Goal: Task Accomplishment & Management: Use online tool/utility

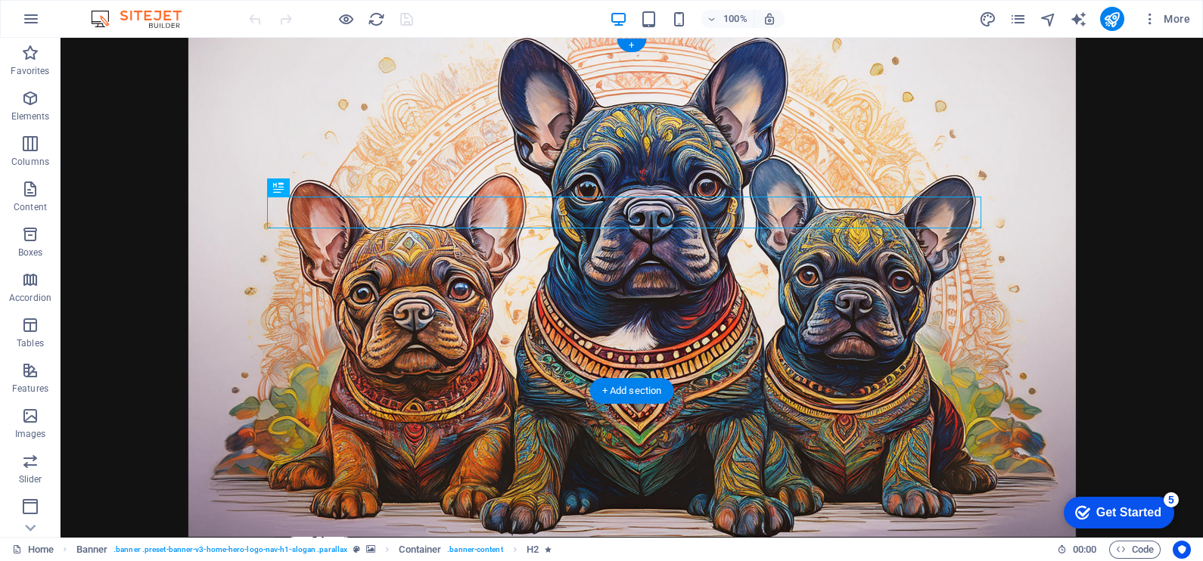
click at [194, 357] on figure at bounding box center [632, 287] width 1142 height 499
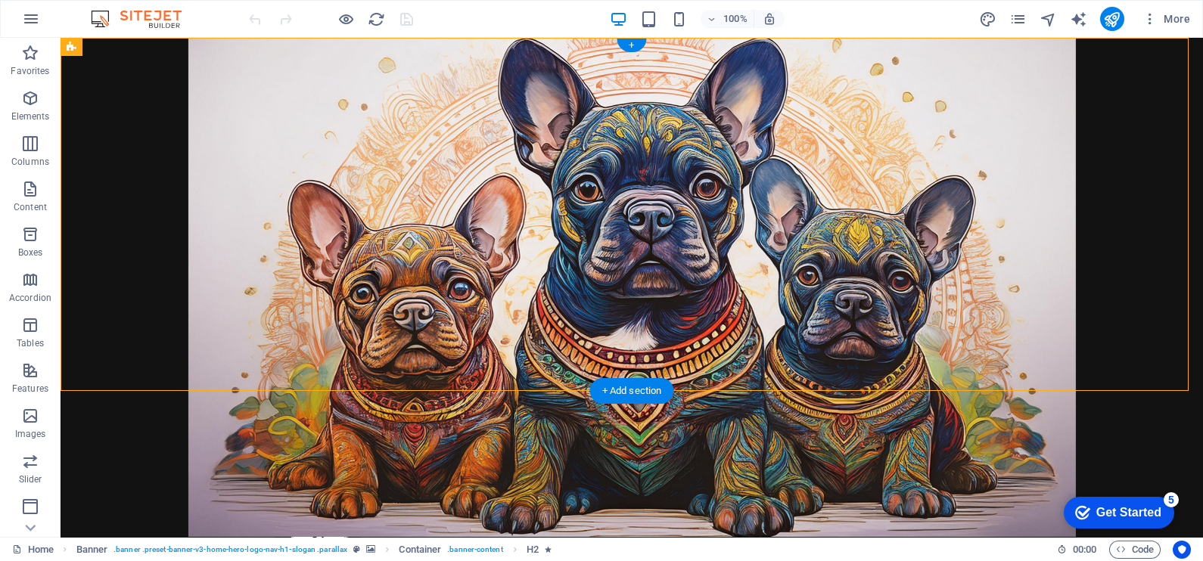
click at [194, 357] on figure at bounding box center [632, 287] width 1142 height 499
select select "vh"
select select "header"
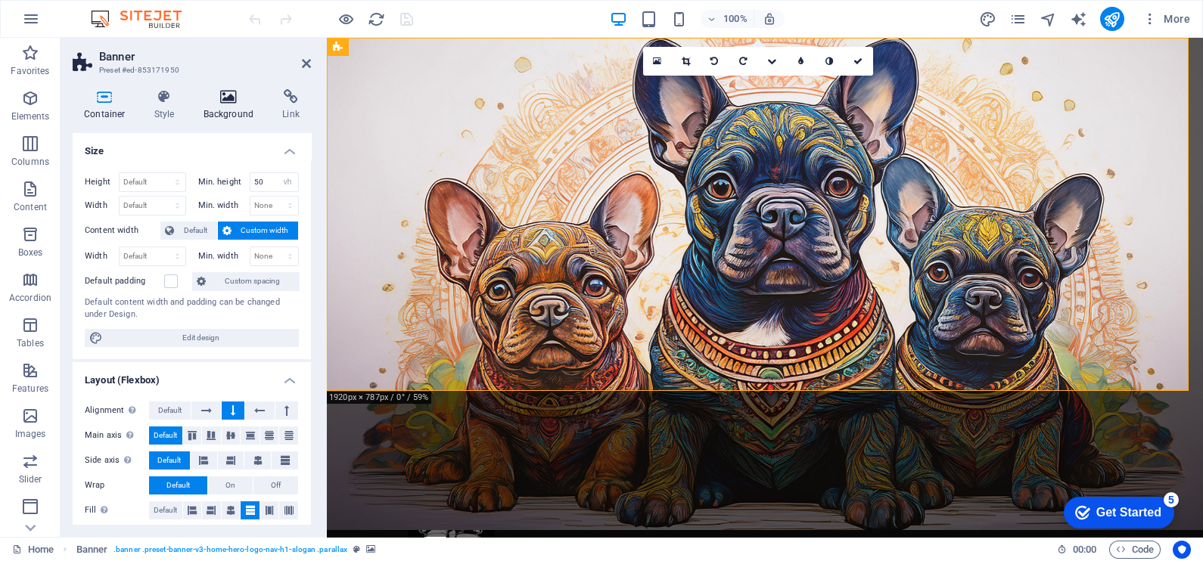
click at [223, 110] on h4 "Background" at bounding box center [231, 105] width 79 height 32
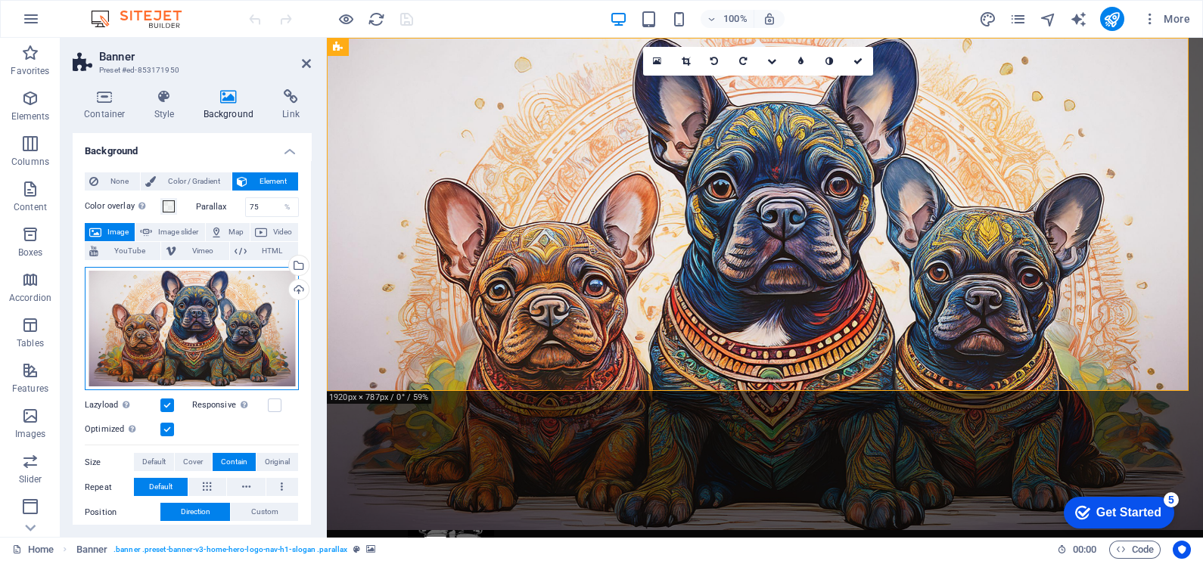
click at [237, 321] on div "Drag files here, click to choose files or select files from Files or our free s…" at bounding box center [192, 329] width 214 height 124
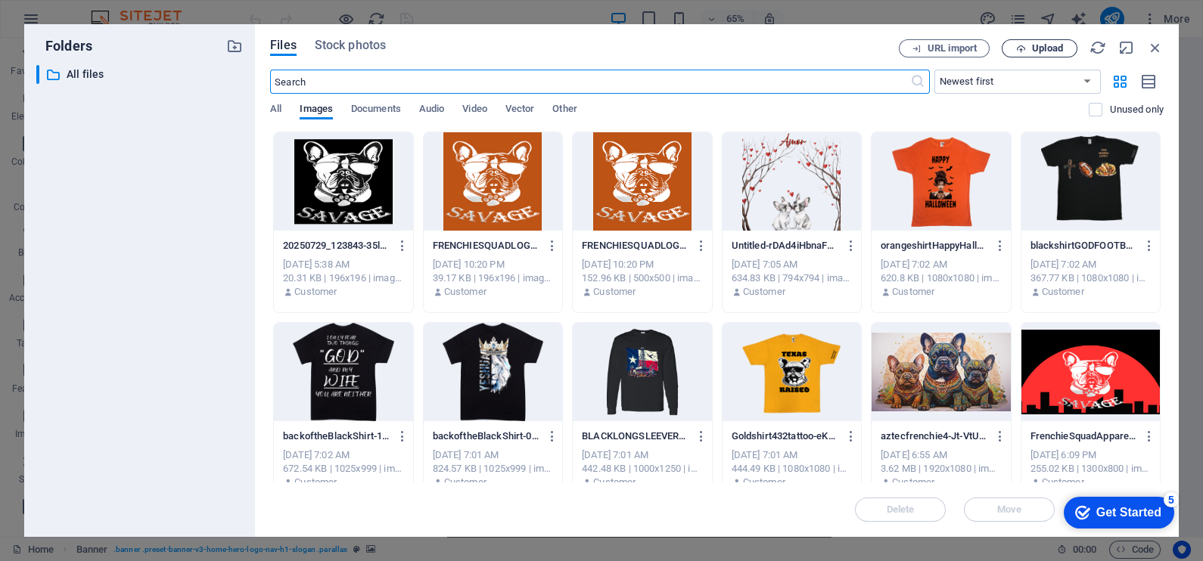
click at [1027, 51] on span "Upload" at bounding box center [1039, 49] width 62 height 10
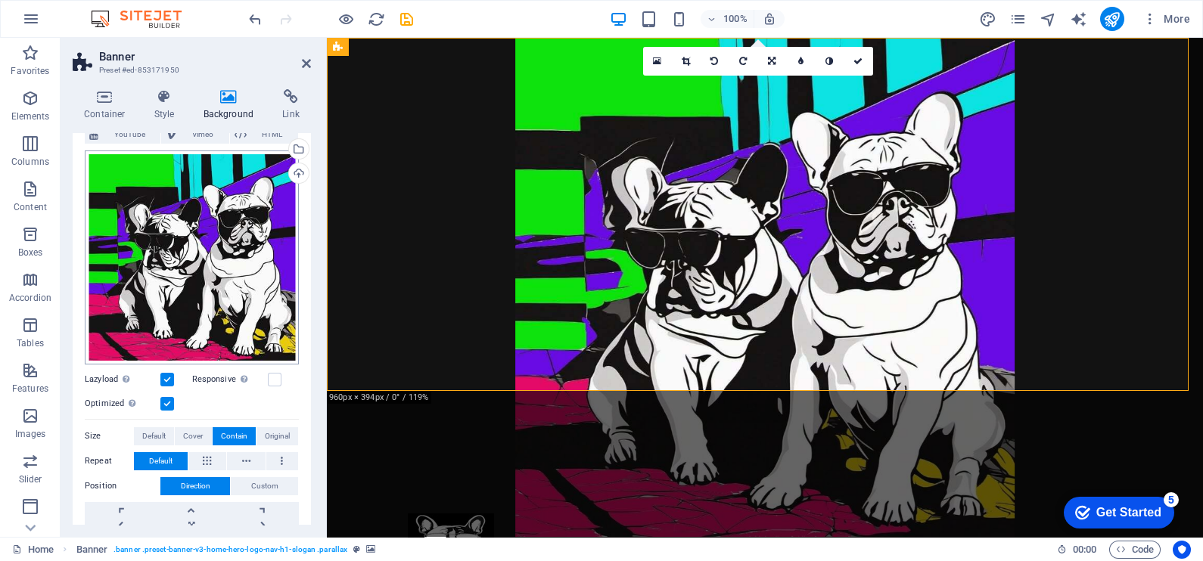
scroll to position [121, 0]
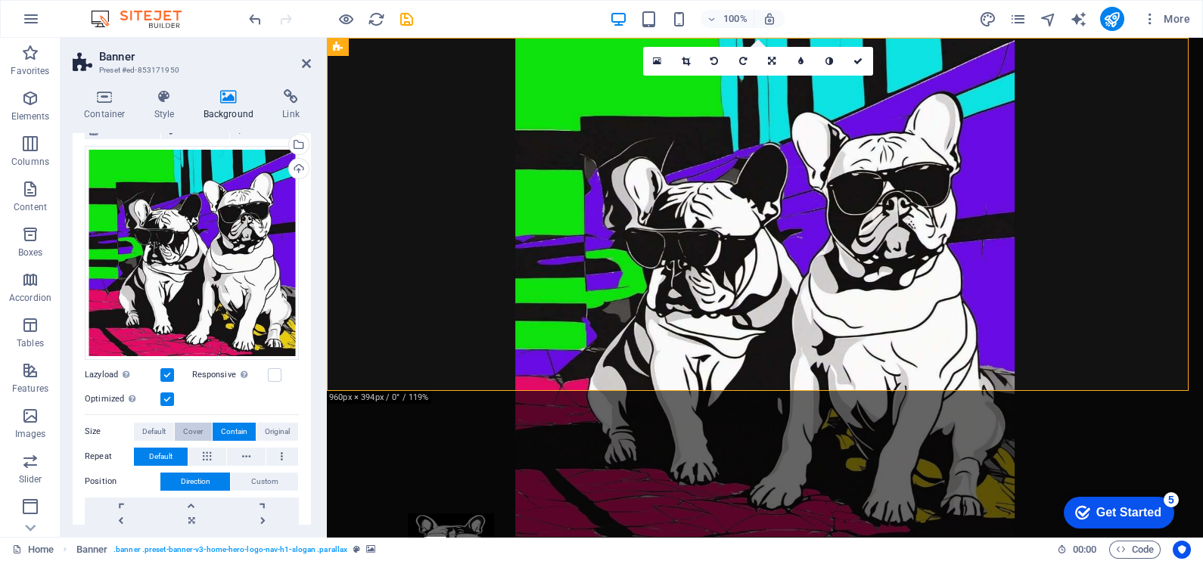
click at [192, 424] on span "Cover" at bounding box center [193, 432] width 20 height 18
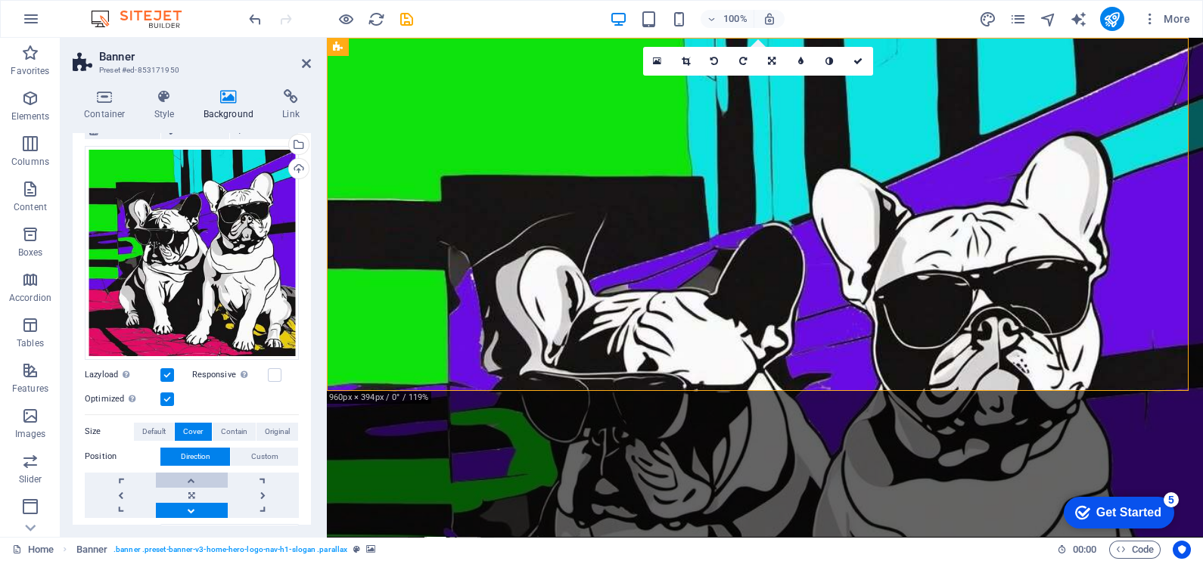
click at [200, 479] on link at bounding box center [191, 480] width 71 height 15
click at [241, 424] on span "Contain" at bounding box center [234, 432] width 26 height 18
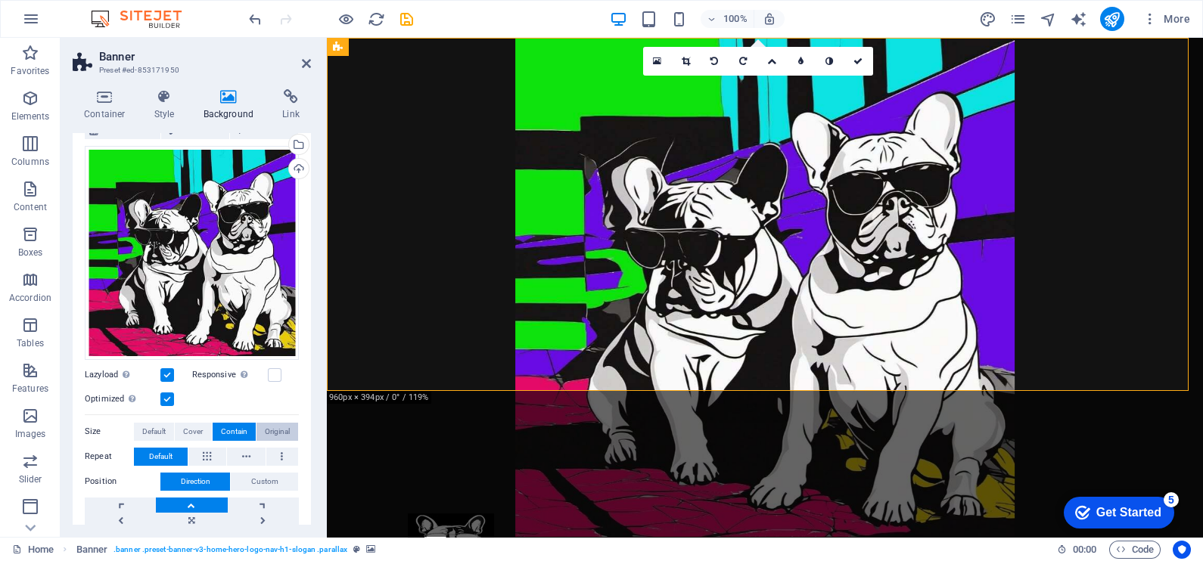
click at [269, 424] on span "Original" at bounding box center [277, 432] width 25 height 18
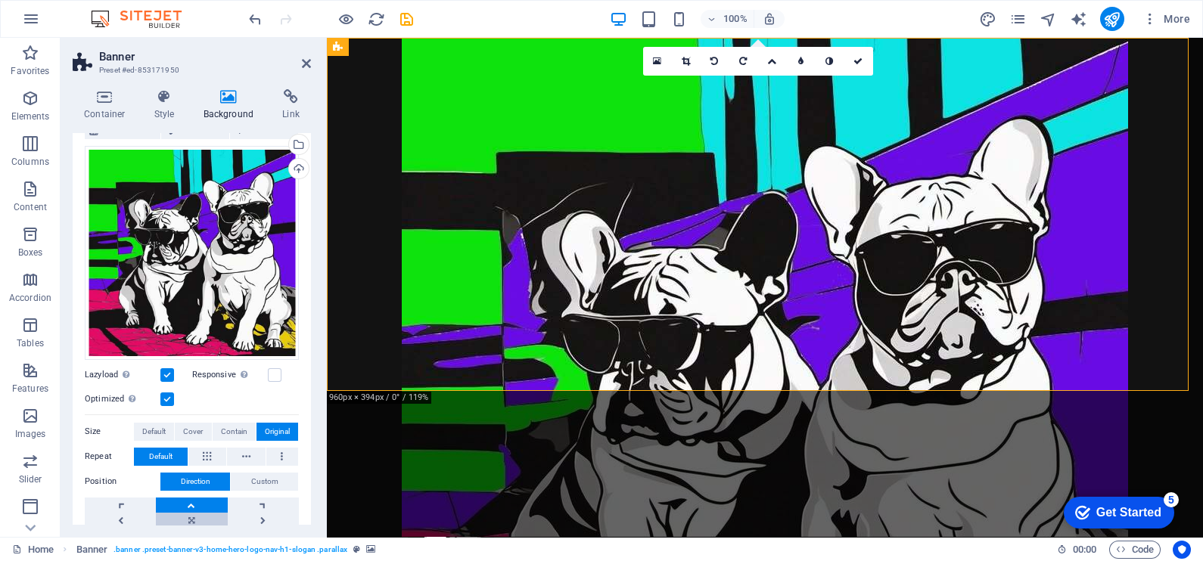
scroll to position [163, 0]
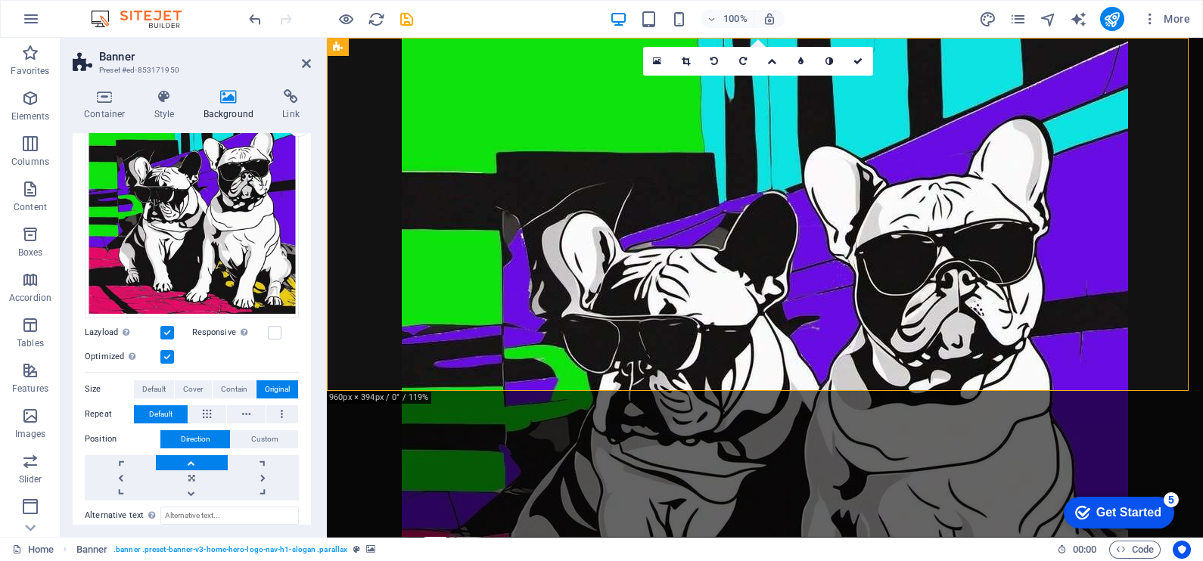
click at [196, 501] on div "Alternative text The alternative text is used by devices that cannot display im…" at bounding box center [192, 567] width 214 height 133
click at [187, 495] on link at bounding box center [191, 493] width 71 height 15
click at [129, 470] on link at bounding box center [120, 477] width 71 height 15
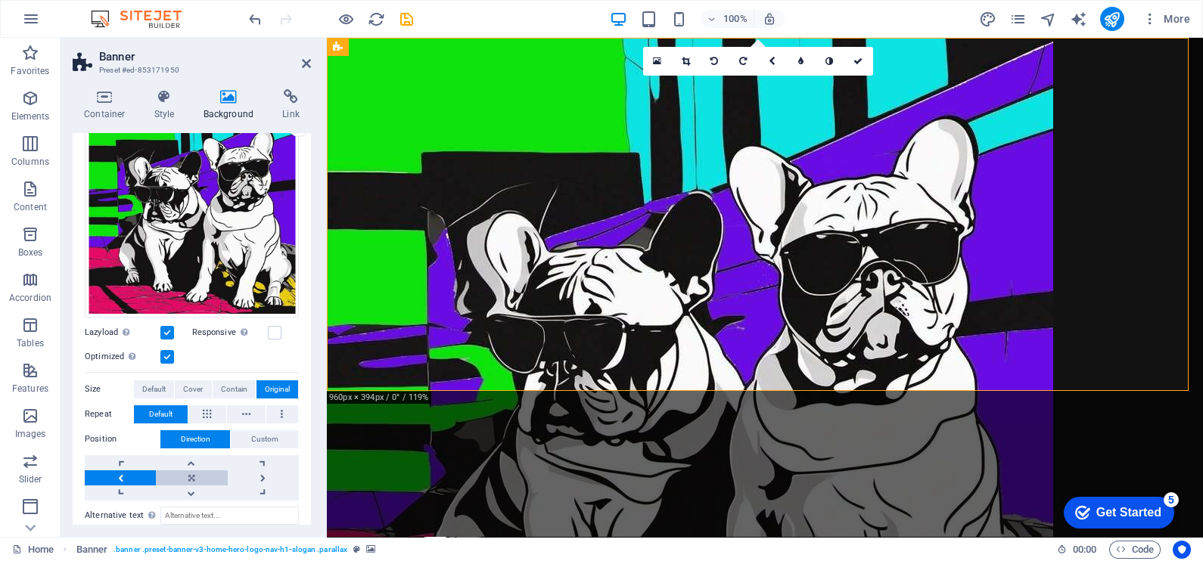
click at [207, 474] on link at bounding box center [191, 477] width 71 height 15
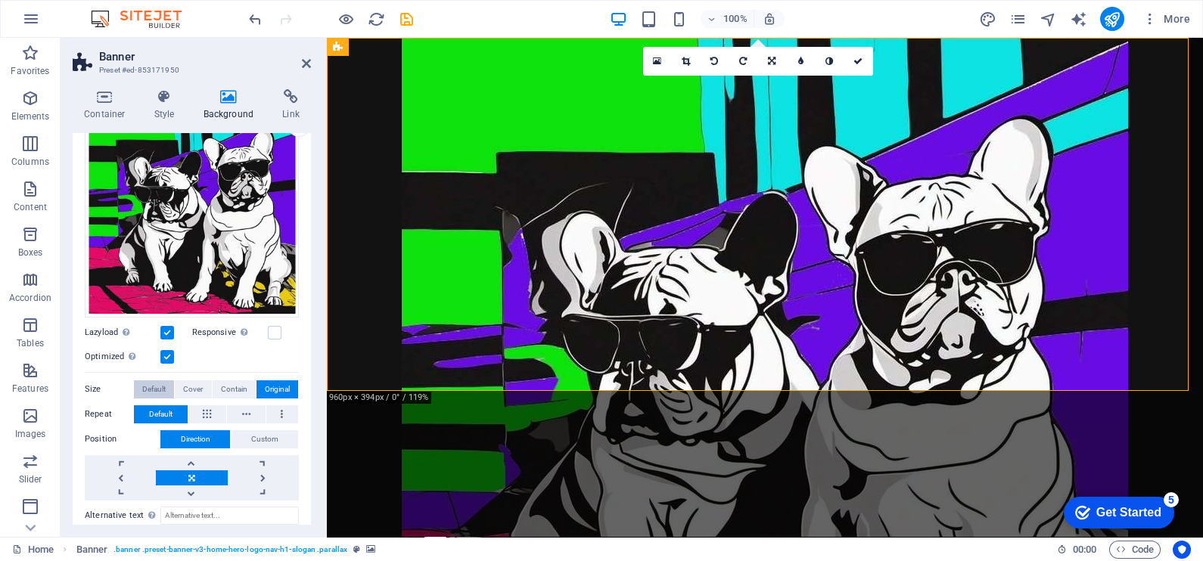
click at [161, 383] on span "Default" at bounding box center [153, 389] width 23 height 18
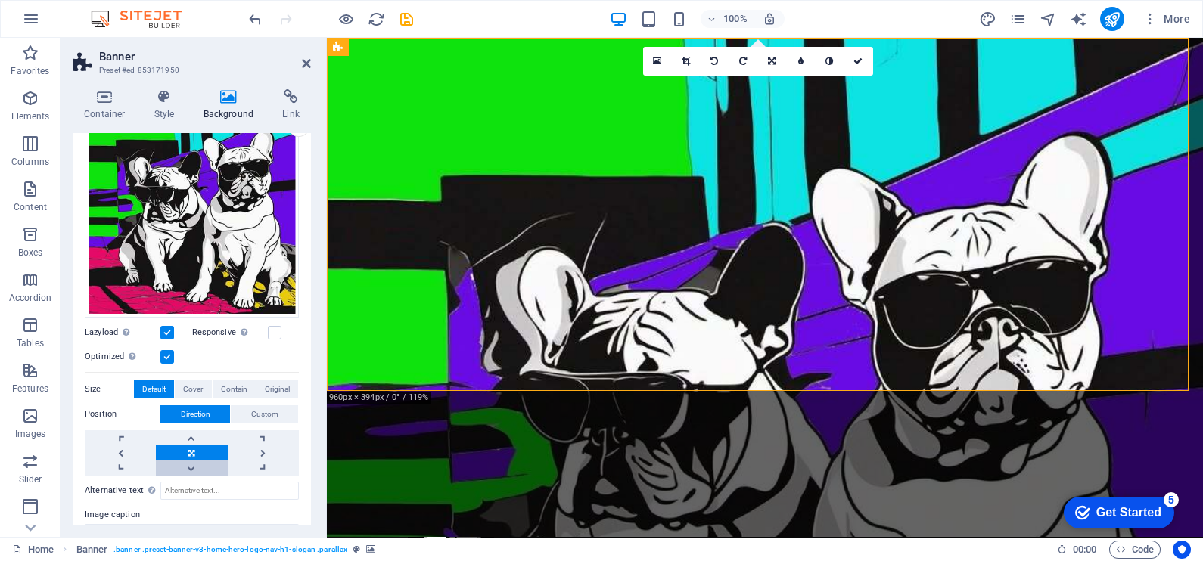
click at [182, 461] on link at bounding box center [191, 468] width 71 height 15
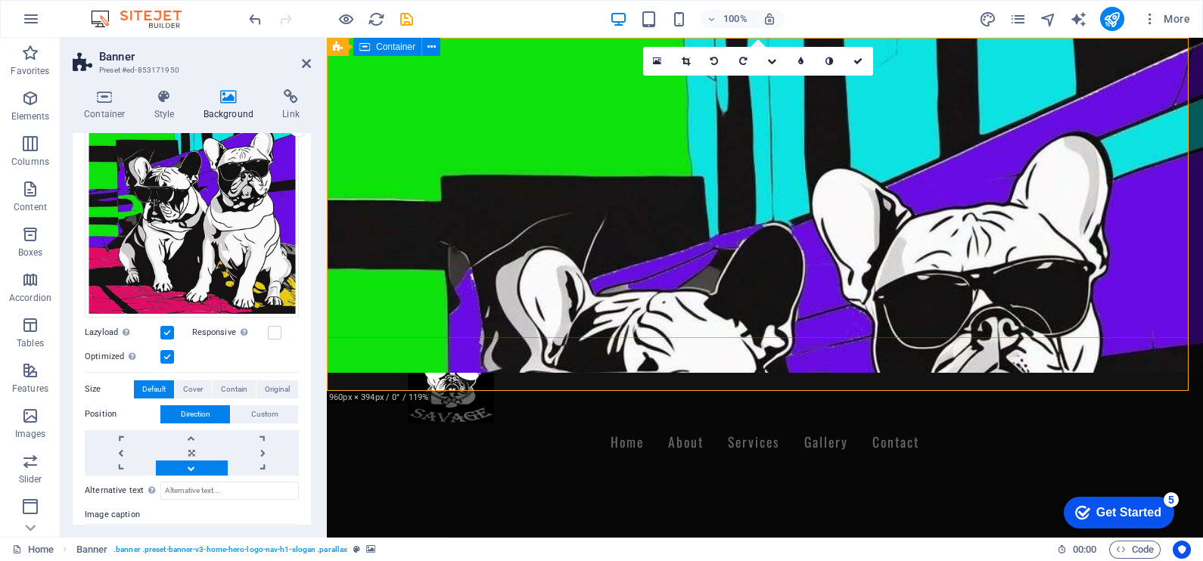
scroll to position [0, 0]
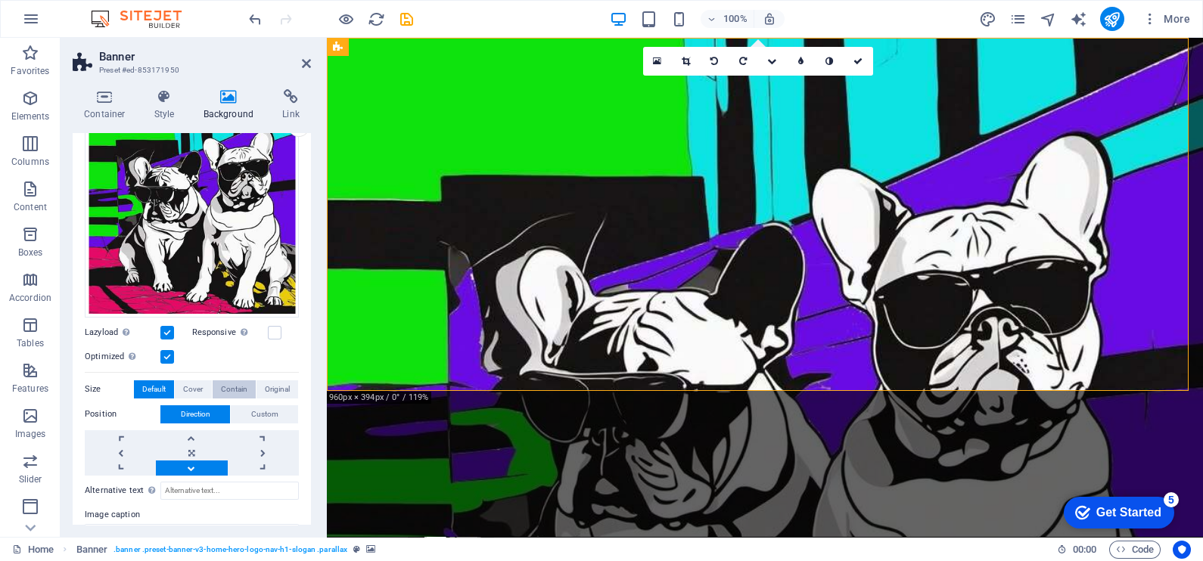
click at [233, 386] on span "Contain" at bounding box center [234, 389] width 26 height 18
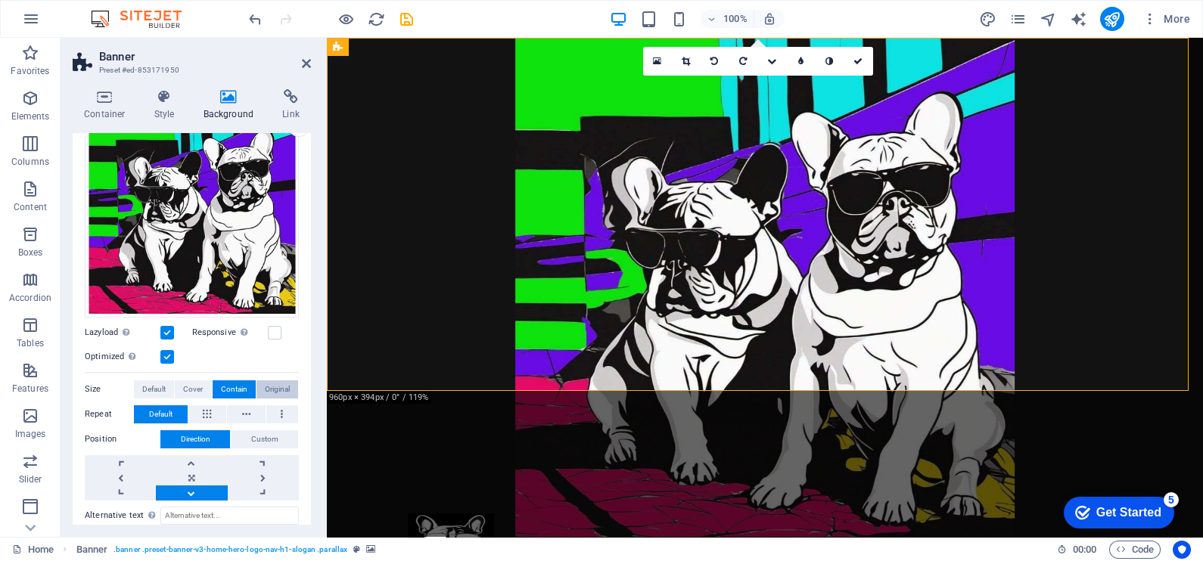
click at [272, 386] on span "Original" at bounding box center [277, 389] width 25 height 18
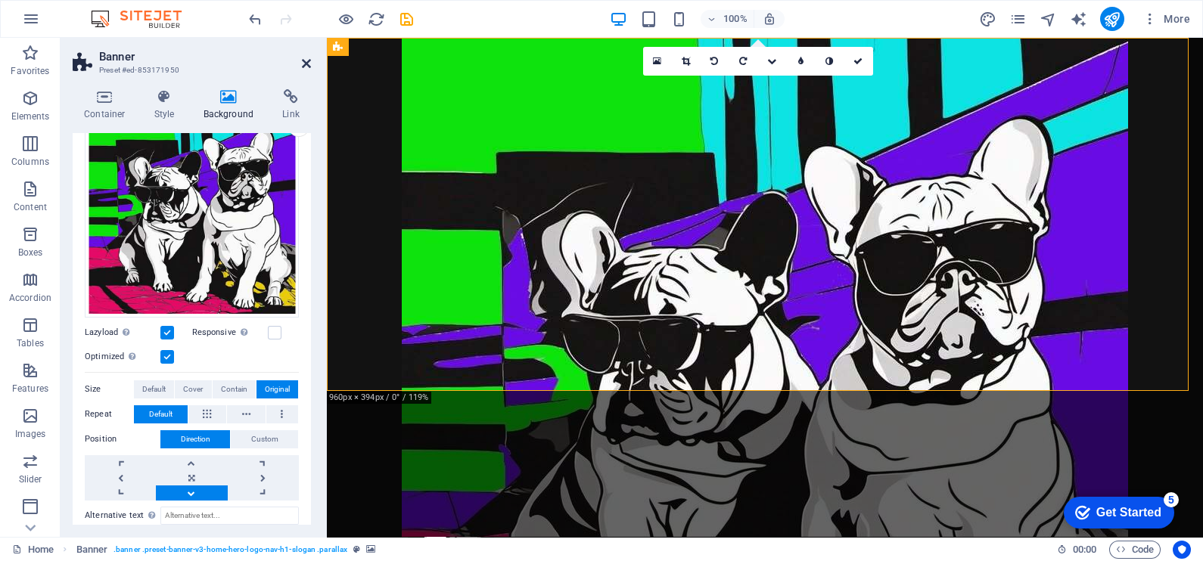
click at [306, 62] on icon at bounding box center [306, 63] width 9 height 12
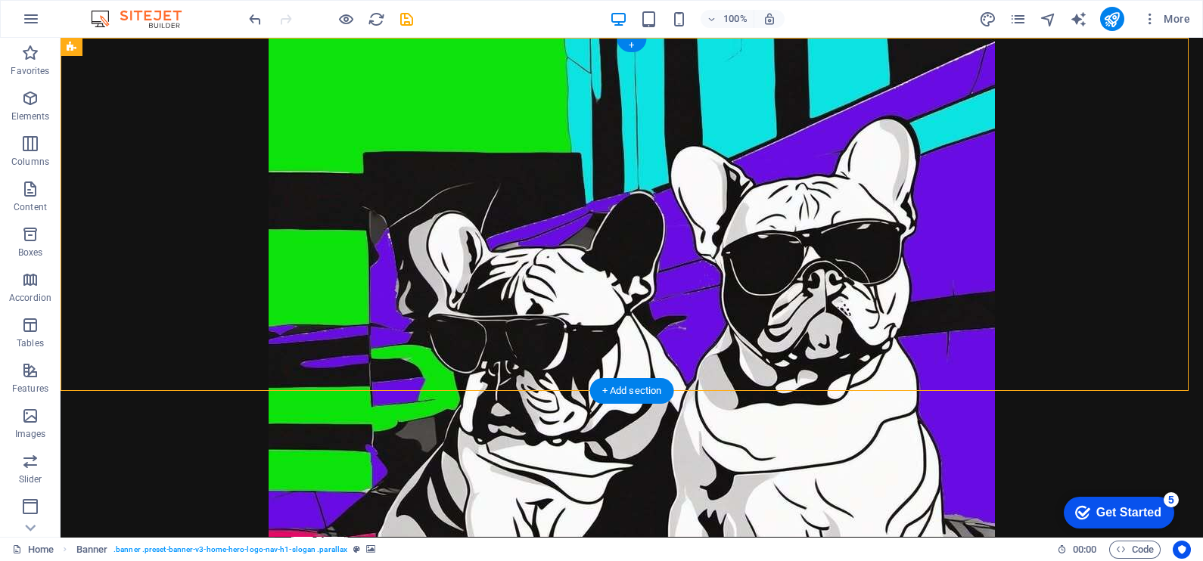
click at [218, 356] on figure at bounding box center [632, 287] width 1142 height 499
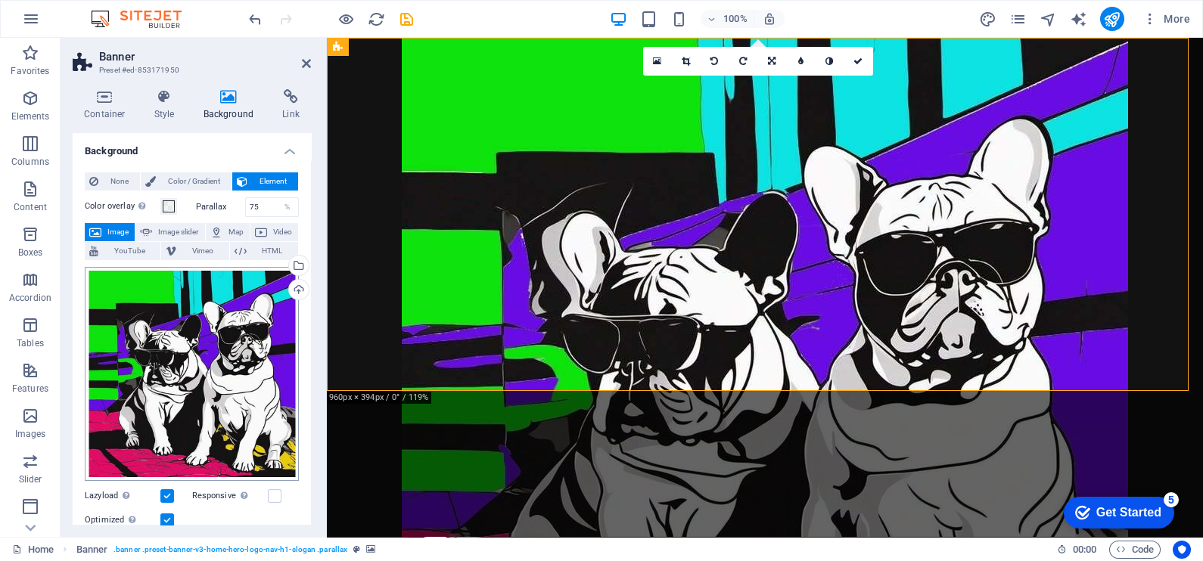
scroll to position [39, 0]
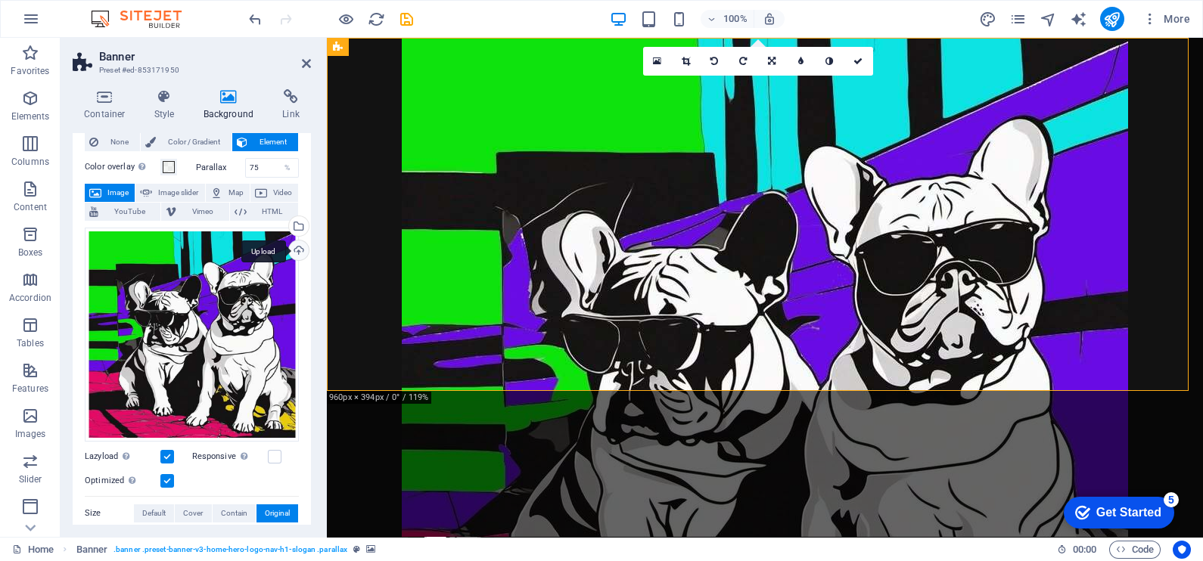
click at [301, 247] on div "Upload" at bounding box center [297, 252] width 23 height 23
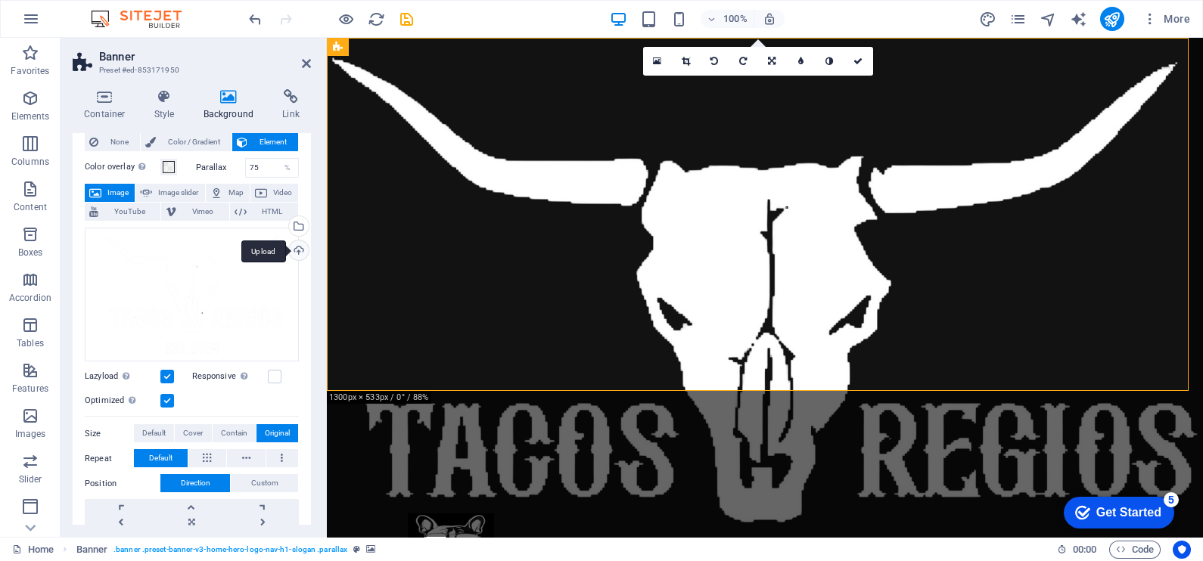
click at [295, 258] on div "Upload" at bounding box center [297, 252] width 23 height 23
click at [301, 251] on div "Upload" at bounding box center [297, 252] width 23 height 23
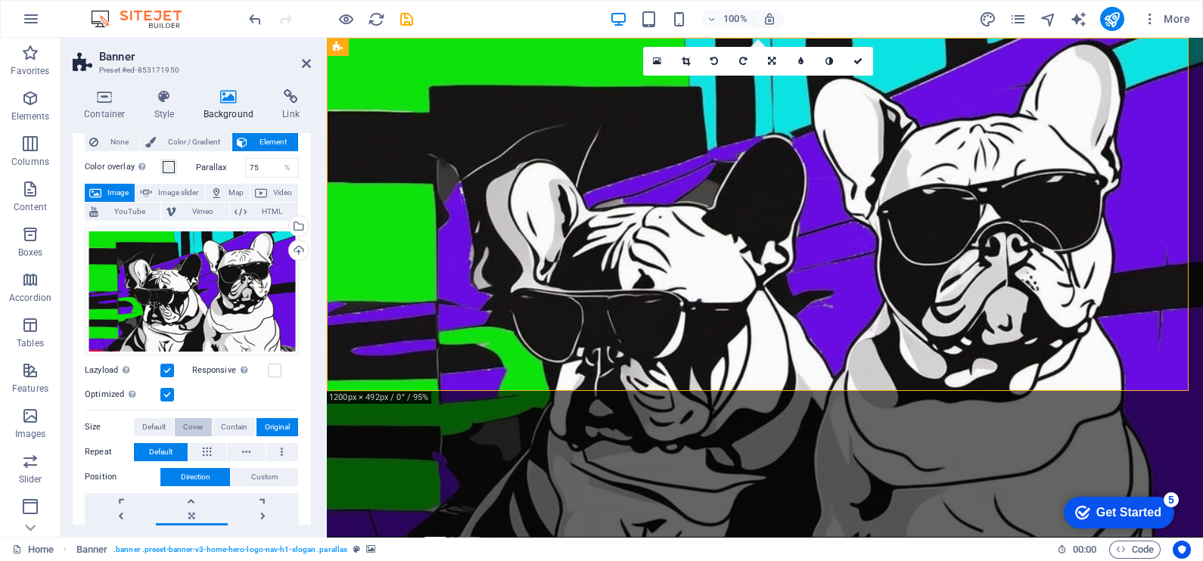
click at [197, 424] on span "Cover" at bounding box center [193, 427] width 20 height 18
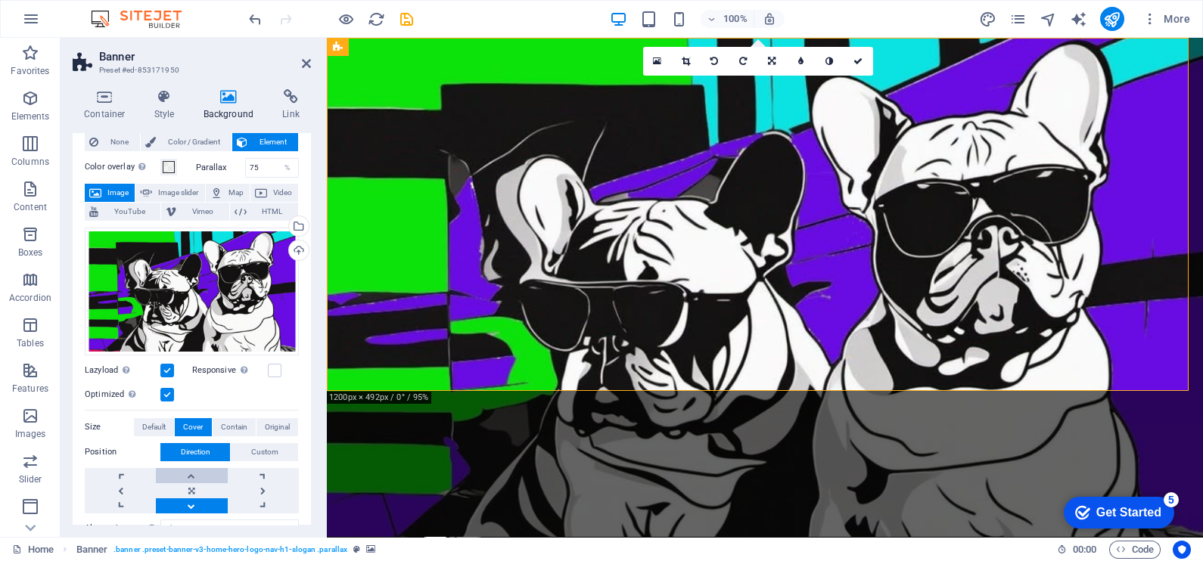
click at [198, 473] on link at bounding box center [191, 475] width 71 height 15
click at [194, 486] on link at bounding box center [191, 490] width 71 height 15
click at [185, 502] on link at bounding box center [191, 505] width 71 height 15
click at [304, 64] on icon at bounding box center [306, 63] width 9 height 12
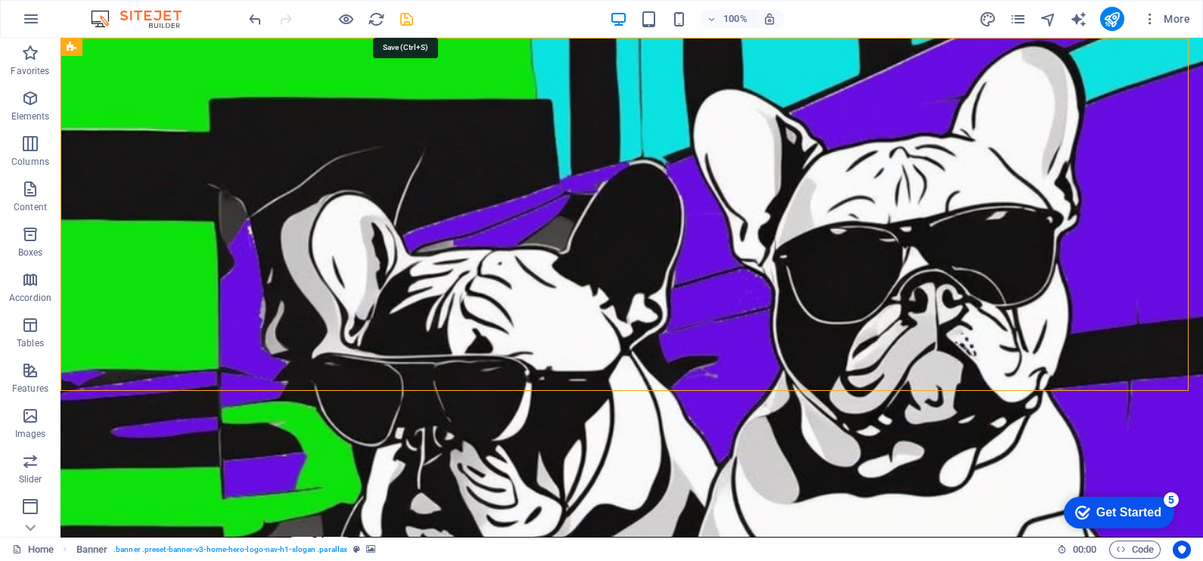
click at [408, 18] on icon "save" at bounding box center [406, 19] width 17 height 17
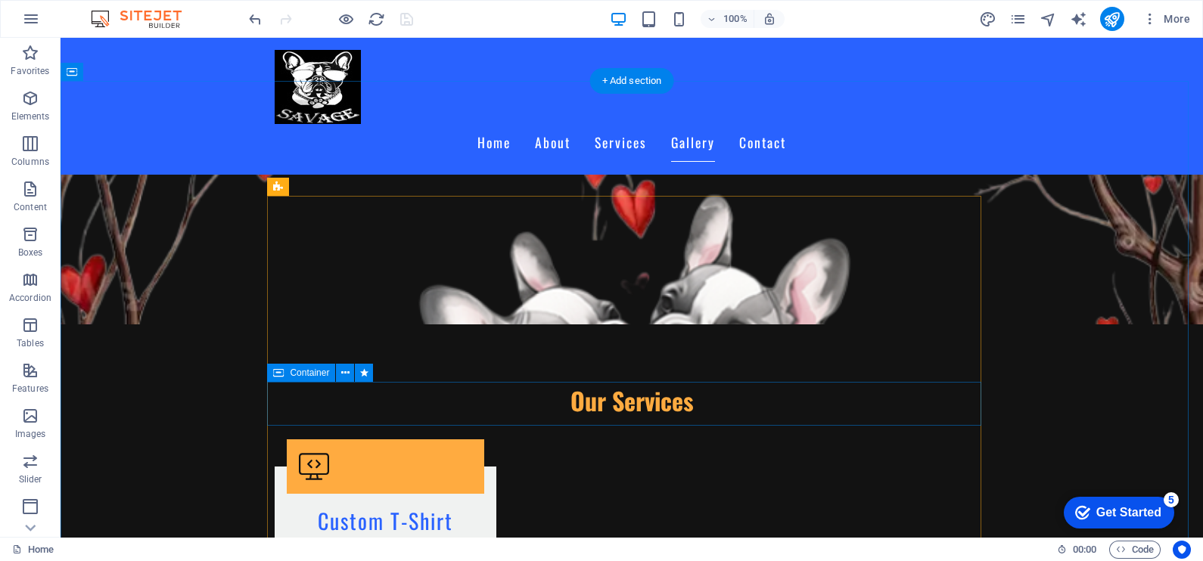
scroll to position [1293, 0]
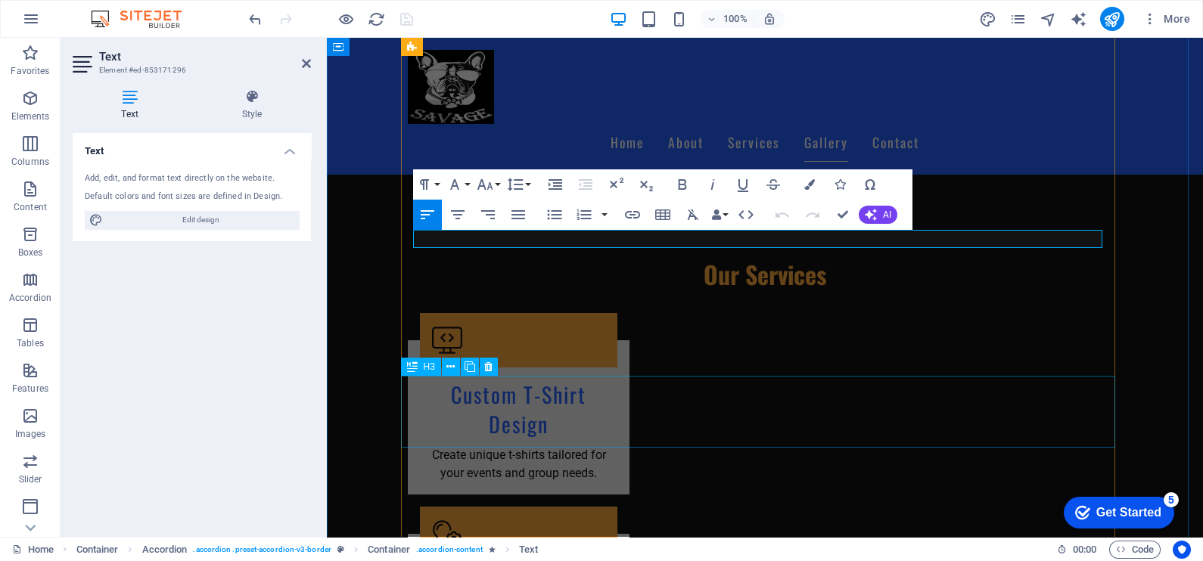
scroll to position [1420, 0]
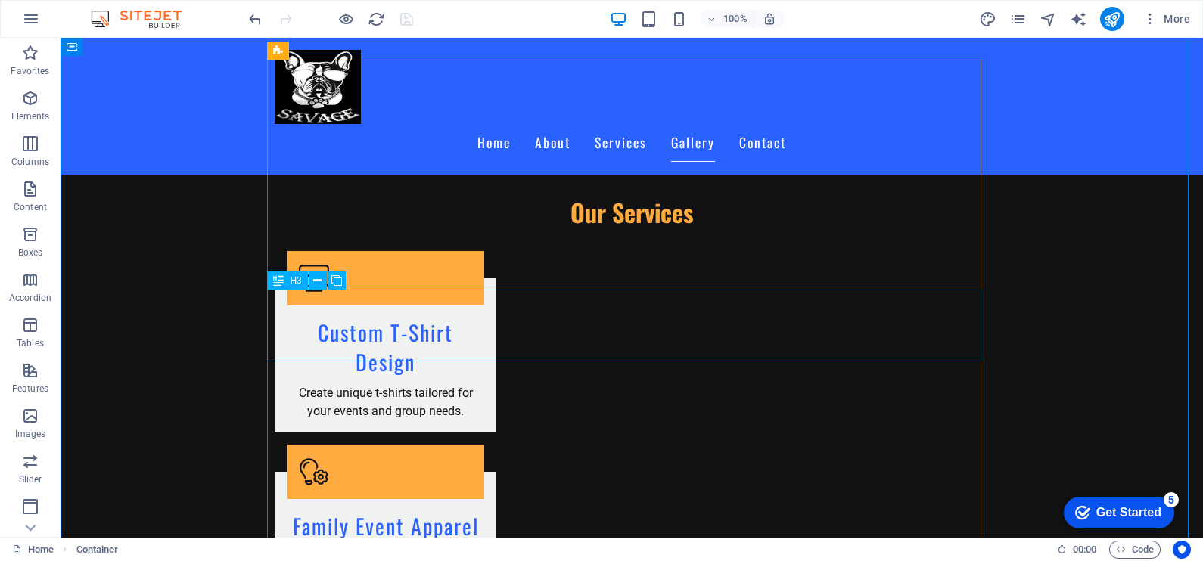
scroll to position [1384, 0]
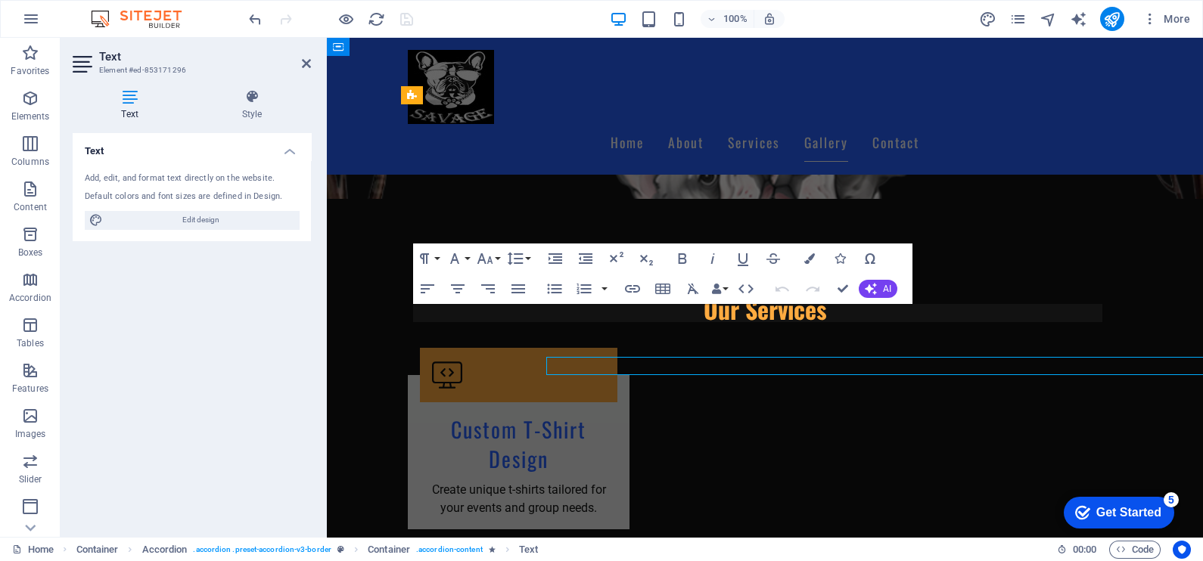
scroll to position [1330, 0]
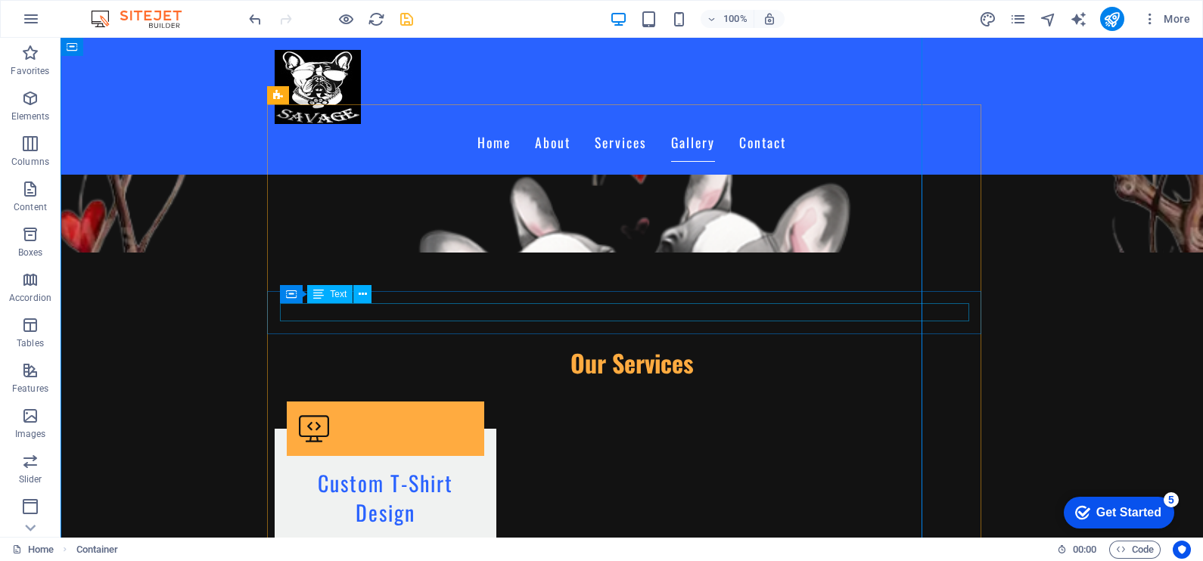
scroll to position [1384, 0]
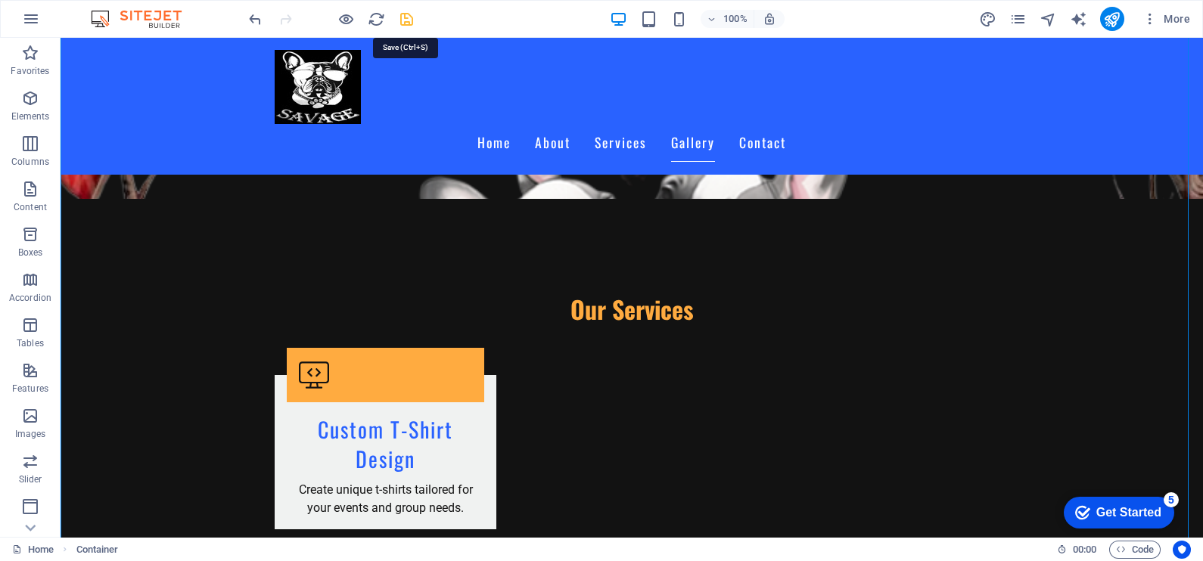
click at [405, 14] on icon "save" at bounding box center [406, 19] width 17 height 17
click at [405, 14] on div at bounding box center [330, 19] width 169 height 24
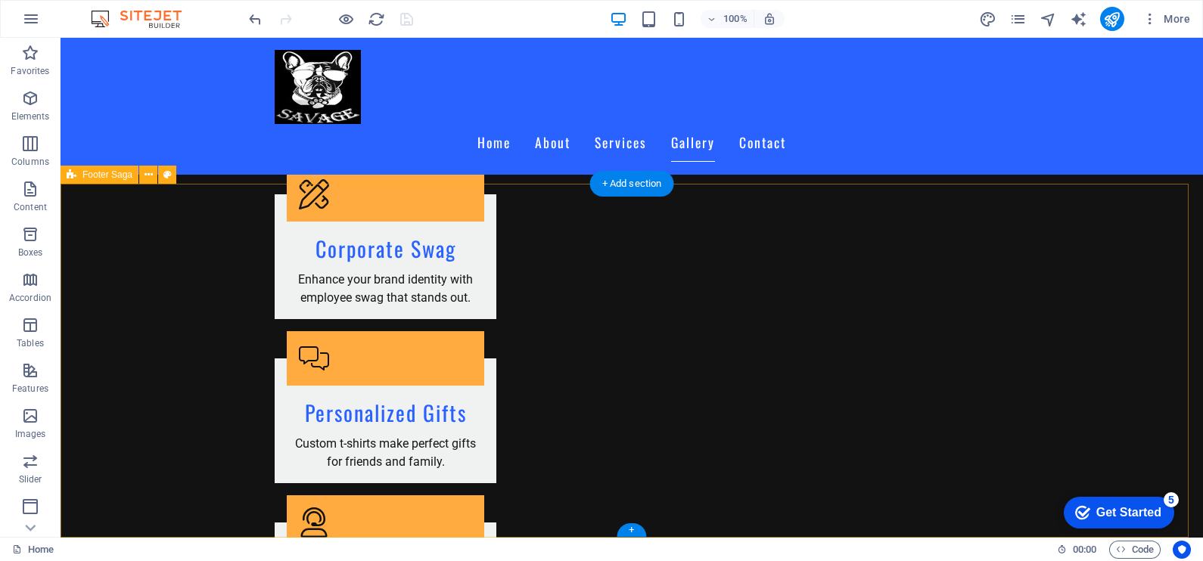
scroll to position [2475, 0]
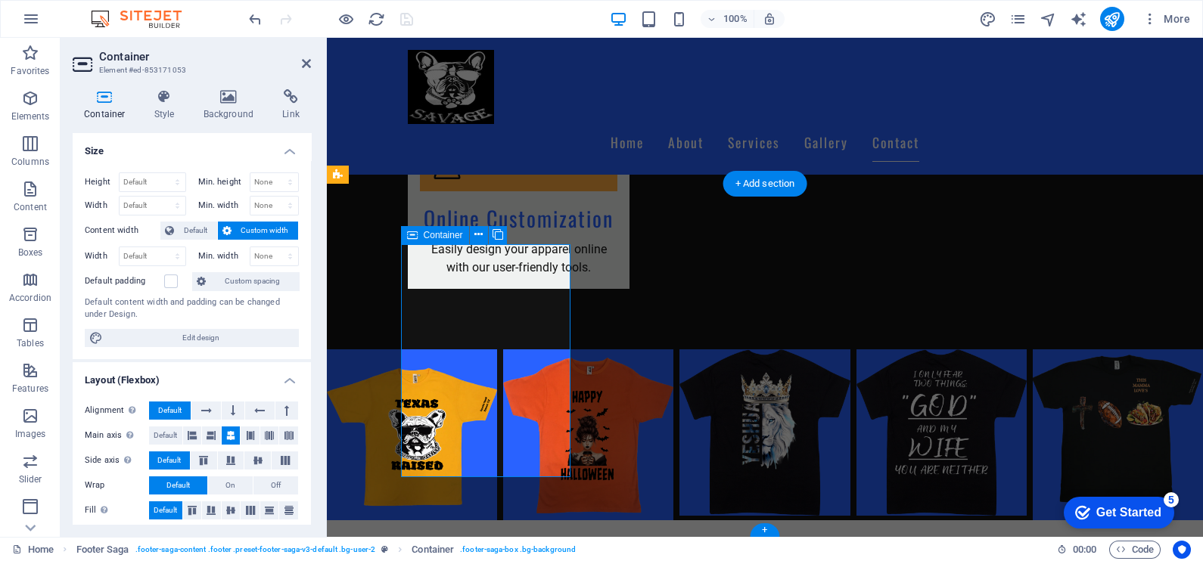
scroll to position [2423, 0]
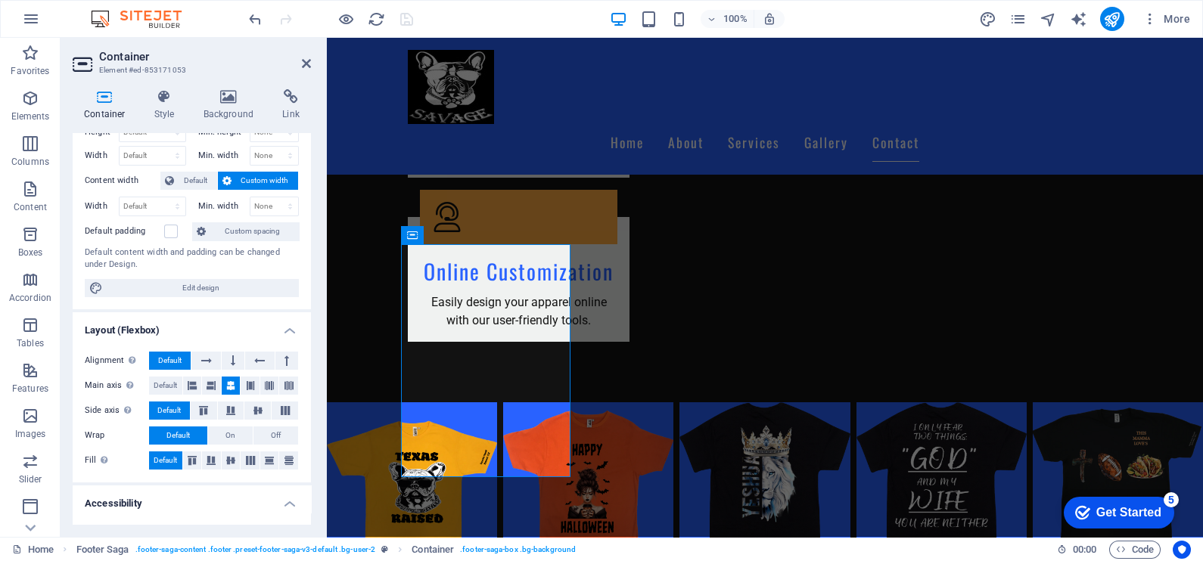
scroll to position [0, 0]
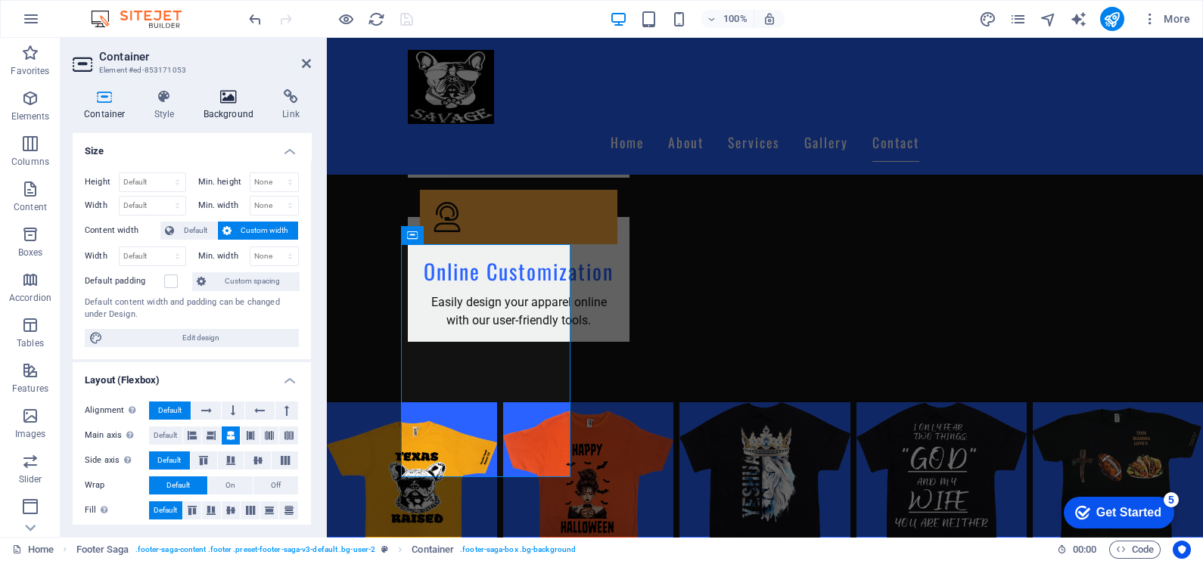
click at [222, 103] on icon at bounding box center [228, 96] width 73 height 15
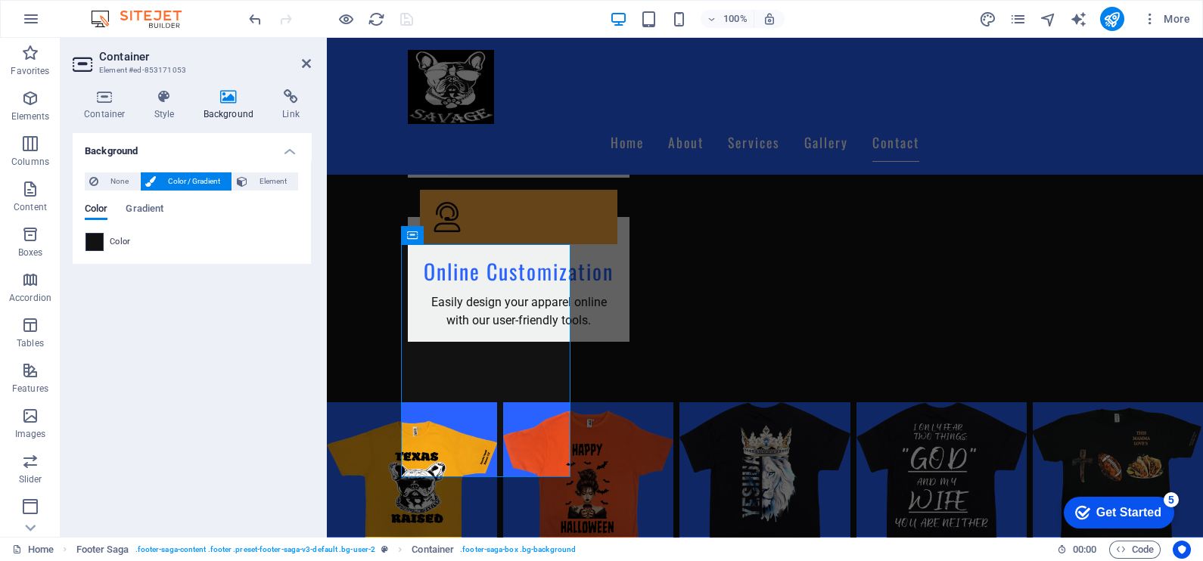
click at [96, 241] on span at bounding box center [94, 242] width 17 height 17
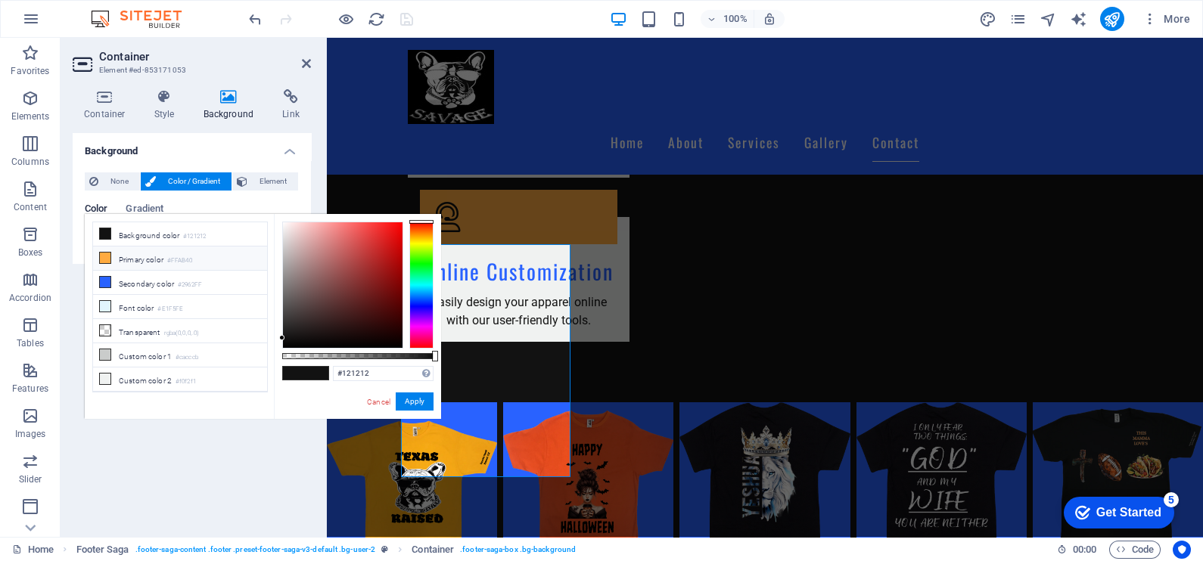
click at [123, 256] on li "Primary color #FFAB40" at bounding box center [180, 259] width 174 height 24
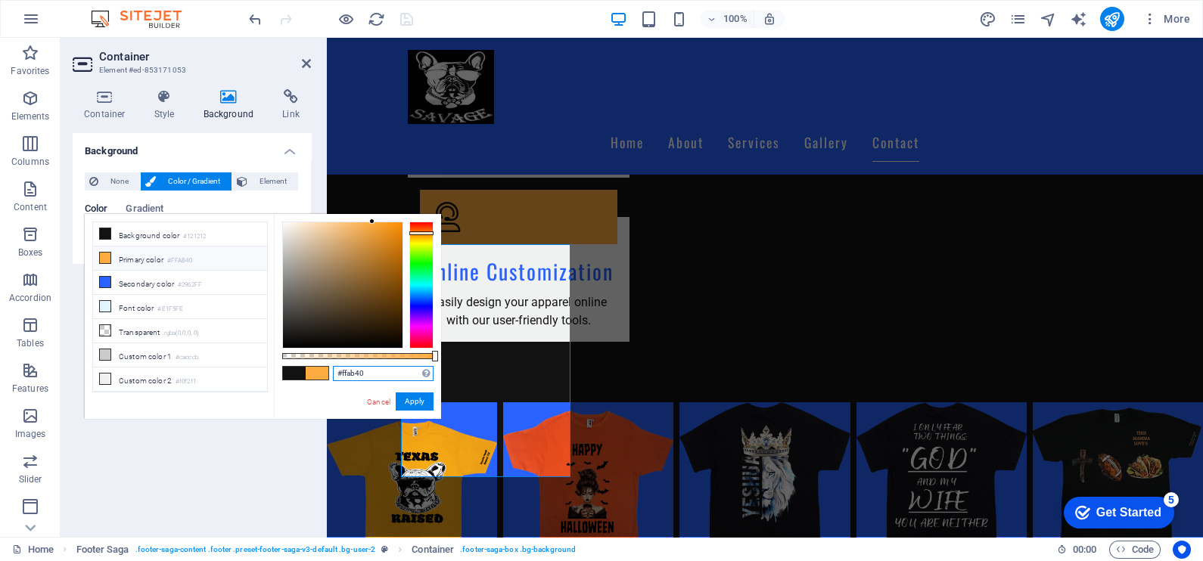
click at [371, 372] on input "#ffab40" at bounding box center [383, 373] width 101 height 15
click at [399, 223] on div at bounding box center [343, 285] width 120 height 126
drag, startPoint x: 399, startPoint y: 223, endPoint x: 408, endPoint y: 214, distance: 12.3
click at [408, 214] on div "#ff8f00 Supported formats #0852ed rgb(8, 82, 237) rgba(8, 82, 237, 90%) hsv(221…" at bounding box center [357, 426] width 167 height 424
click at [141, 360] on li "Custom color 1 #cacccb" at bounding box center [180, 355] width 174 height 24
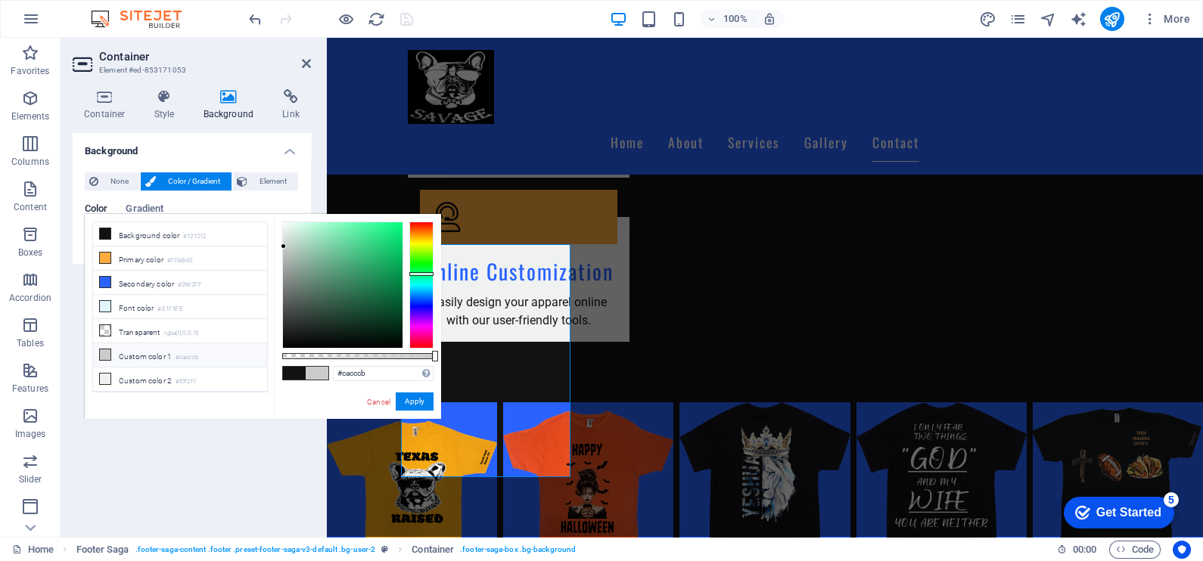
click at [141, 360] on li "Custom color 1 #cacccb" at bounding box center [180, 355] width 174 height 24
click at [171, 175] on span "Color / Gradient" at bounding box center [193, 181] width 67 height 18
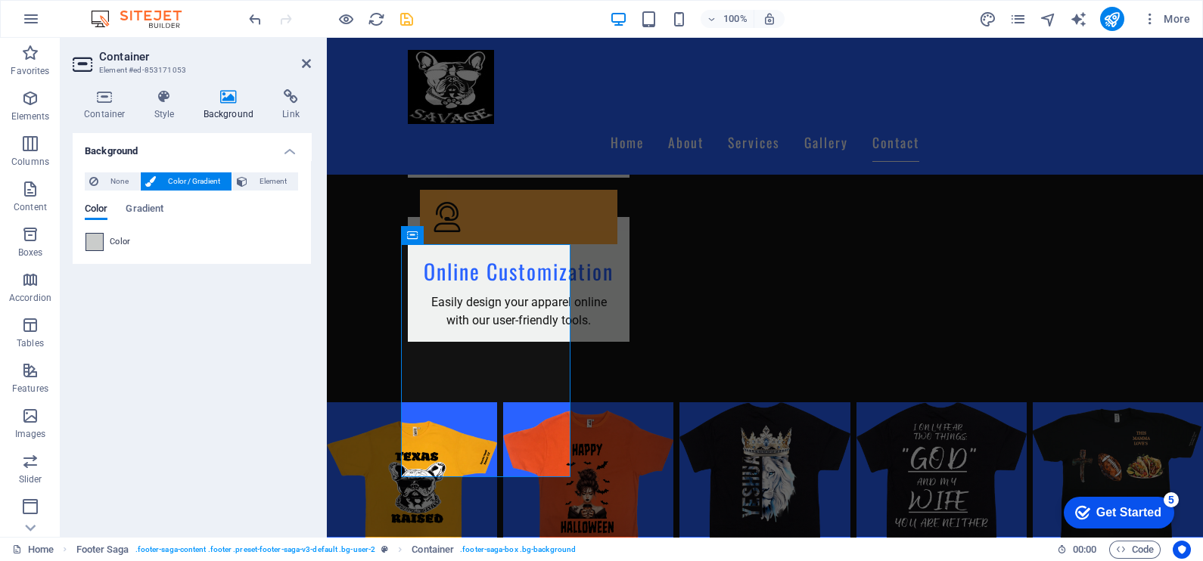
click at [89, 240] on span at bounding box center [94, 242] width 17 height 17
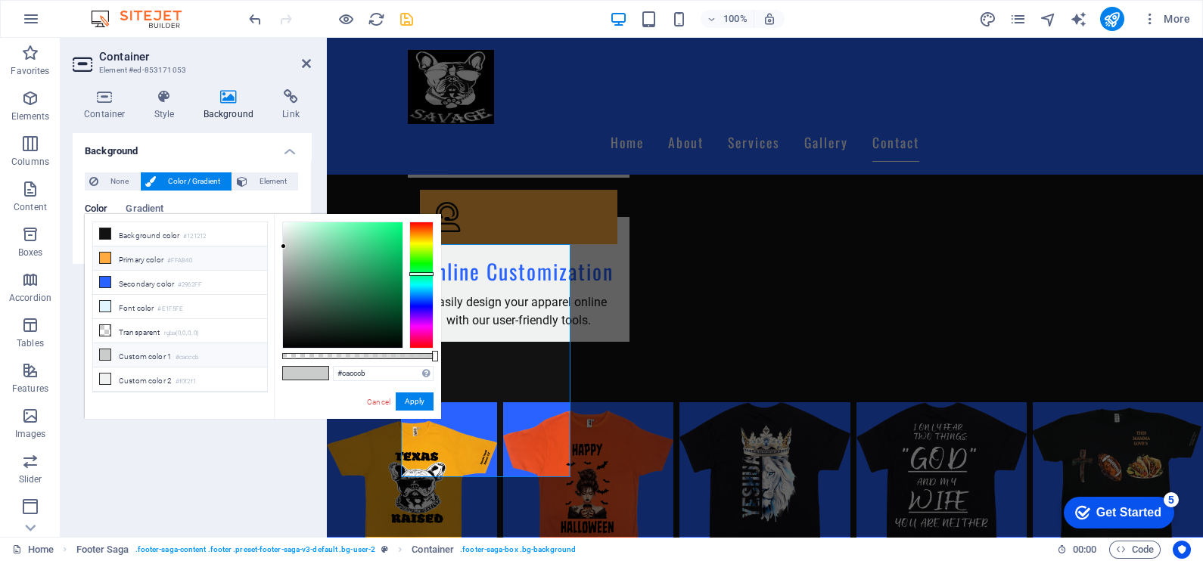
click at [129, 256] on li "Primary color #FFAB40" at bounding box center [180, 259] width 174 height 24
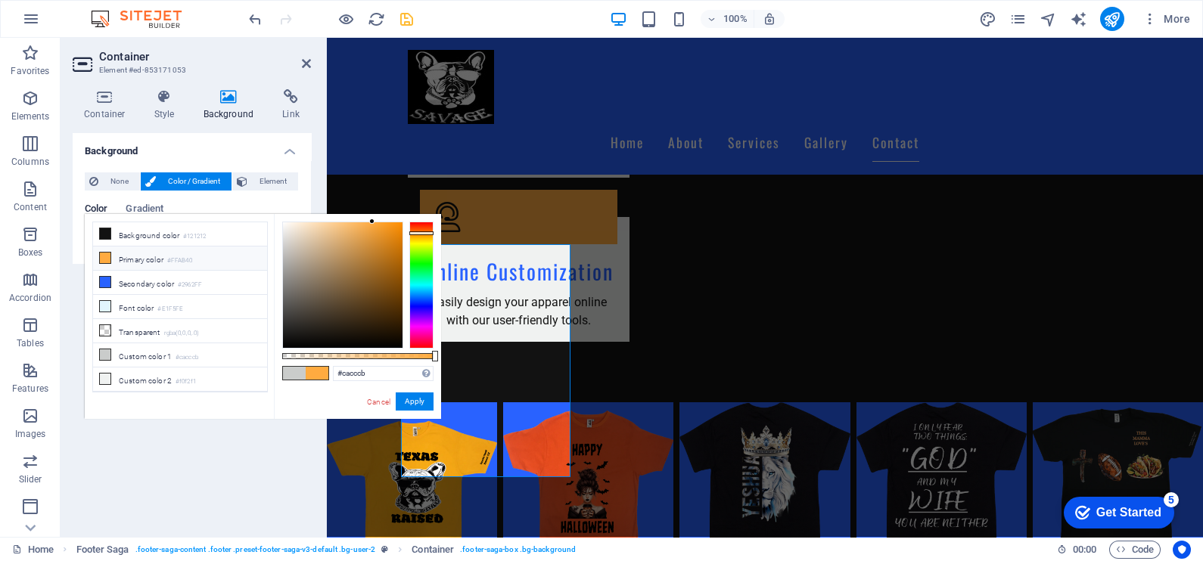
type input "#ffab40"
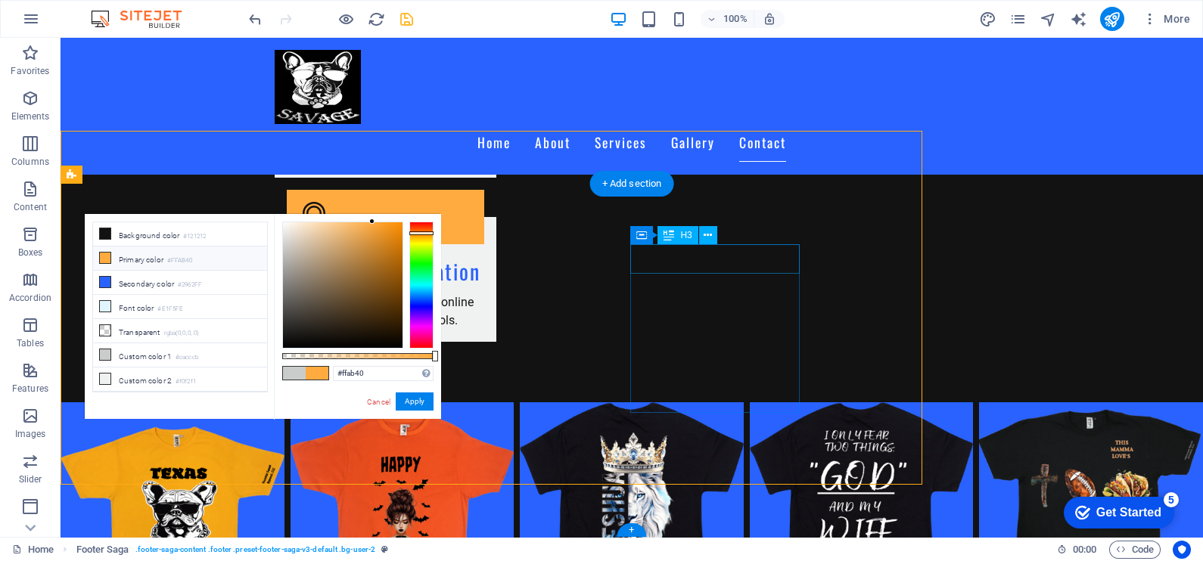
scroll to position [2475, 0]
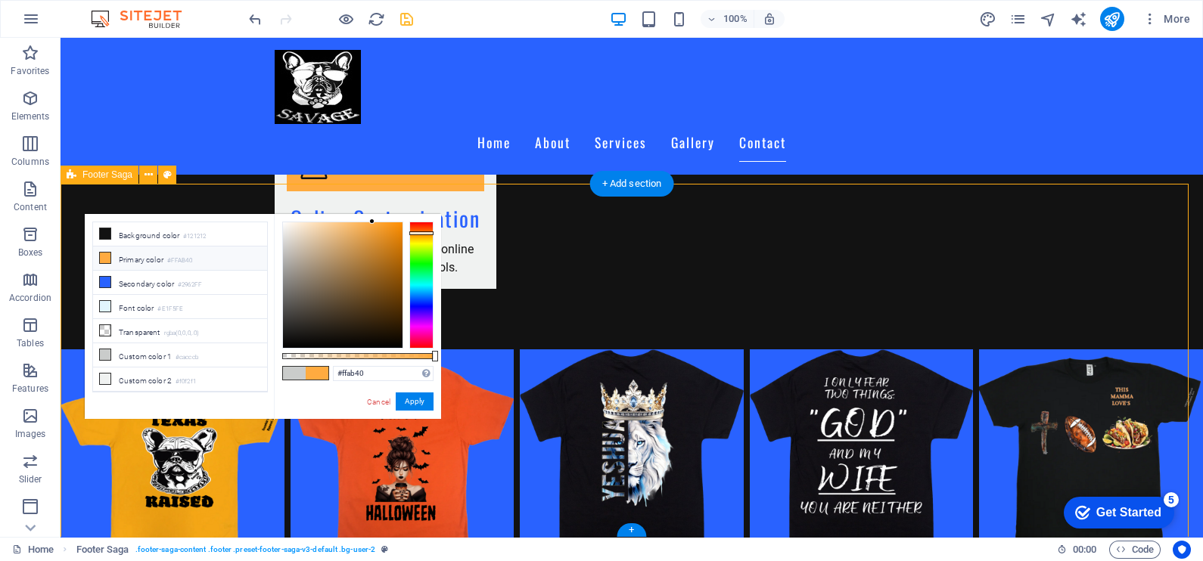
drag, startPoint x: 609, startPoint y: 377, endPoint x: 405, endPoint y: 330, distance: 209.7
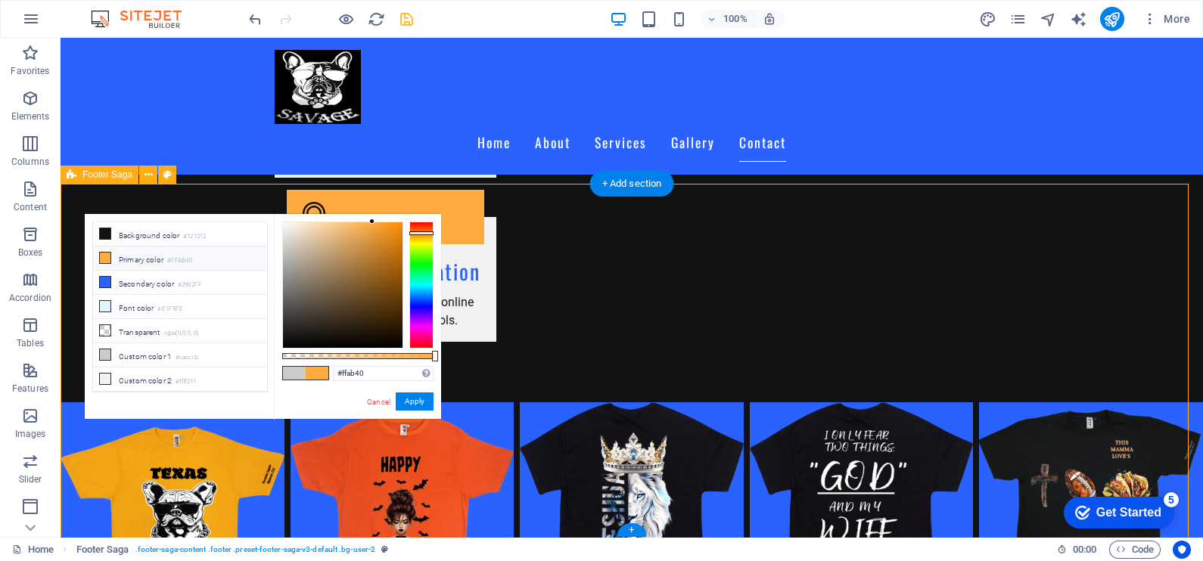
select select "footer"
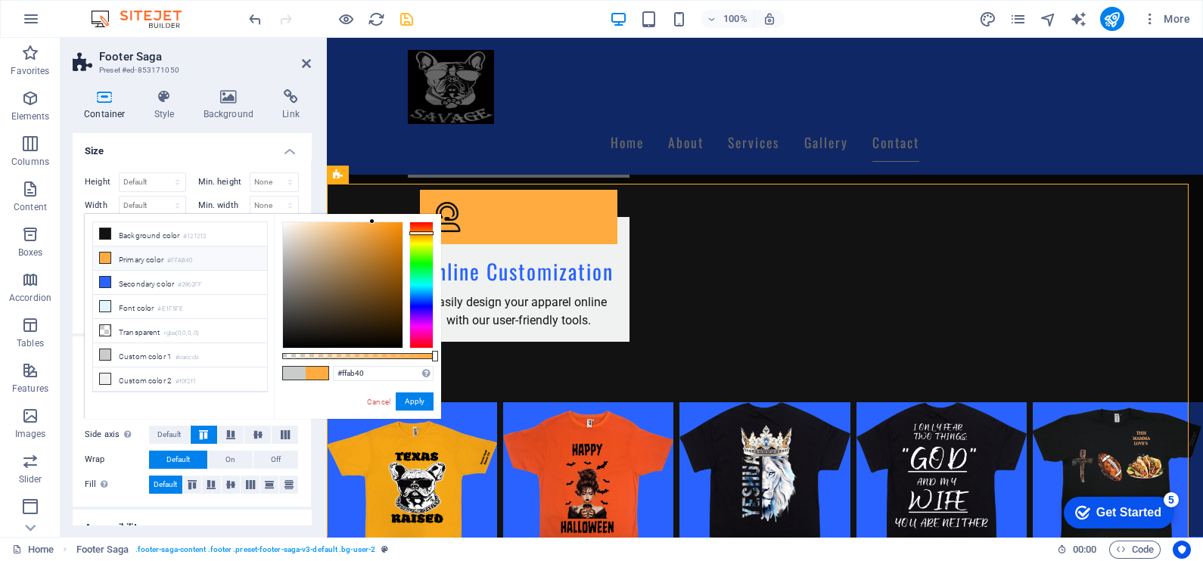
click at [136, 263] on li "Primary color #FFAB40" at bounding box center [180, 259] width 174 height 24
click at [106, 257] on icon at bounding box center [105, 258] width 11 height 11
click at [106, 256] on icon at bounding box center [105, 258] width 11 height 11
click at [100, 277] on icon at bounding box center [105, 282] width 11 height 11
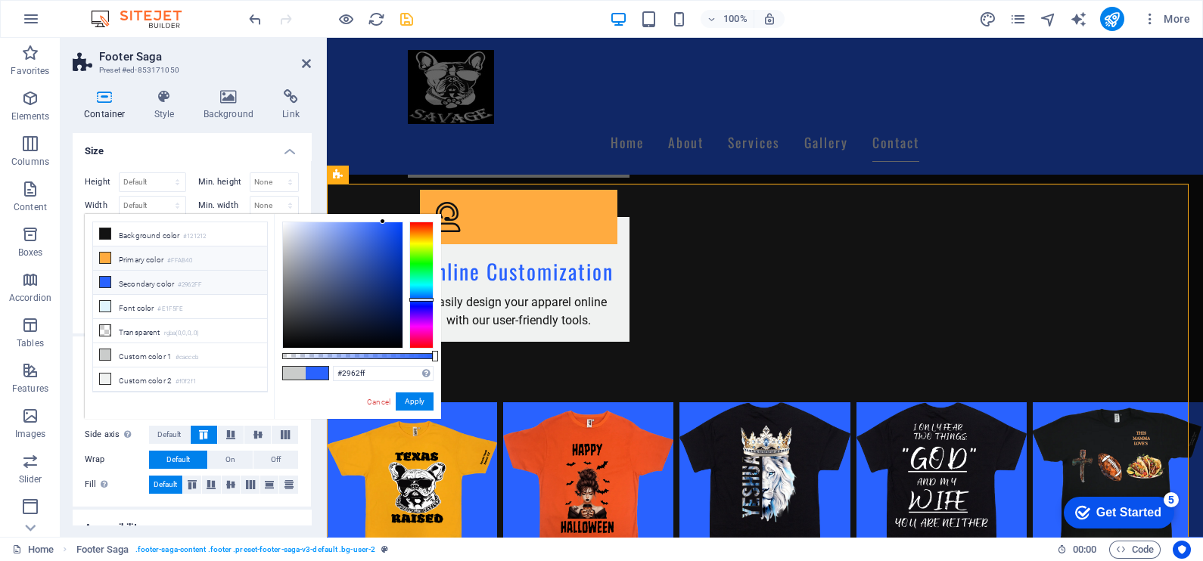
click at [105, 255] on icon at bounding box center [105, 258] width 11 height 11
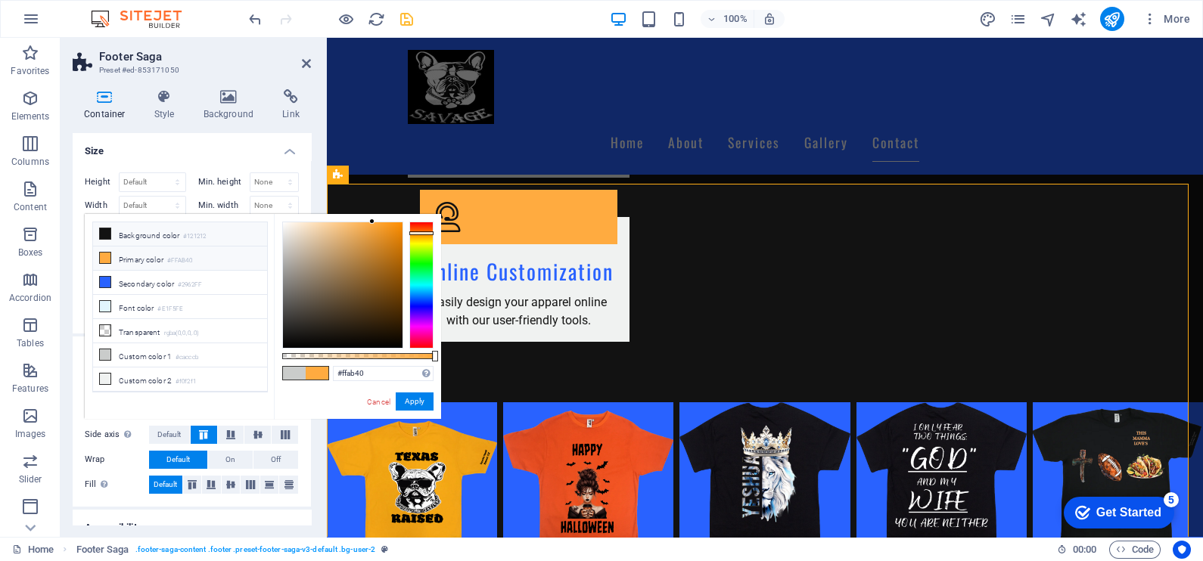
click at [108, 231] on icon at bounding box center [105, 233] width 11 height 11
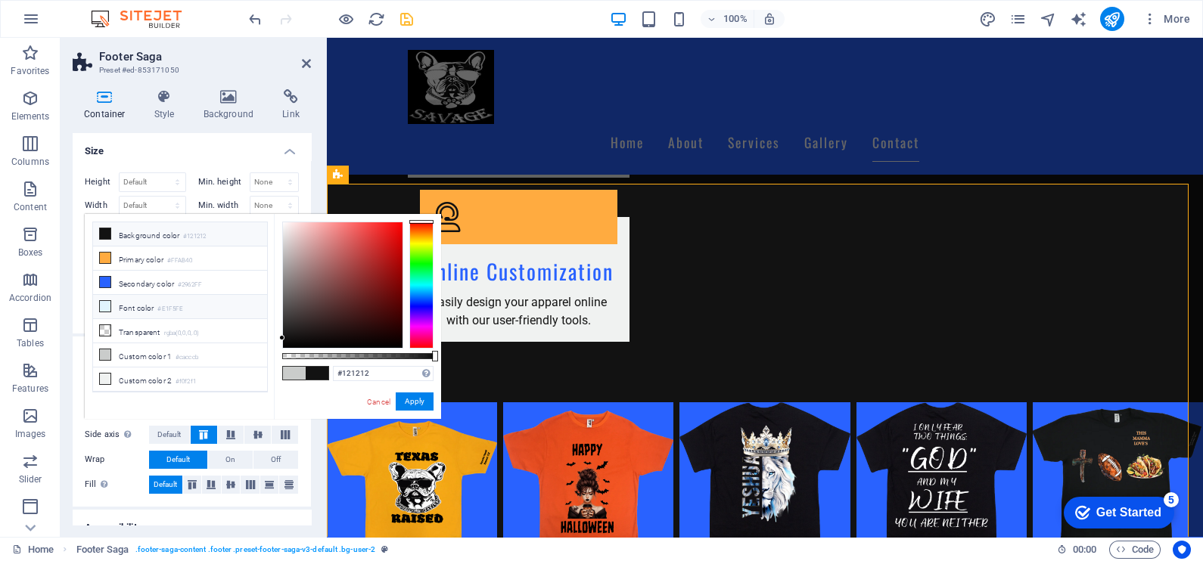
click at [105, 302] on icon at bounding box center [105, 306] width 11 height 11
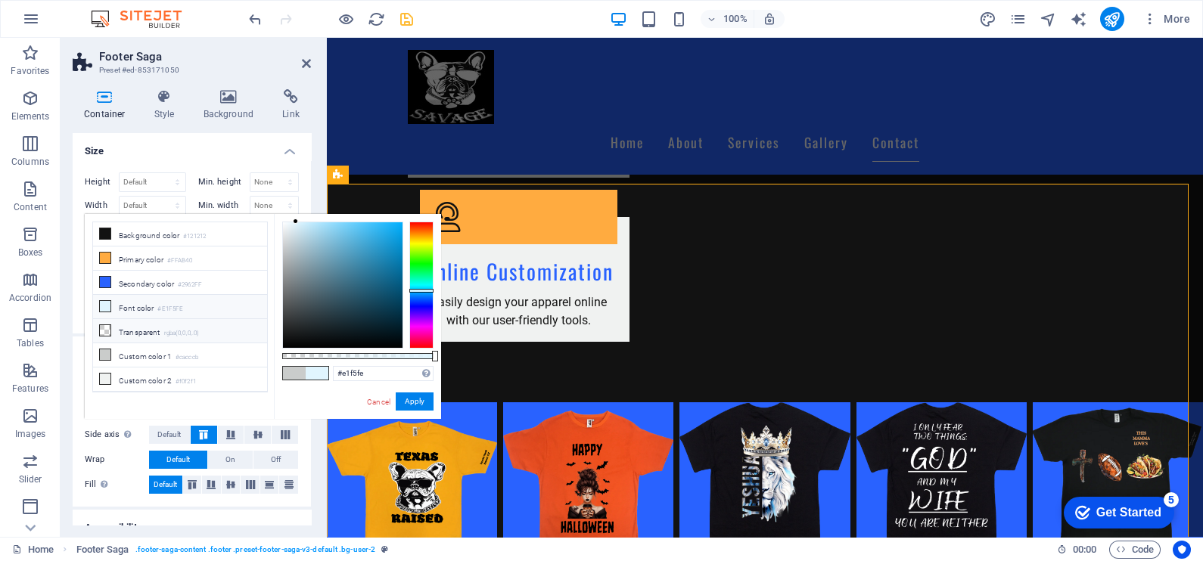
click at [109, 327] on icon at bounding box center [105, 330] width 11 height 11
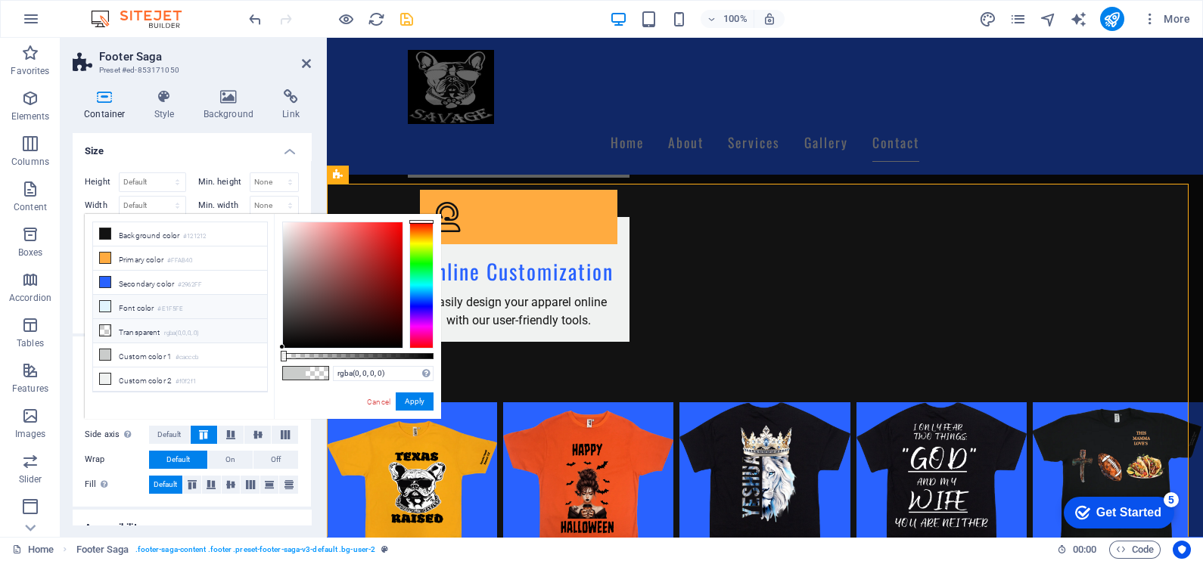
click at [106, 309] on span at bounding box center [105, 306] width 12 height 12
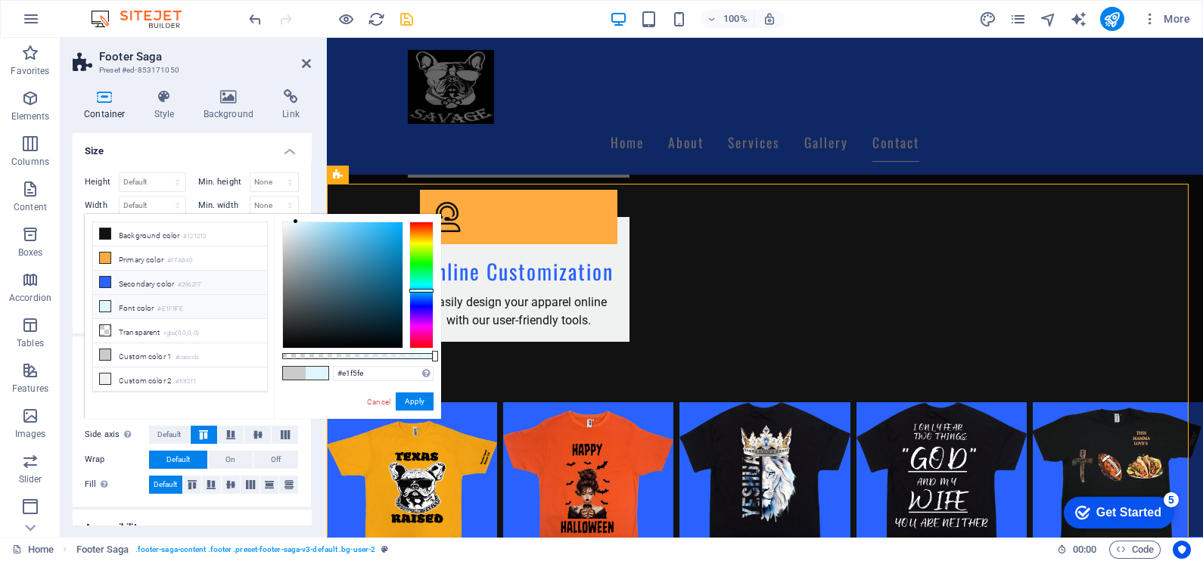
click at [107, 277] on icon at bounding box center [105, 282] width 11 height 11
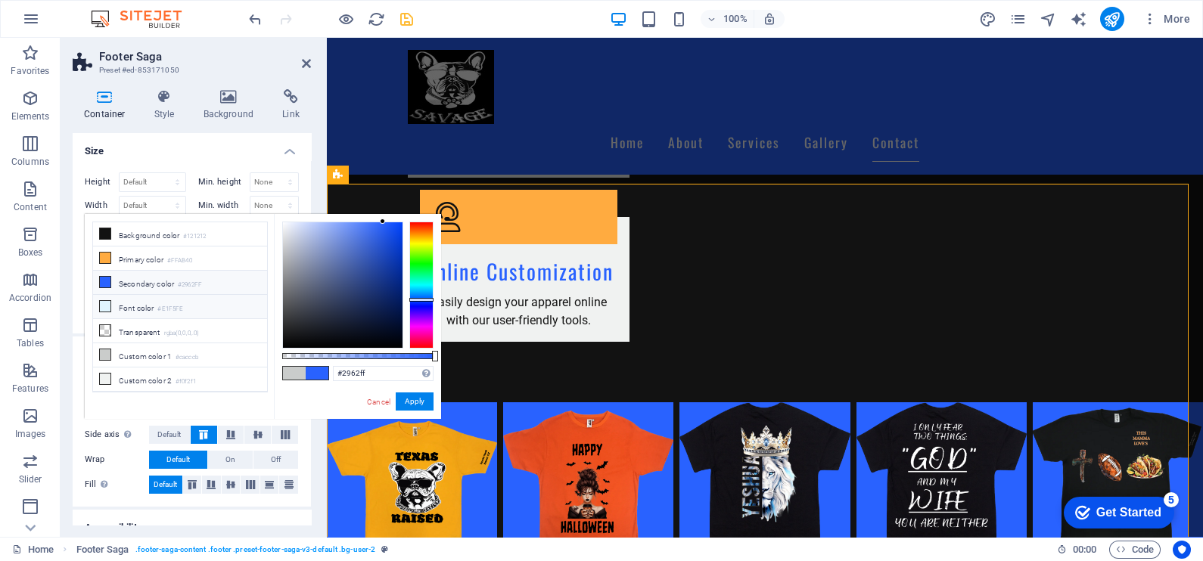
click at [100, 308] on icon at bounding box center [105, 306] width 11 height 11
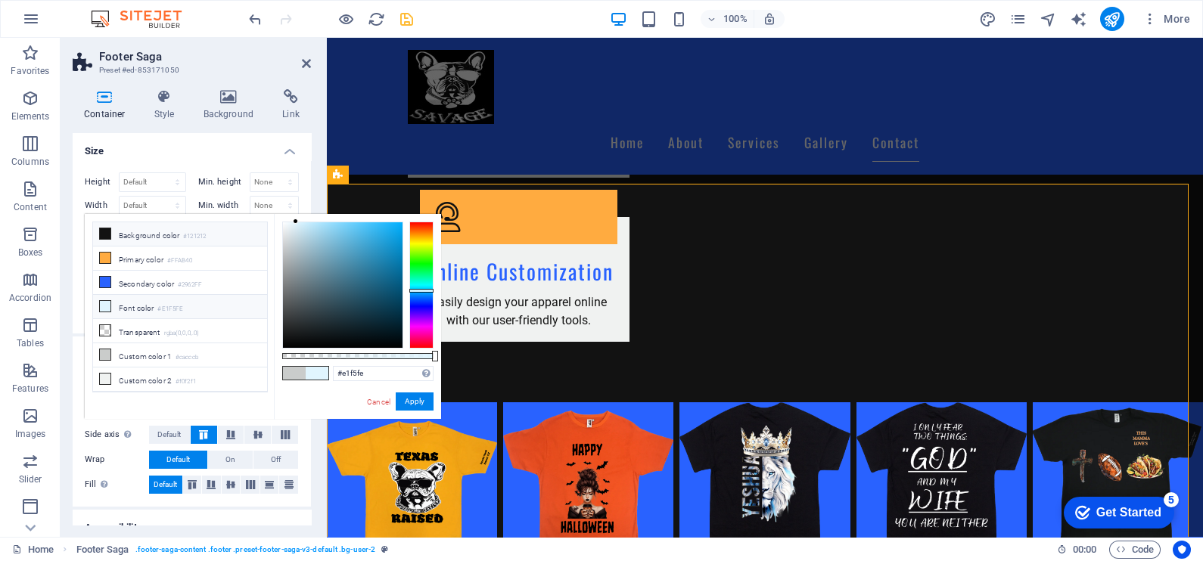
click at [99, 225] on li "Background color #121212" at bounding box center [180, 234] width 174 height 24
type input "#121212"
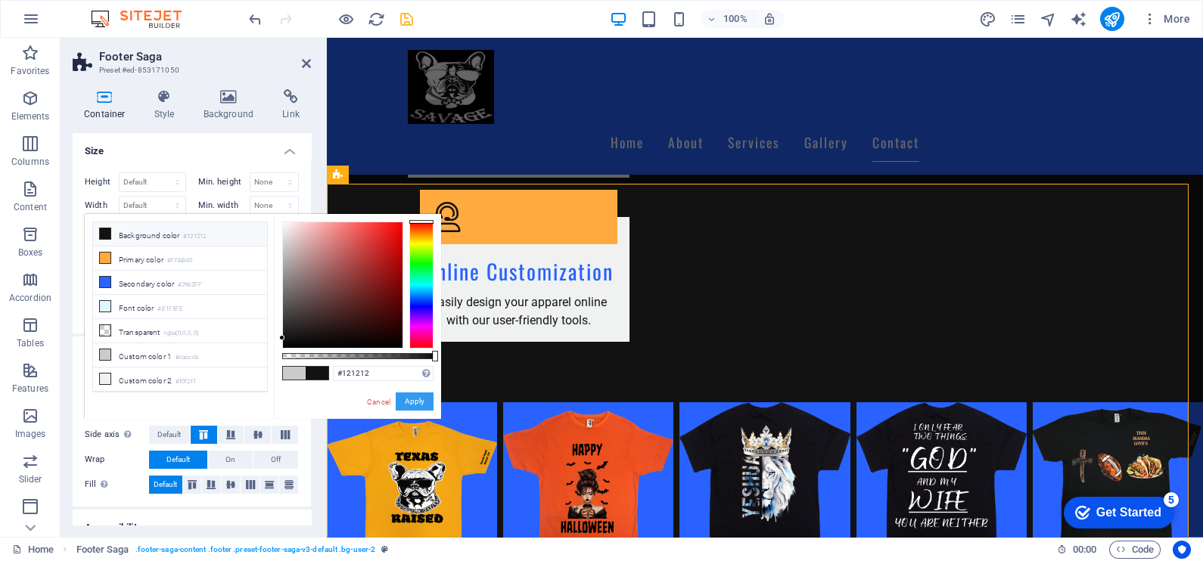
click at [405, 403] on button "Apply" at bounding box center [415, 402] width 38 height 18
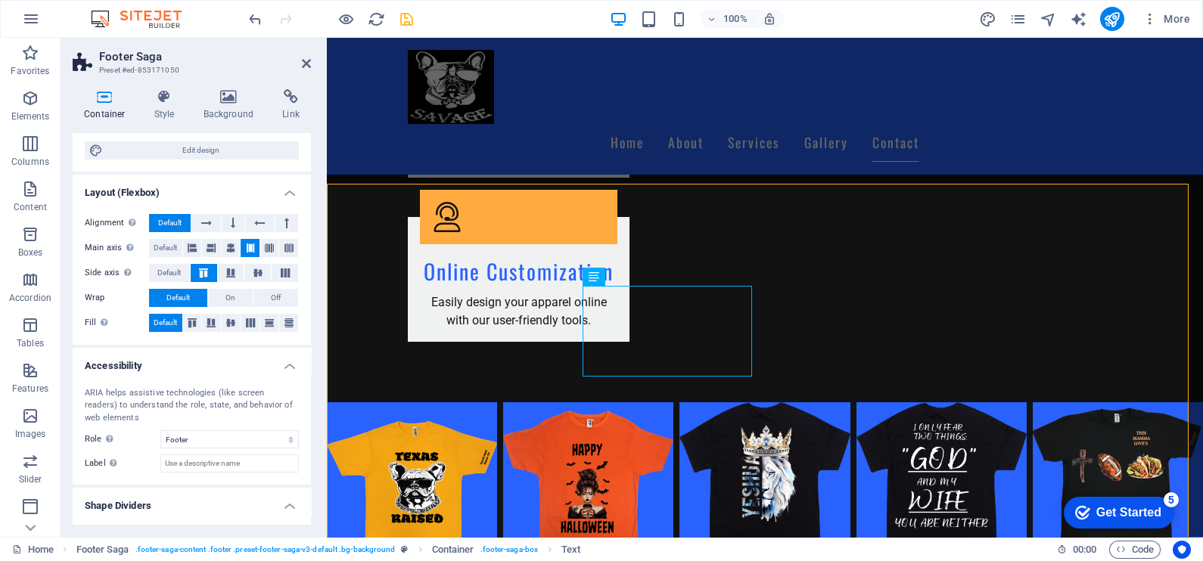
scroll to position [192, 0]
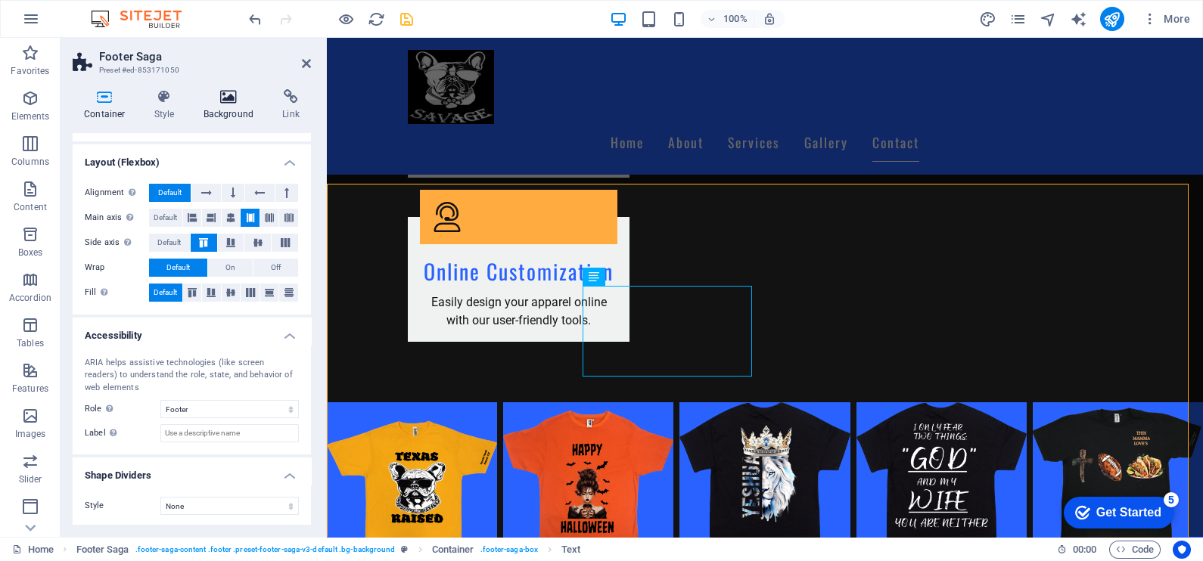
click at [216, 96] on icon at bounding box center [228, 96] width 73 height 15
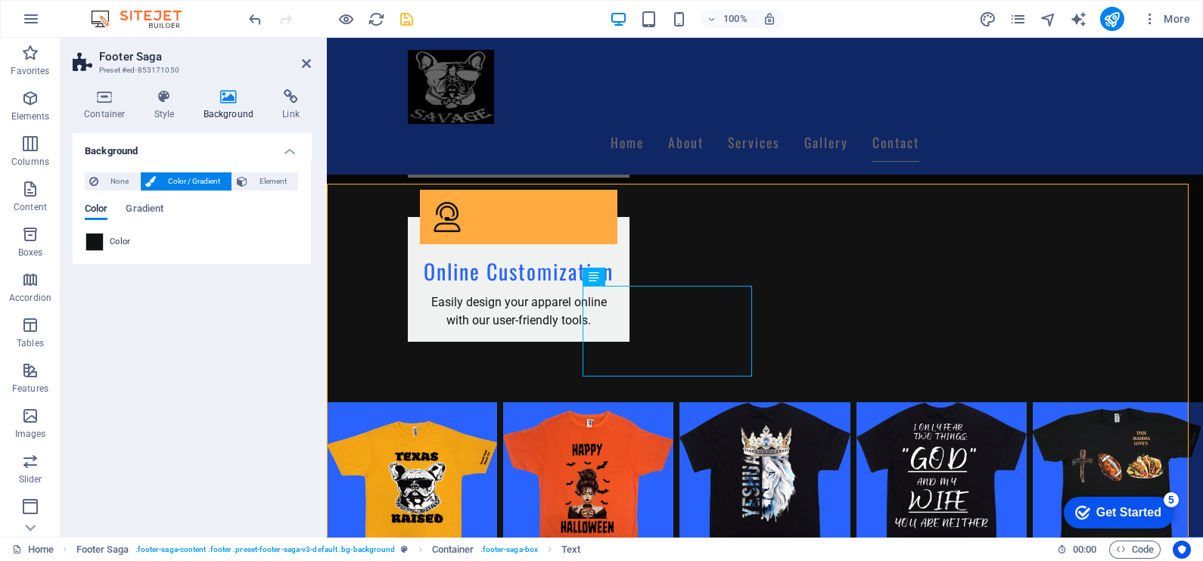
click at [310, 57] on h2 "Footer Saga" at bounding box center [205, 57] width 212 height 14
click at [306, 64] on icon at bounding box center [306, 63] width 9 height 12
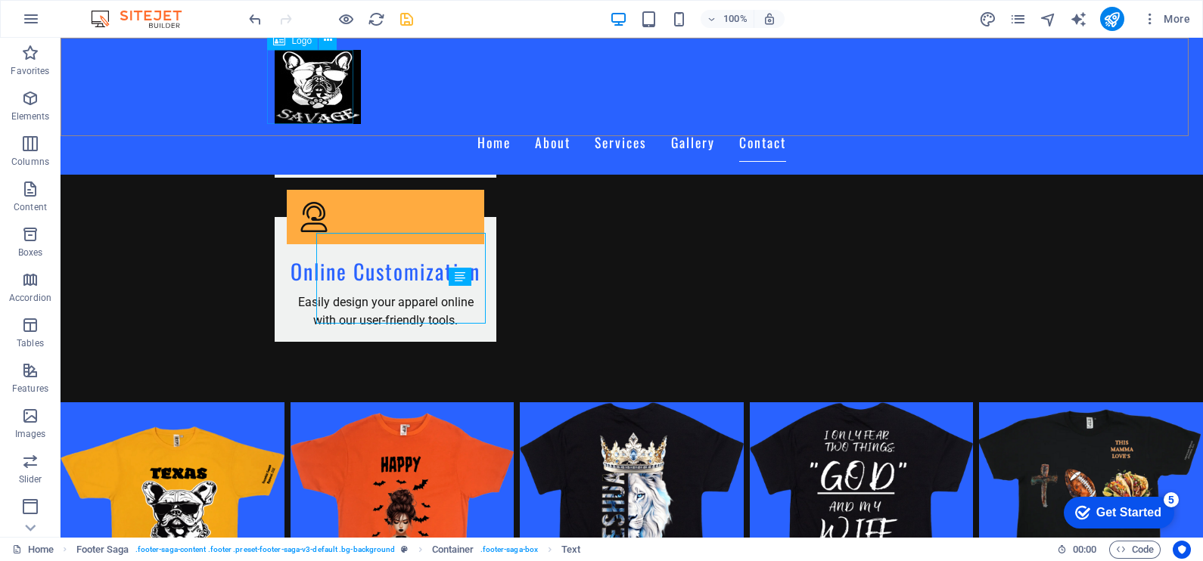
scroll to position [2475, 0]
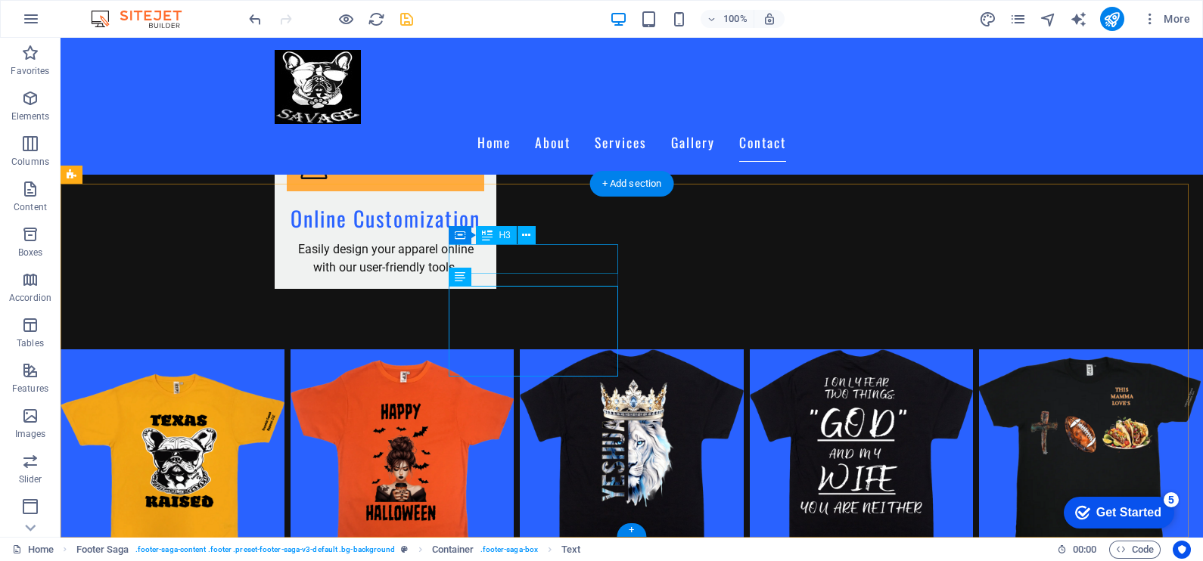
click at [528, 237] on icon at bounding box center [526, 236] width 8 height 16
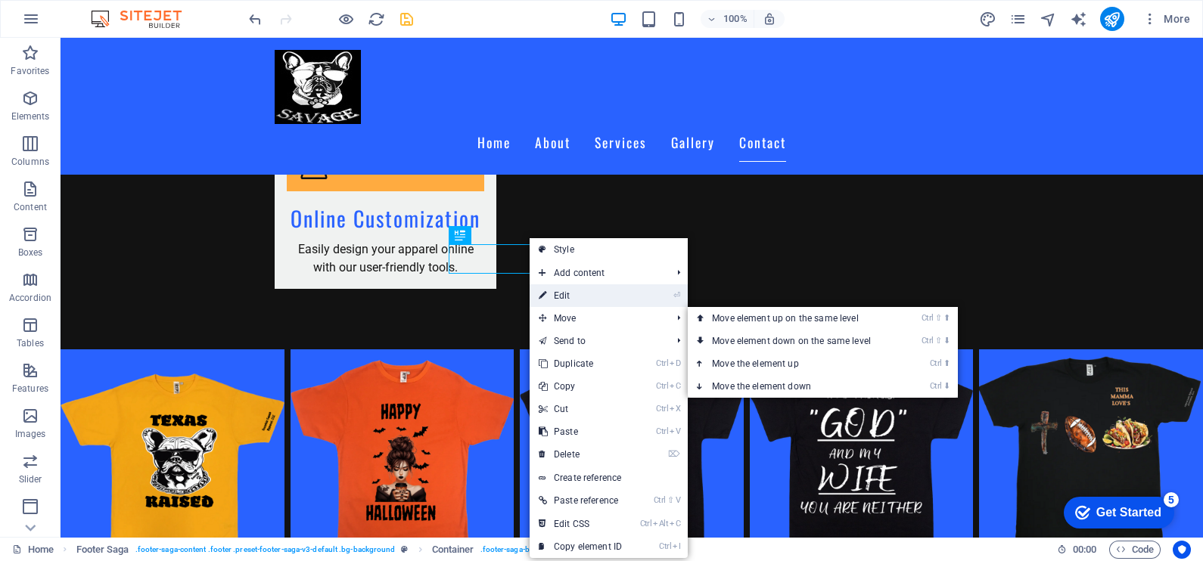
click at [582, 299] on link "⏎ Edit" at bounding box center [579, 295] width 101 height 23
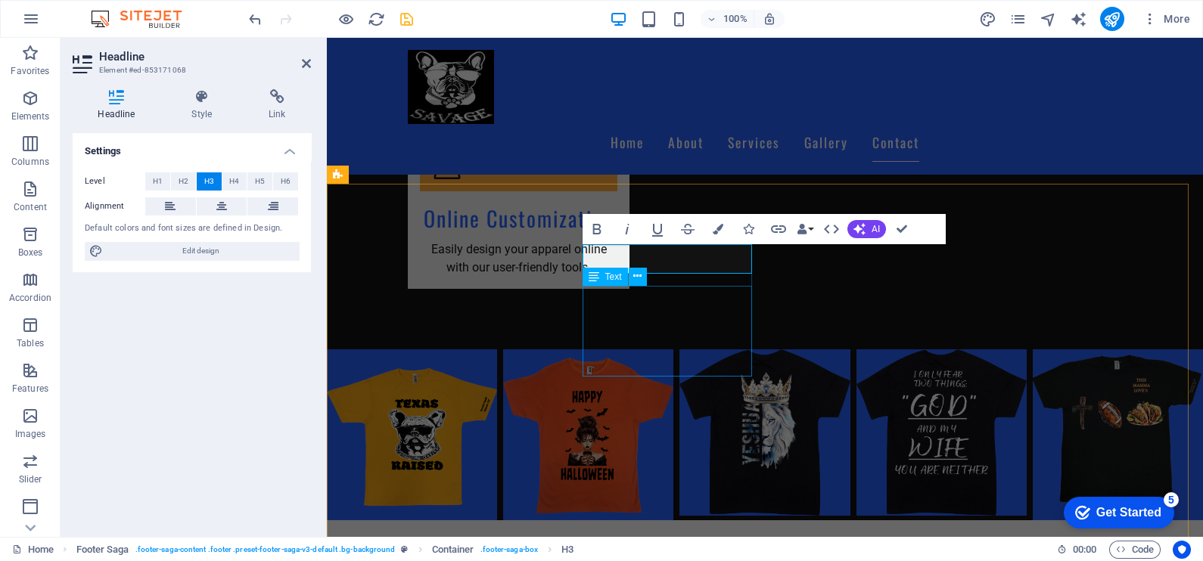
scroll to position [2423, 0]
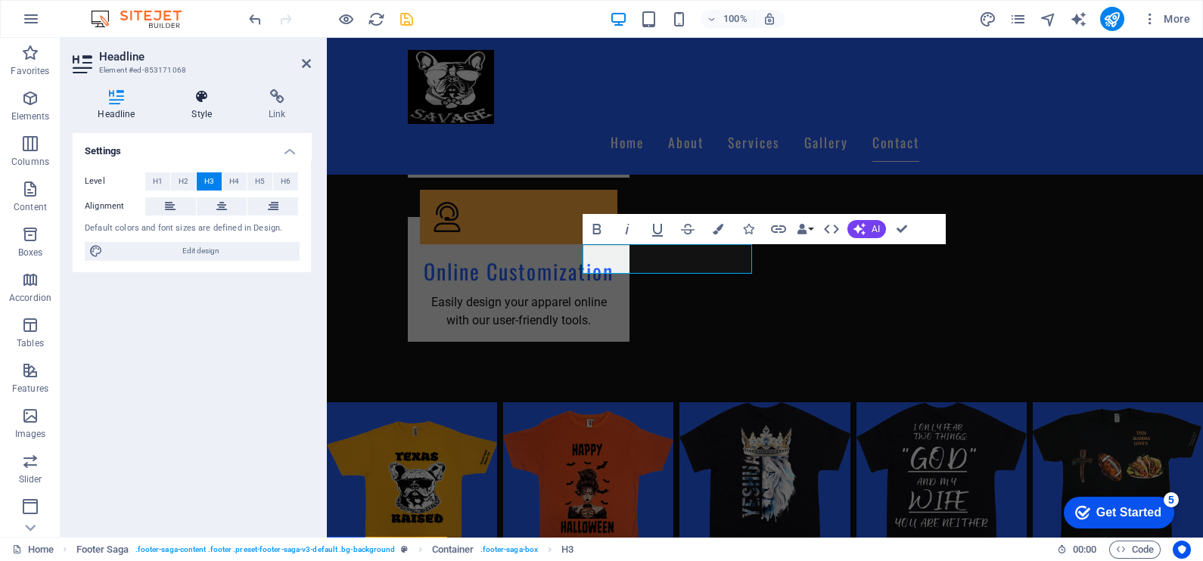
click at [201, 101] on icon at bounding box center [201, 96] width 71 height 15
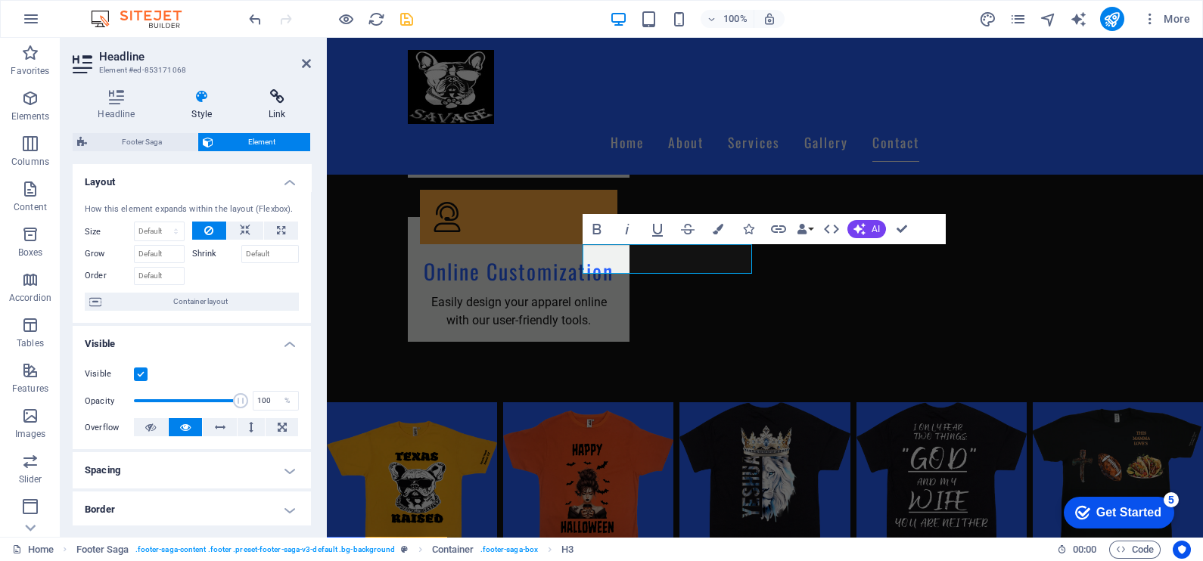
click at [272, 101] on icon at bounding box center [277, 96] width 67 height 15
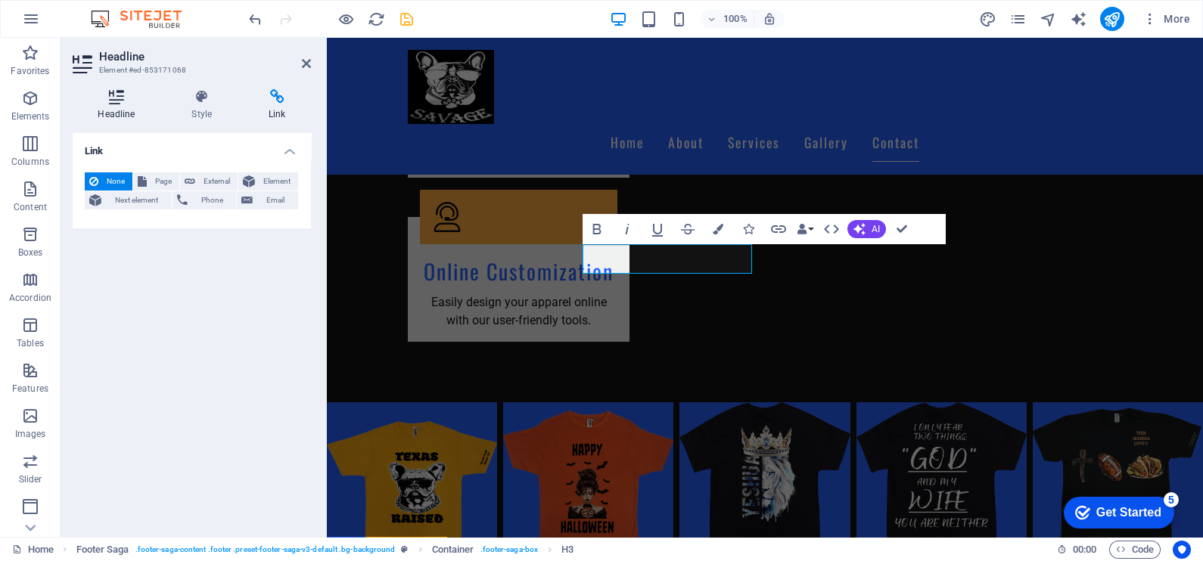
click at [111, 93] on icon at bounding box center [117, 96] width 88 height 15
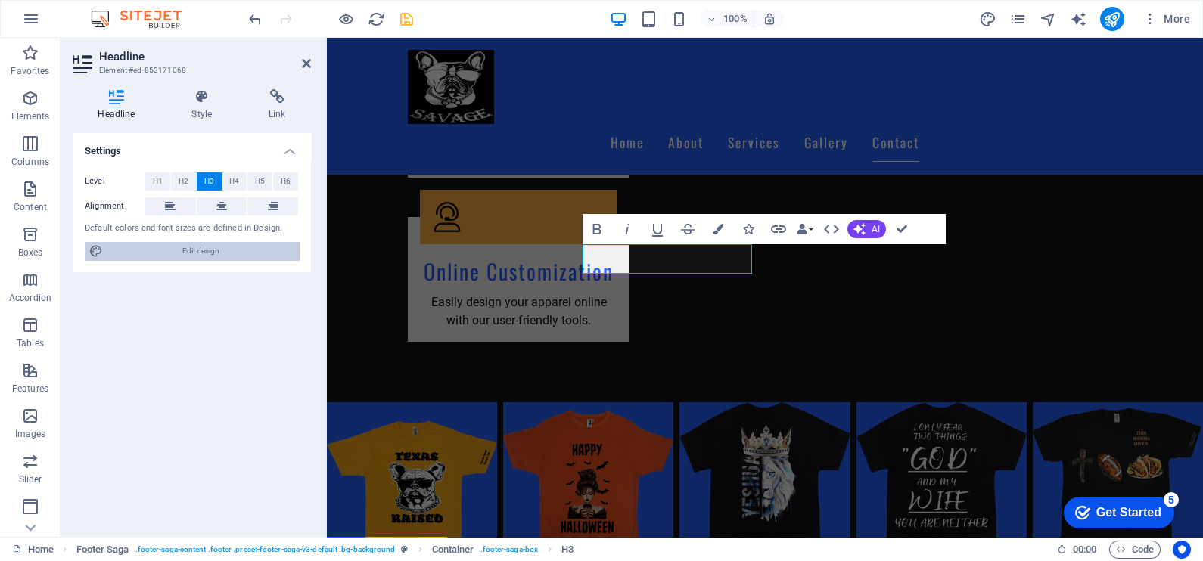
click at [217, 250] on span "Edit design" at bounding box center [200, 251] width 187 height 18
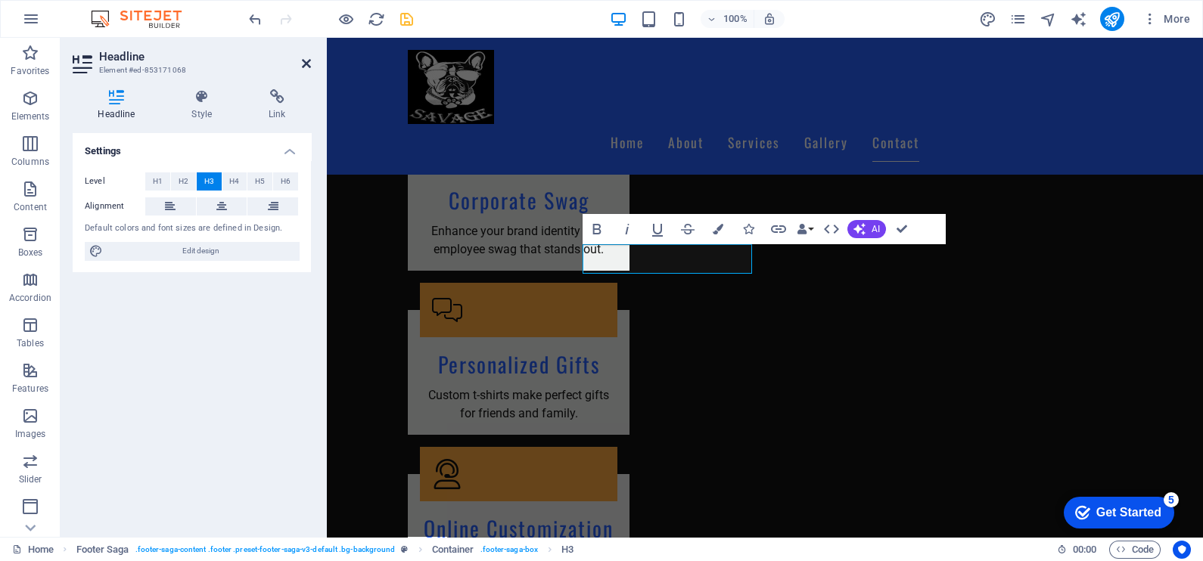
select select "px"
select select "200"
select select "px"
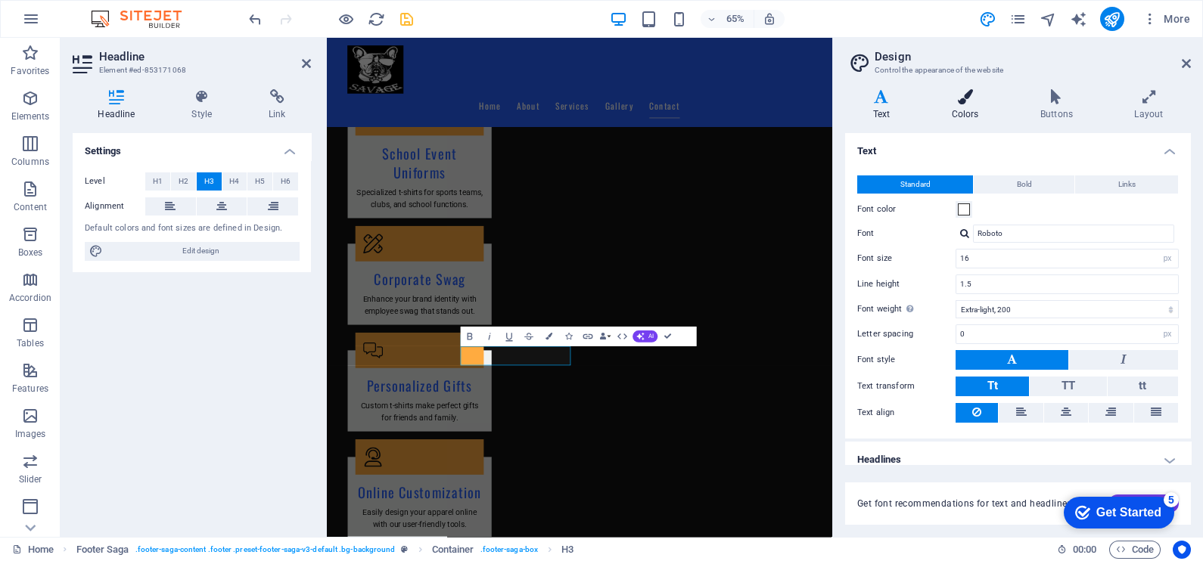
click at [986, 96] on icon at bounding box center [964, 96] width 82 height 15
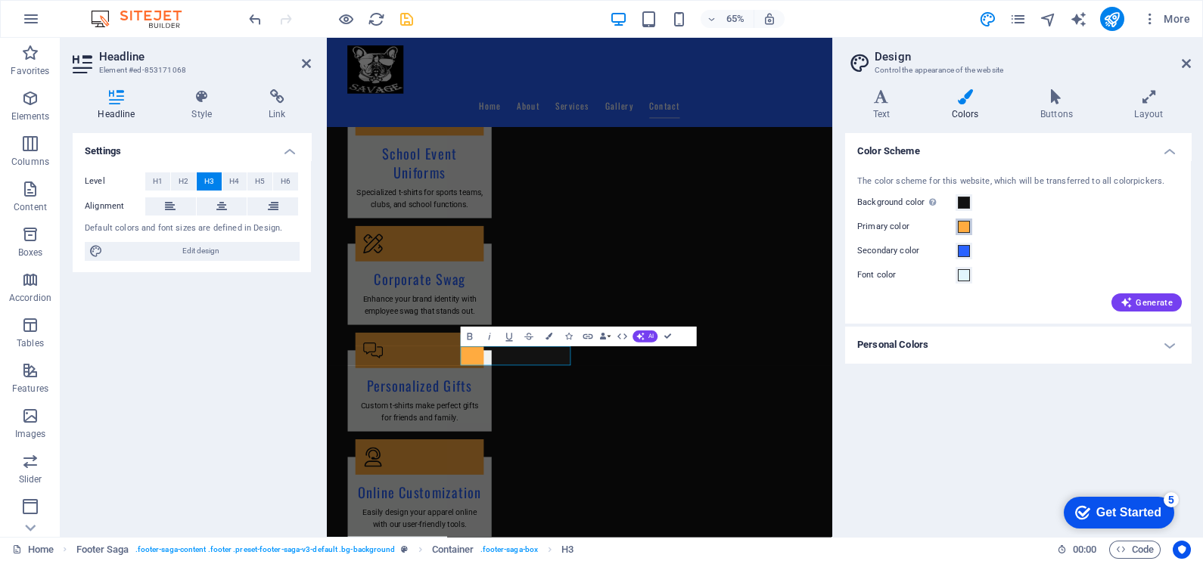
click at [968, 226] on span at bounding box center [964, 227] width 12 height 12
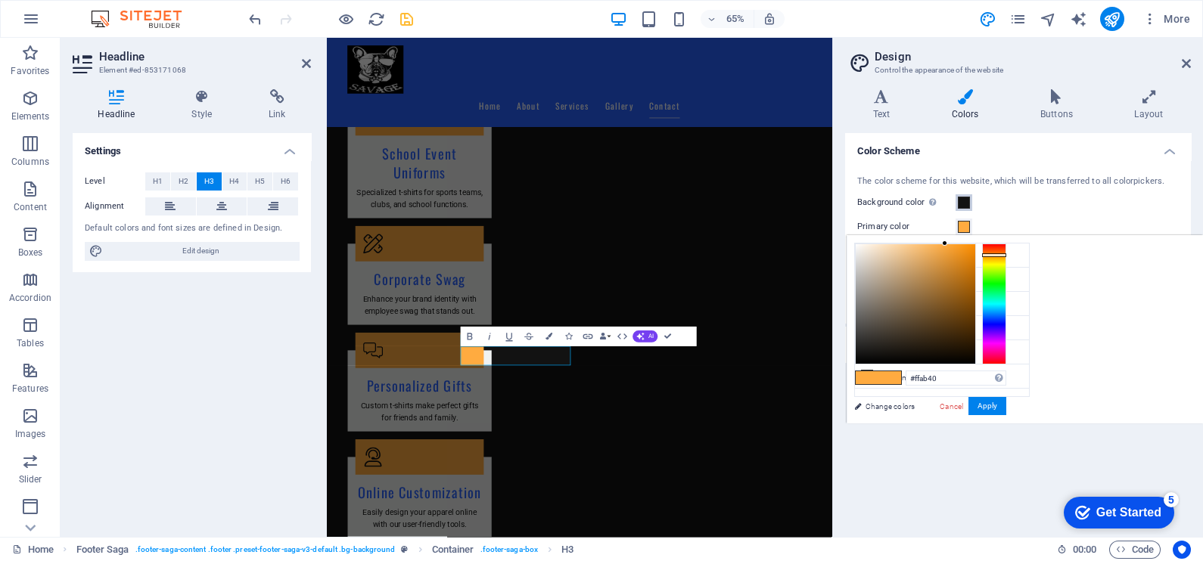
click at [968, 206] on span at bounding box center [964, 203] width 12 height 12
click at [0, 0] on li "Background color #121212" at bounding box center [0, 0] width 0 height 0
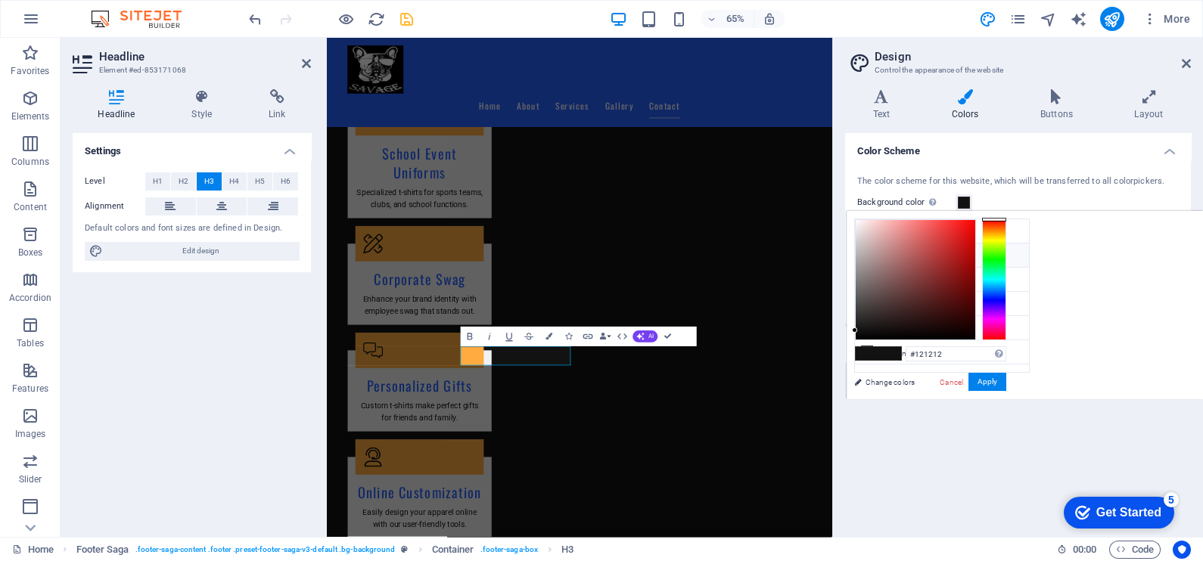
click at [901, 257] on li "Primary color #FFAB40" at bounding box center [942, 256] width 174 height 24
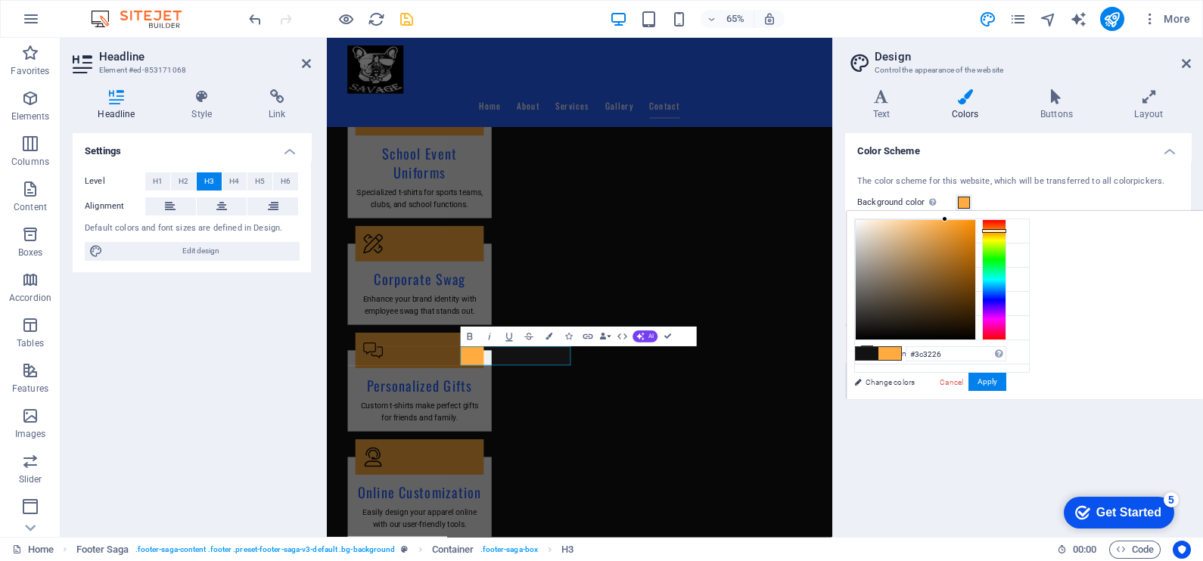
click at [975, 310] on div at bounding box center [915, 280] width 120 height 120
type input "#040404"
click at [975, 337] on div at bounding box center [915, 280] width 120 height 120
click at [1006, 382] on button "Apply" at bounding box center [987, 382] width 38 height 18
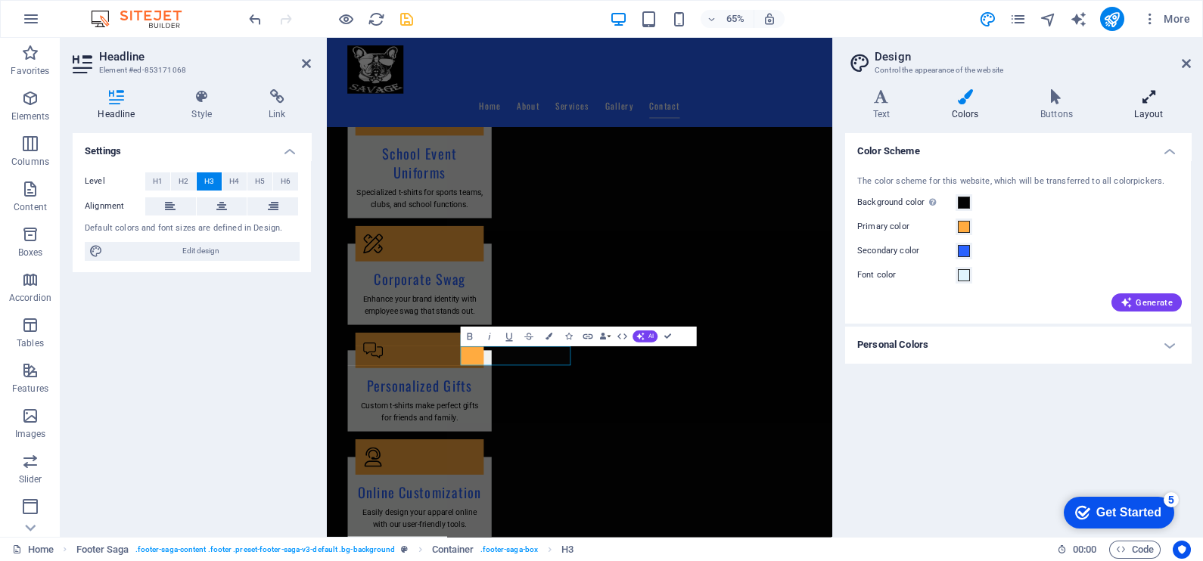
click at [1150, 104] on h4 "Layout" at bounding box center [1149, 105] width 84 height 32
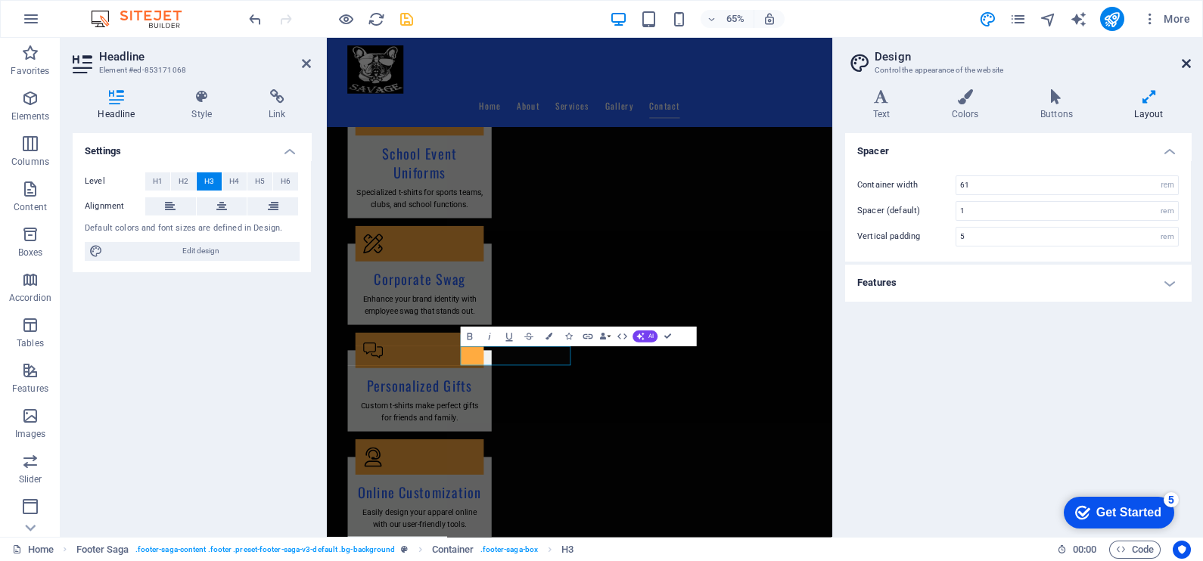
click at [1184, 64] on icon at bounding box center [1185, 63] width 9 height 12
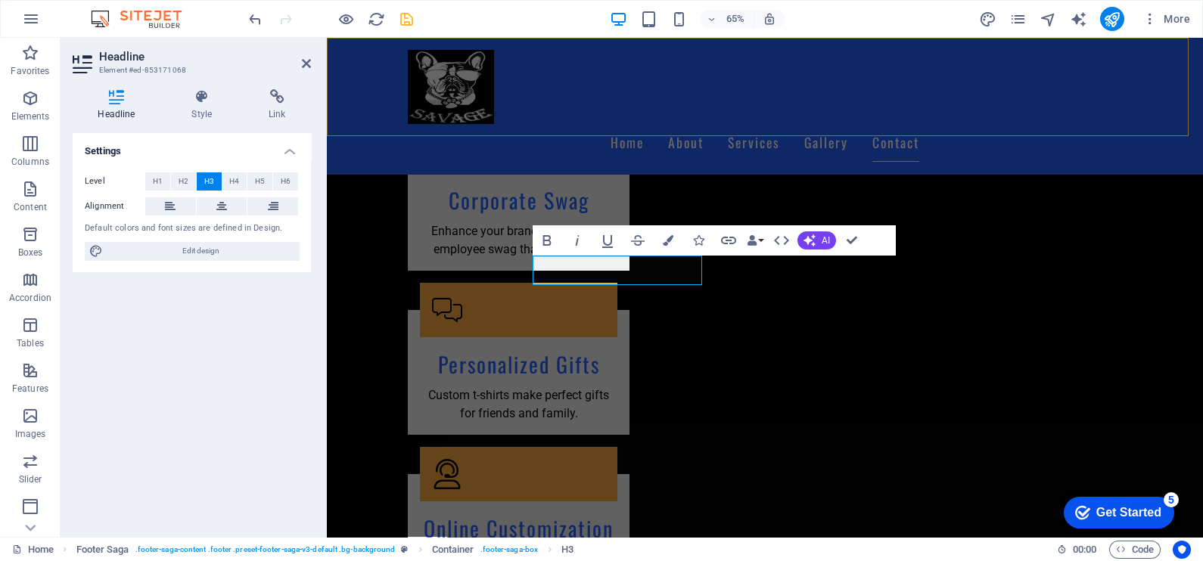
scroll to position [2423, 0]
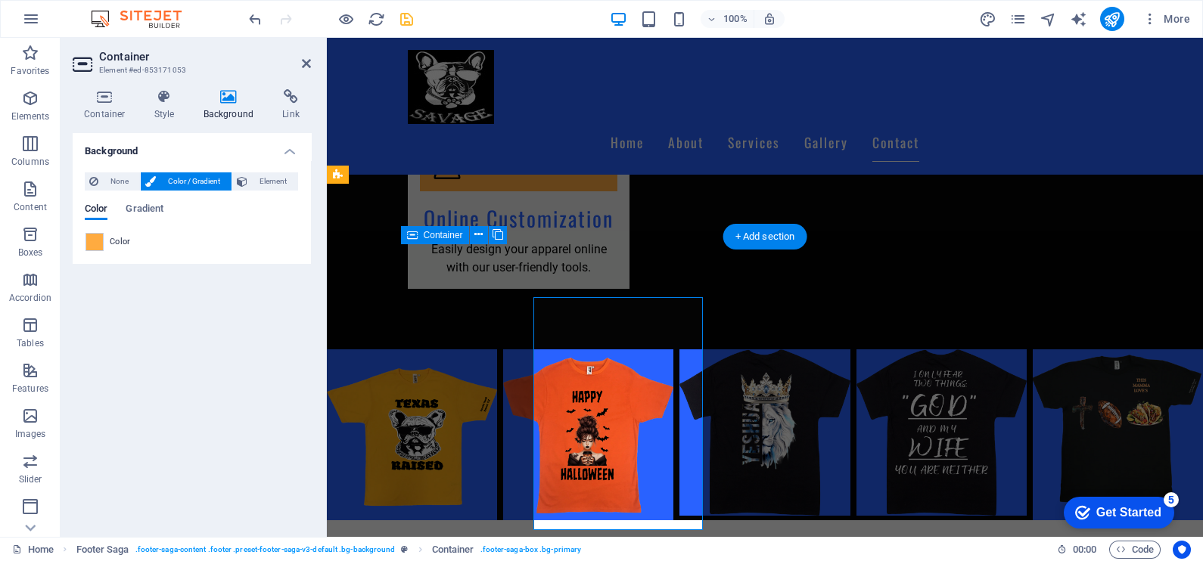
scroll to position [2423, 0]
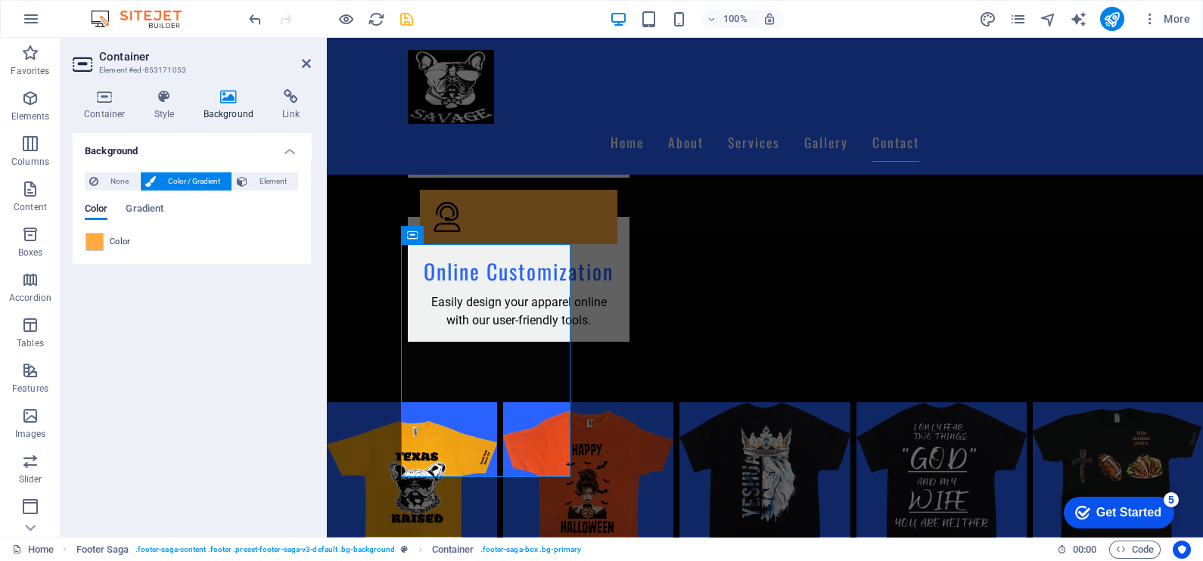
click at [125, 250] on div "Color" at bounding box center [191, 242] width 213 height 18
click at [98, 242] on span at bounding box center [94, 242] width 17 height 17
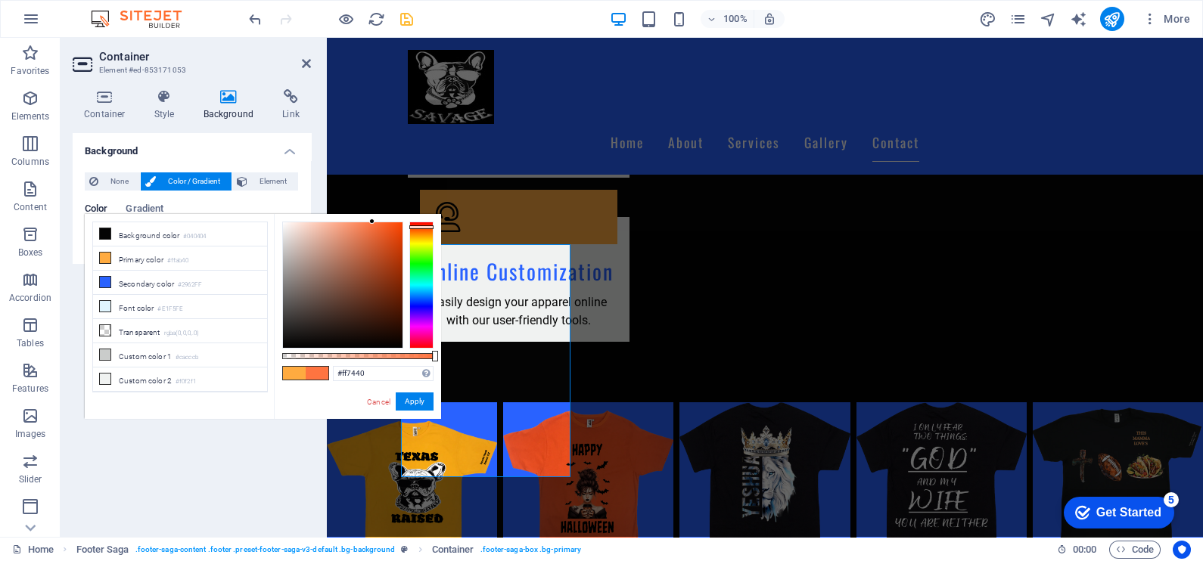
click at [420, 227] on div at bounding box center [421, 285] width 24 height 127
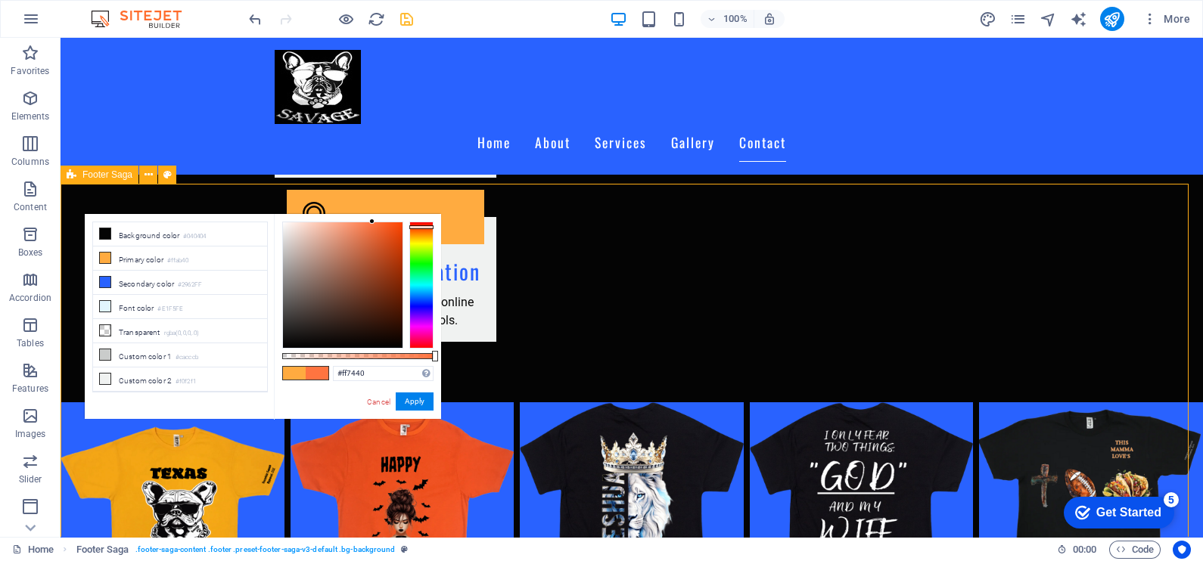
scroll to position [2475, 0]
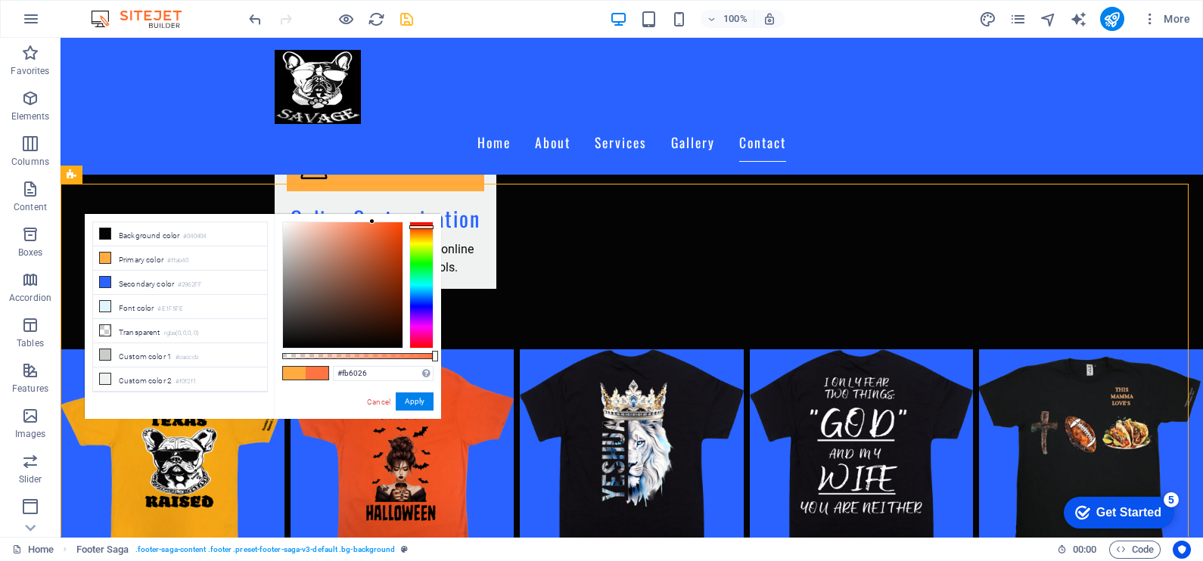
click at [383, 223] on div at bounding box center [343, 285] width 120 height 126
click at [408, 220] on div "#fb6026 Supported formats #0852ed rgb(8, 82, 237) rgba(8, 82, 237, 90%) hsv(221…" at bounding box center [357, 426] width 167 height 424
click at [393, 222] on div at bounding box center [342, 285] width 121 height 127
drag, startPoint x: 393, startPoint y: 221, endPoint x: 408, endPoint y: 210, distance: 18.3
click at [408, 210] on body "Frenchie Squad Apparel Home (en) Favorites Elements Columns Content Boxes Accor…" at bounding box center [601, 280] width 1203 height 561
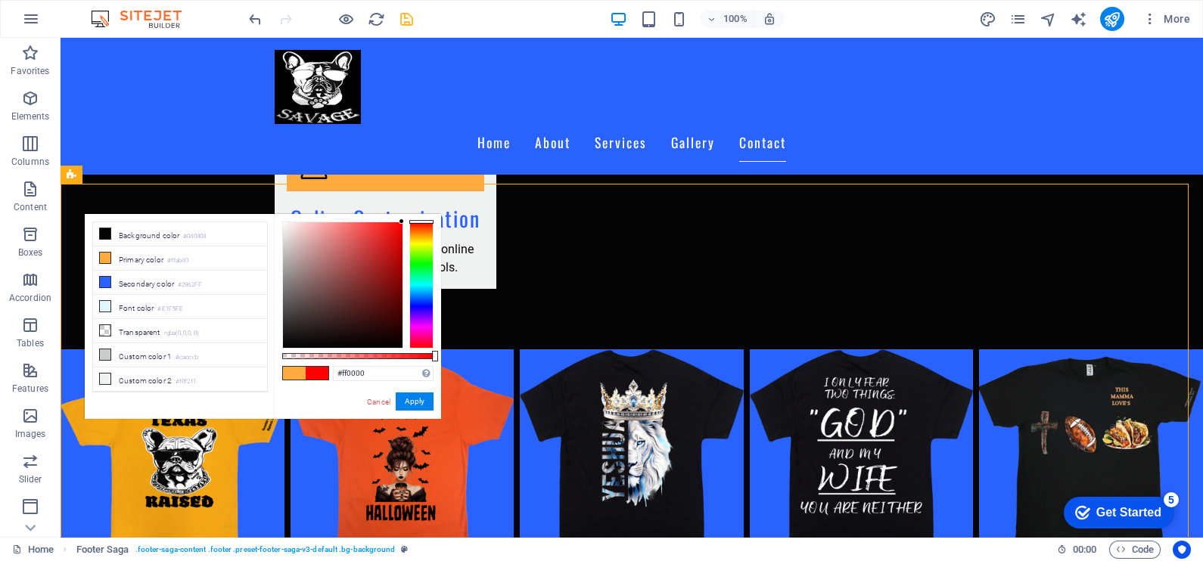
drag, startPoint x: 420, startPoint y: 224, endPoint x: 422, endPoint y: 210, distance: 13.8
click at [422, 210] on body "Frenchie Squad Apparel Home (en) Favorites Elements Columns Content Boxes Accor…" at bounding box center [601, 280] width 1203 height 561
type input "#ff0000"
drag, startPoint x: 421, startPoint y: 222, endPoint x: 424, endPoint y: 212, distance: 10.3
click at [424, 212] on body "Frenchie Squad Apparel Home (en) Favorites Elements Columns Content Boxes Accor…" at bounding box center [601, 280] width 1203 height 561
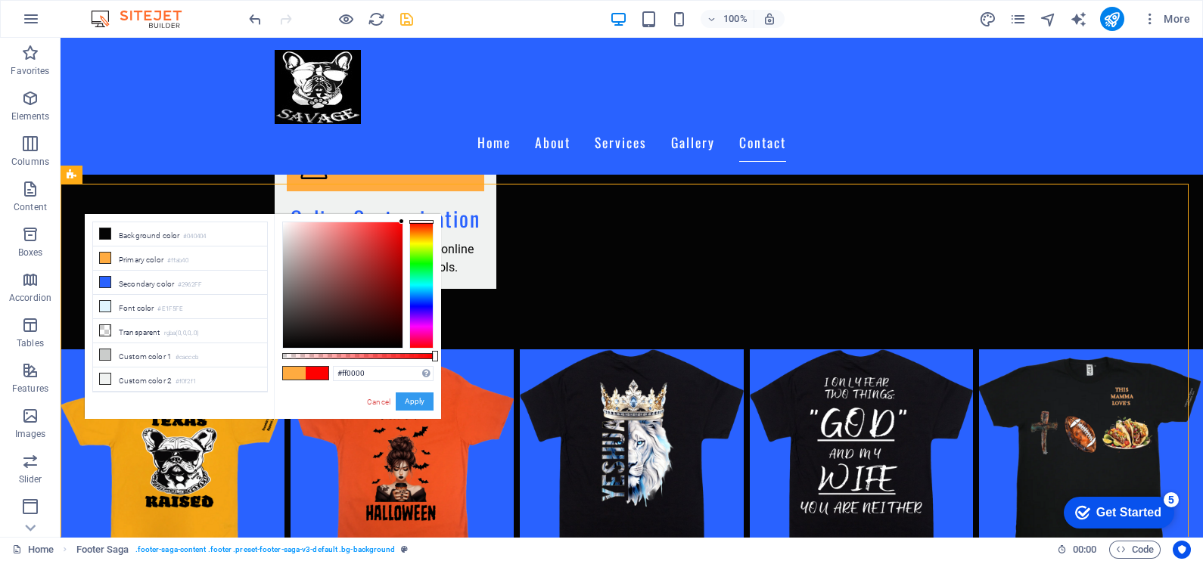
click at [414, 406] on button "Apply" at bounding box center [415, 402] width 38 height 18
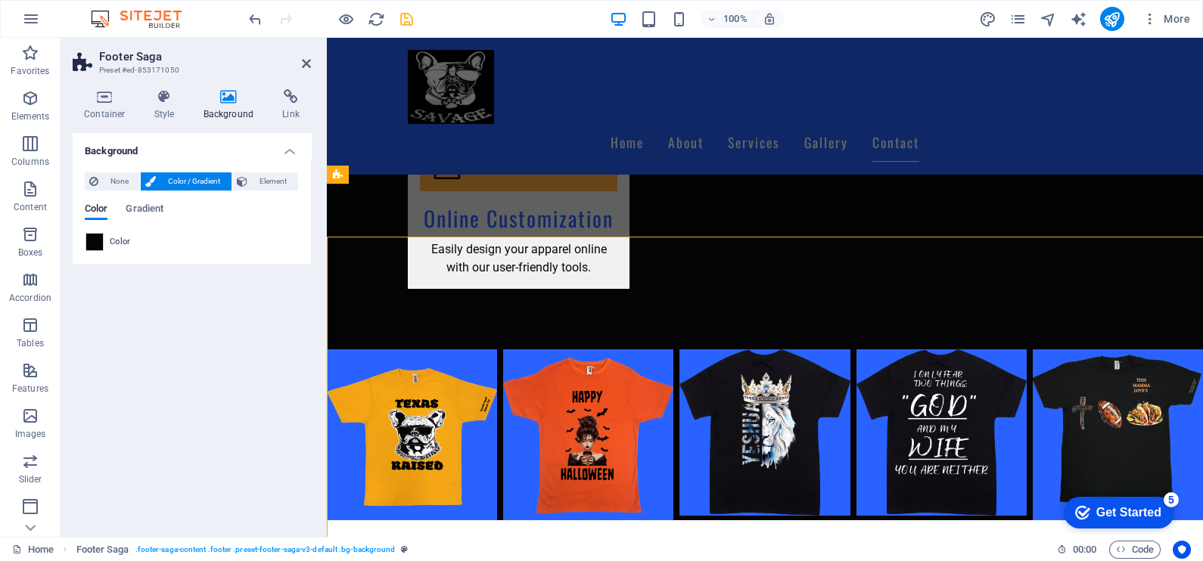
scroll to position [2423, 0]
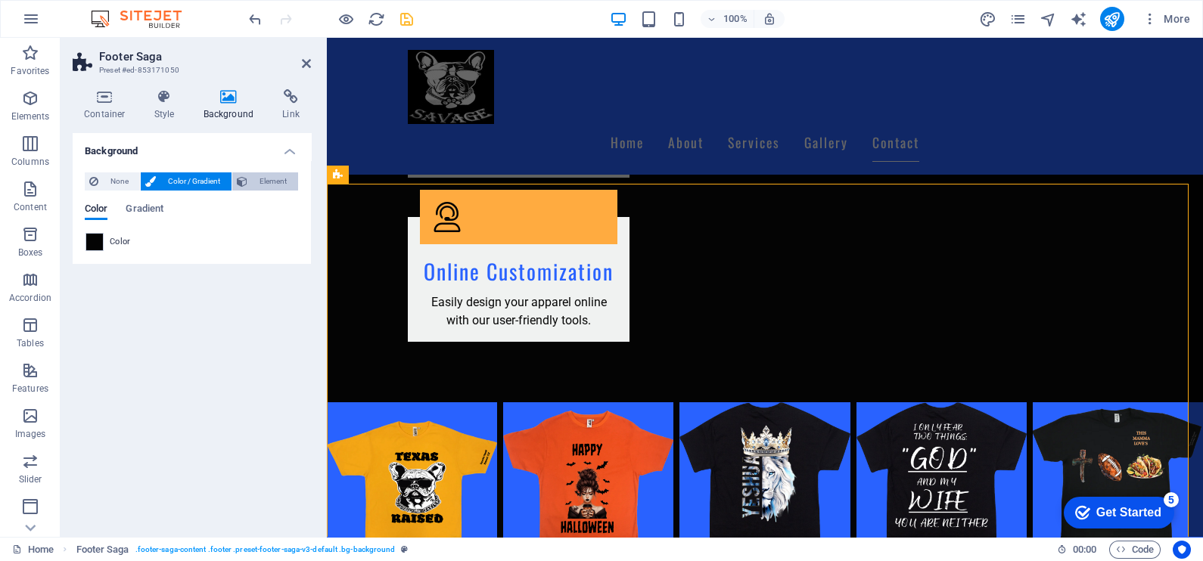
click at [282, 177] on span "Element" at bounding box center [273, 181] width 42 height 18
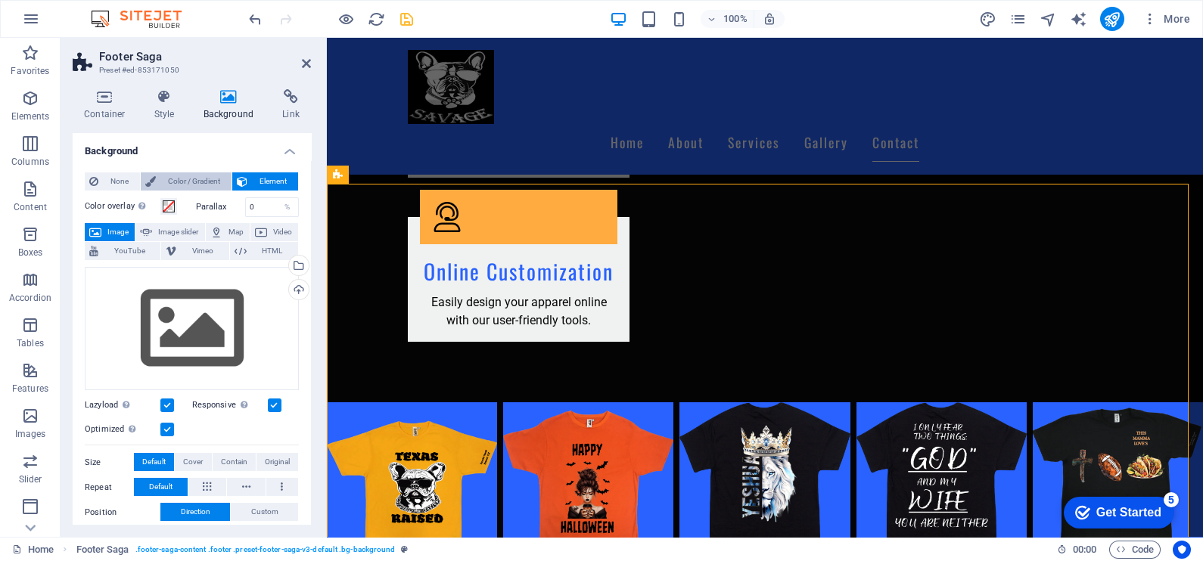
click at [188, 178] on span "Color / Gradient" at bounding box center [193, 181] width 67 height 18
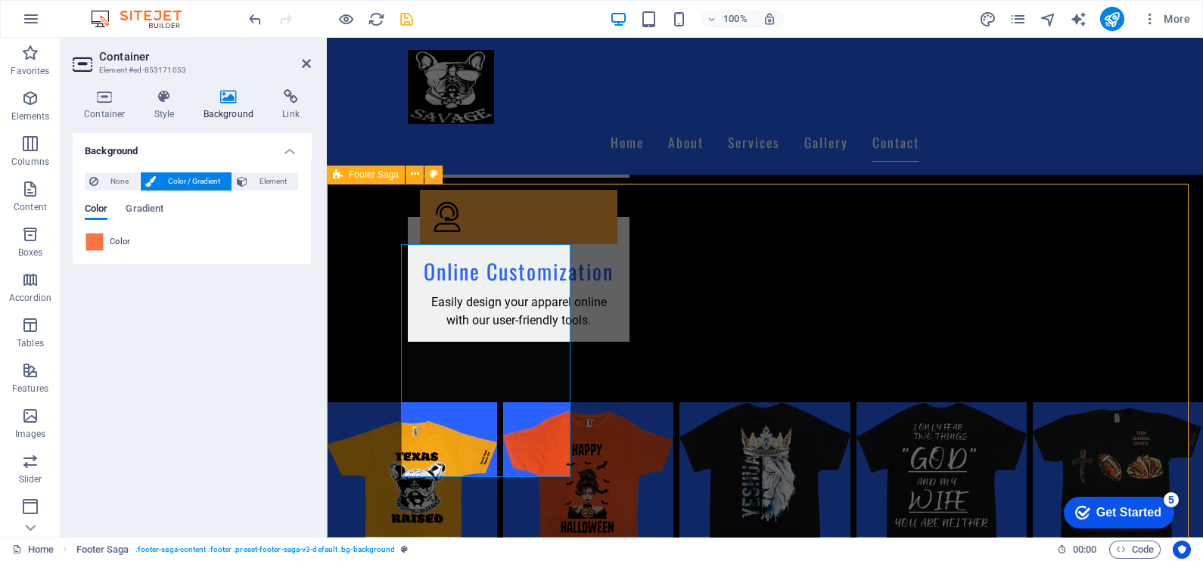
scroll to position [2475, 0]
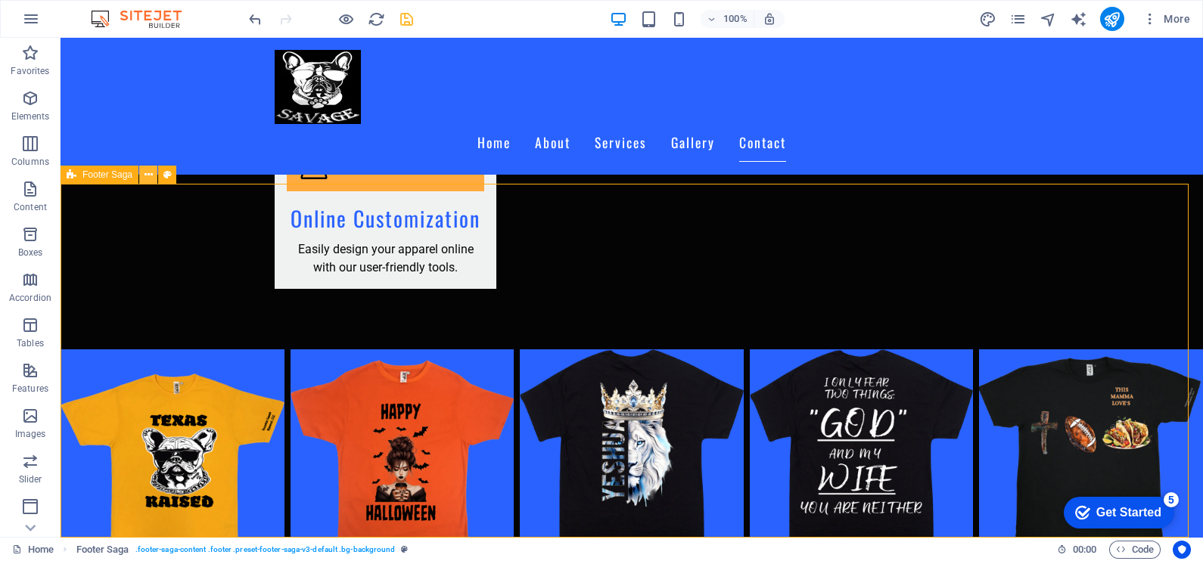
click at [147, 178] on icon at bounding box center [148, 175] width 8 height 16
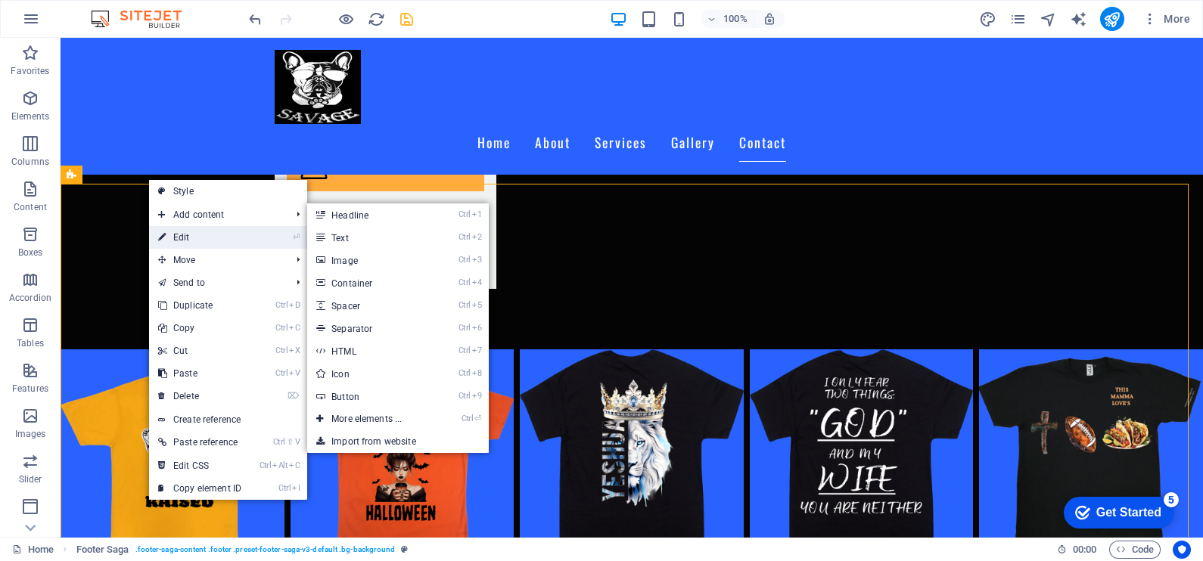
click at [178, 239] on link "⏎ Edit" at bounding box center [199, 237] width 101 height 23
select select "rem"
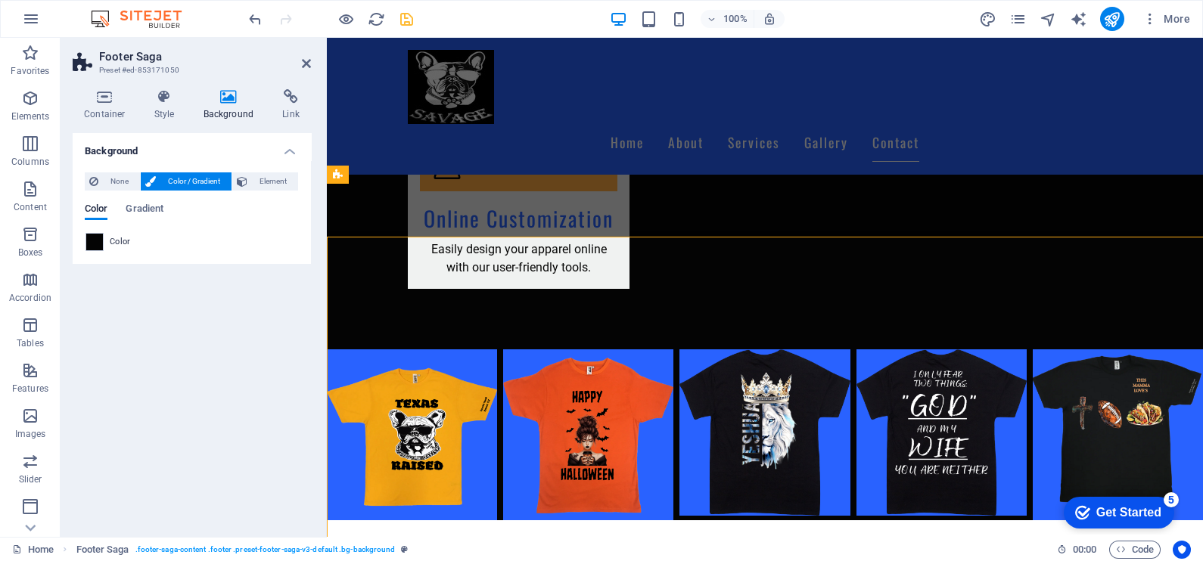
scroll to position [2423, 0]
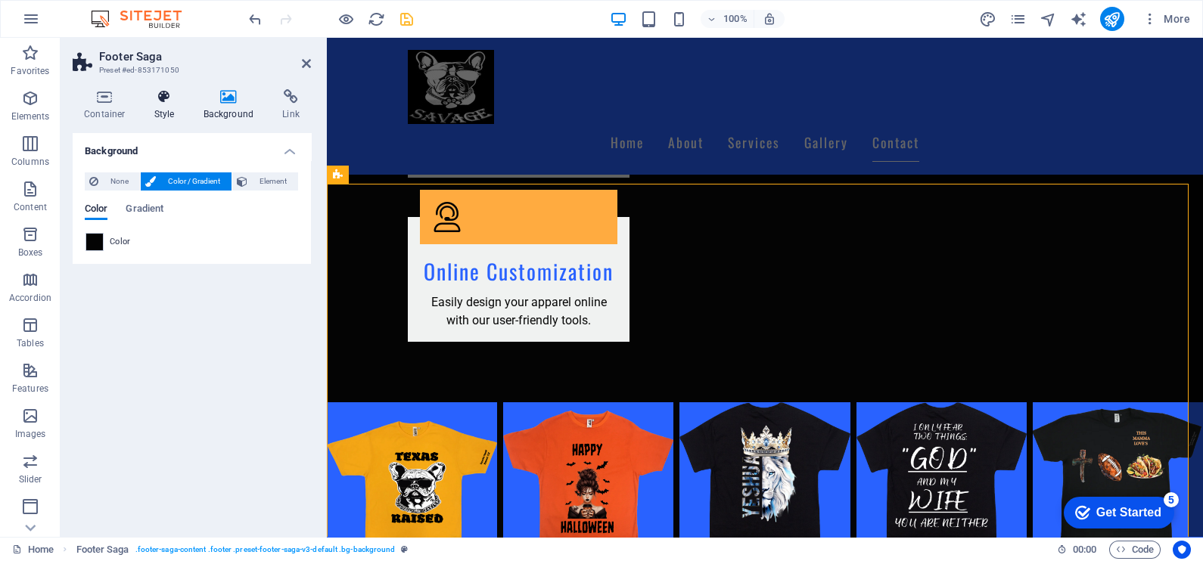
click at [173, 110] on h4 "Style" at bounding box center [167, 105] width 49 height 32
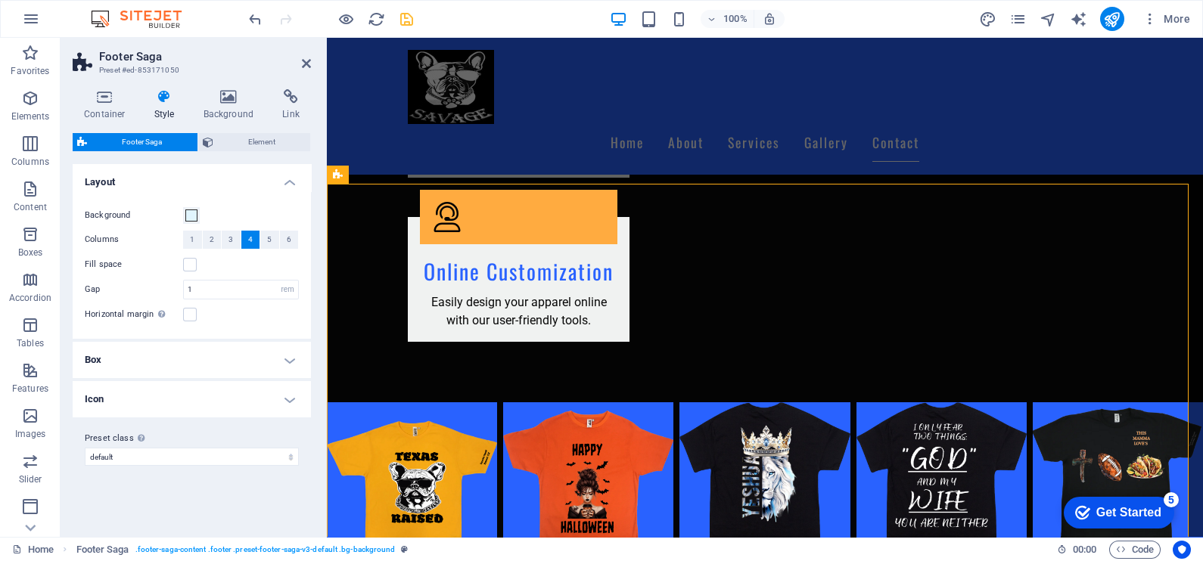
click at [170, 373] on h4 "Box" at bounding box center [192, 360] width 238 height 36
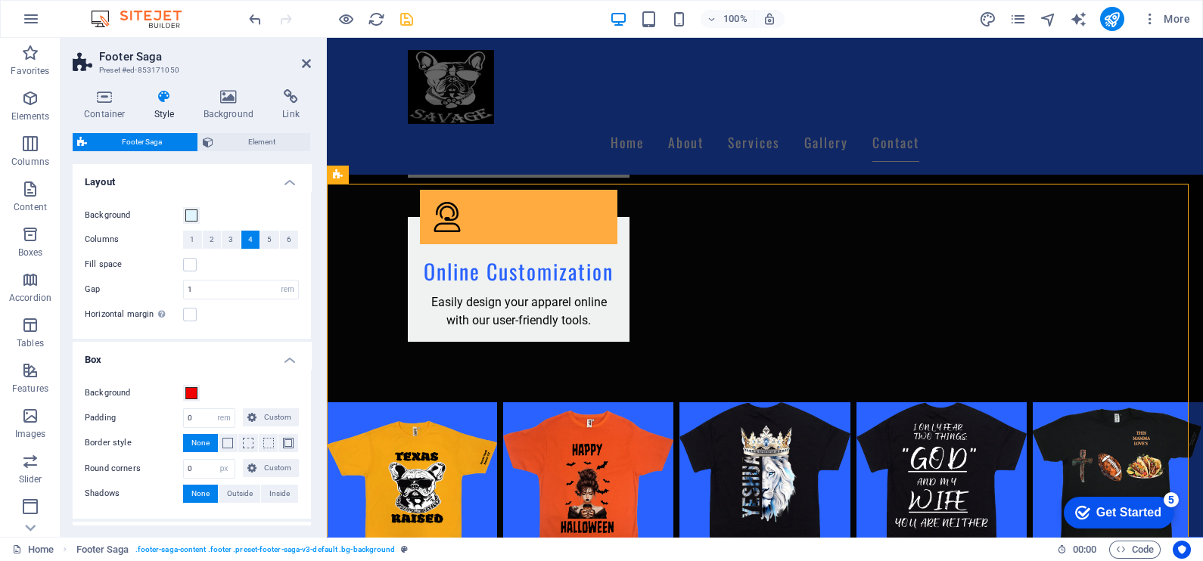
scroll to position [92, 0]
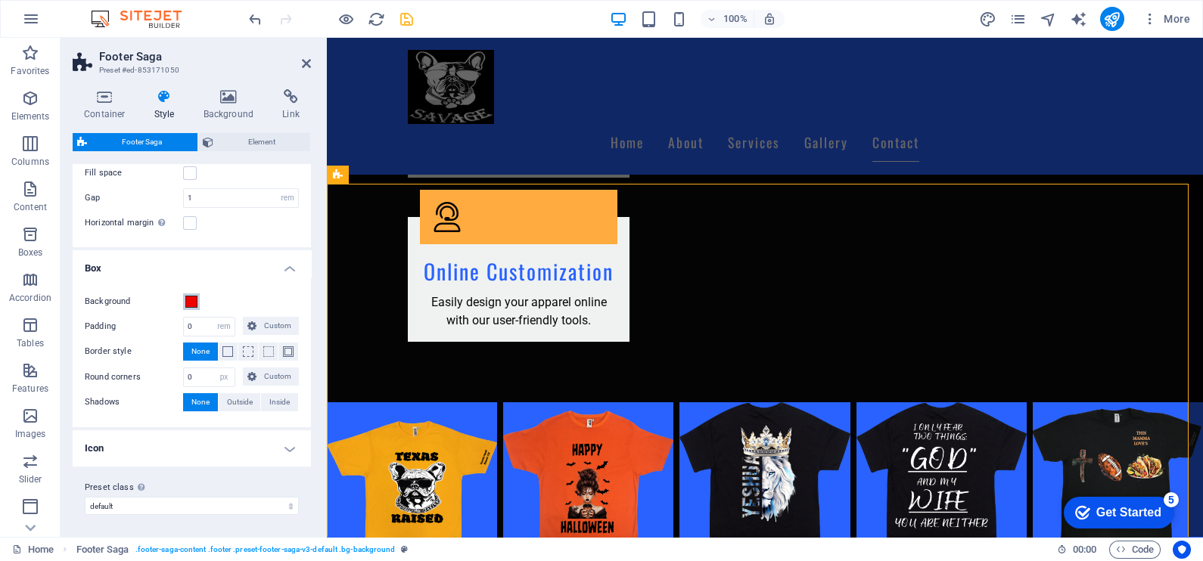
click at [191, 296] on span at bounding box center [191, 302] width 12 height 12
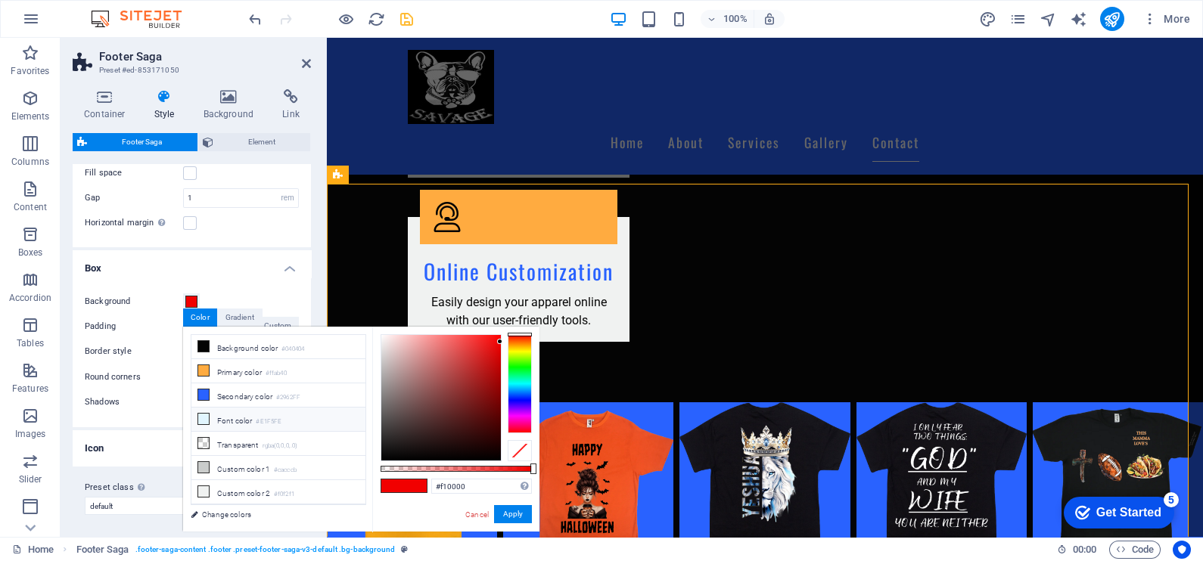
click at [202, 414] on icon at bounding box center [203, 419] width 11 height 11
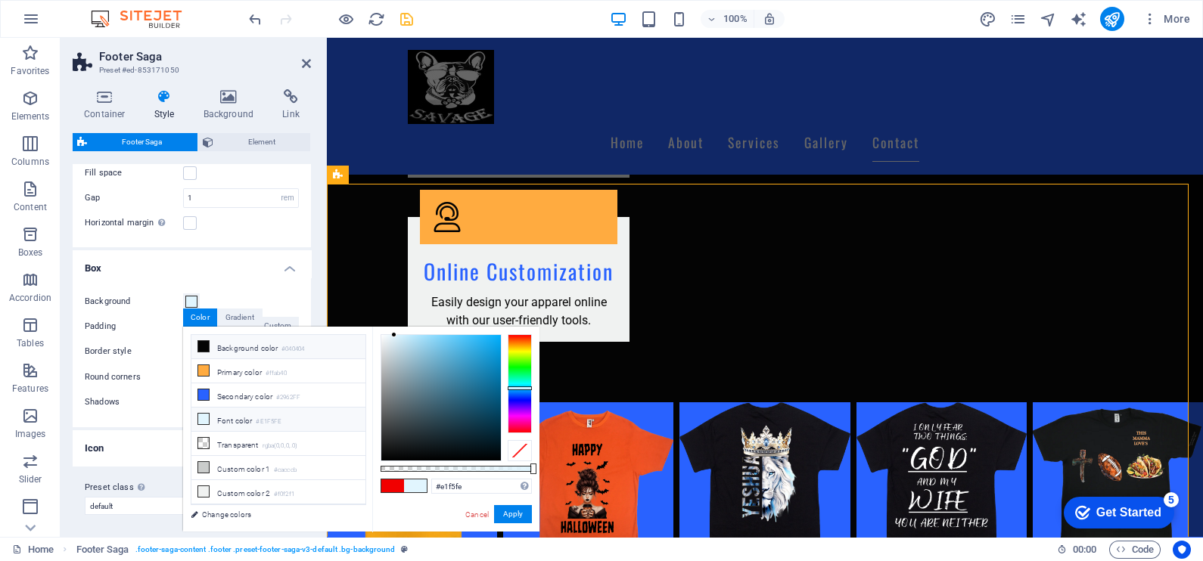
click at [200, 348] on icon at bounding box center [203, 346] width 11 height 11
type input "#040404"
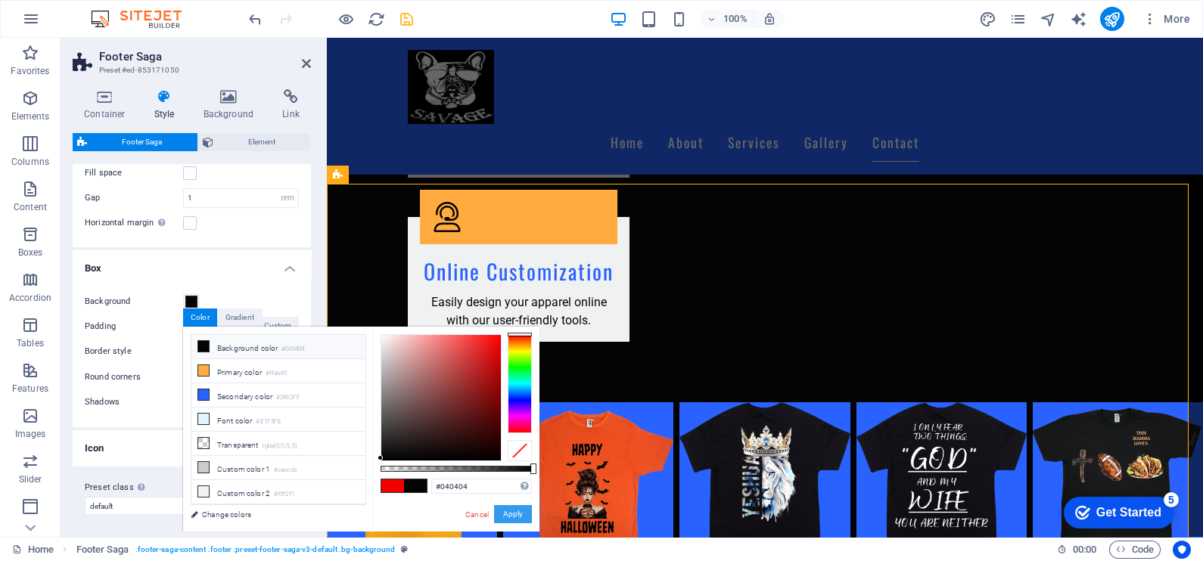
click at [514, 511] on button "Apply" at bounding box center [513, 514] width 38 height 18
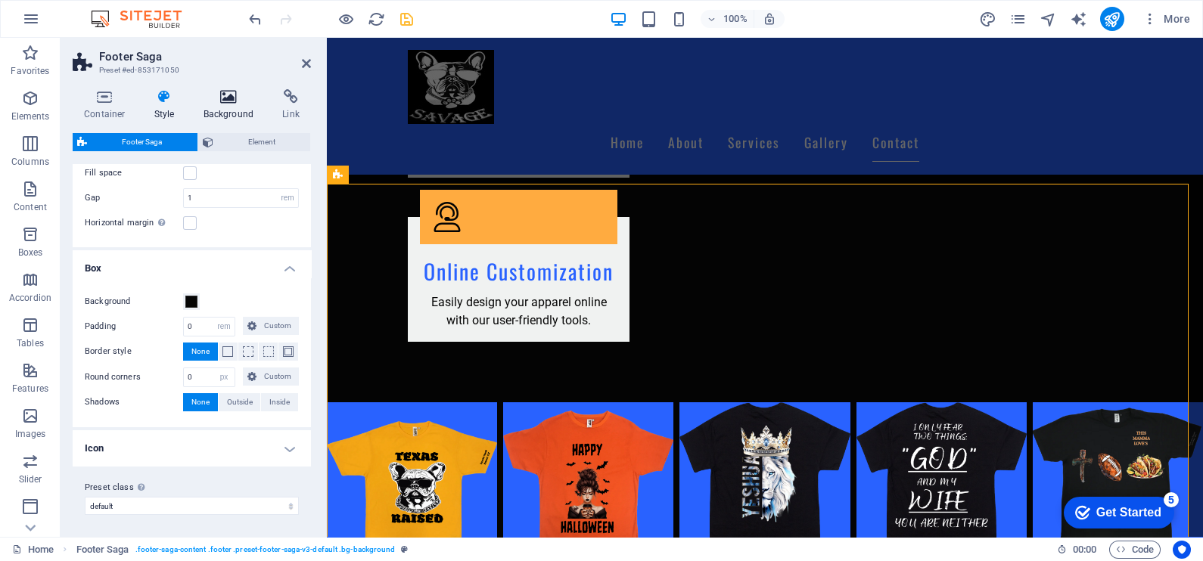
click at [231, 106] on h4 "Background" at bounding box center [231, 105] width 79 height 32
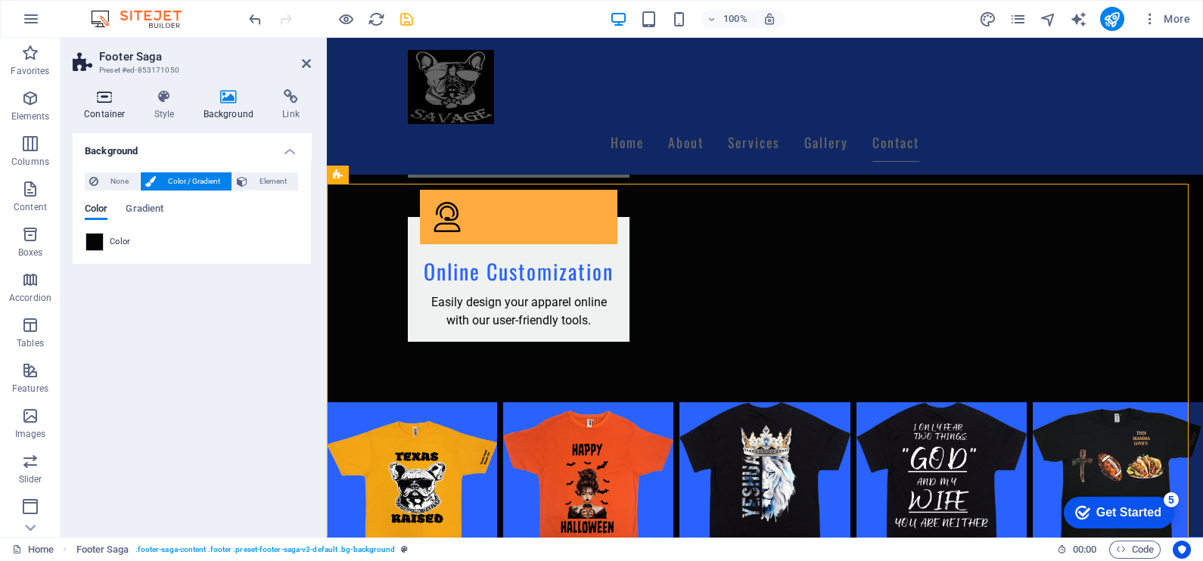
click at [104, 110] on h4 "Container" at bounding box center [108, 105] width 70 height 32
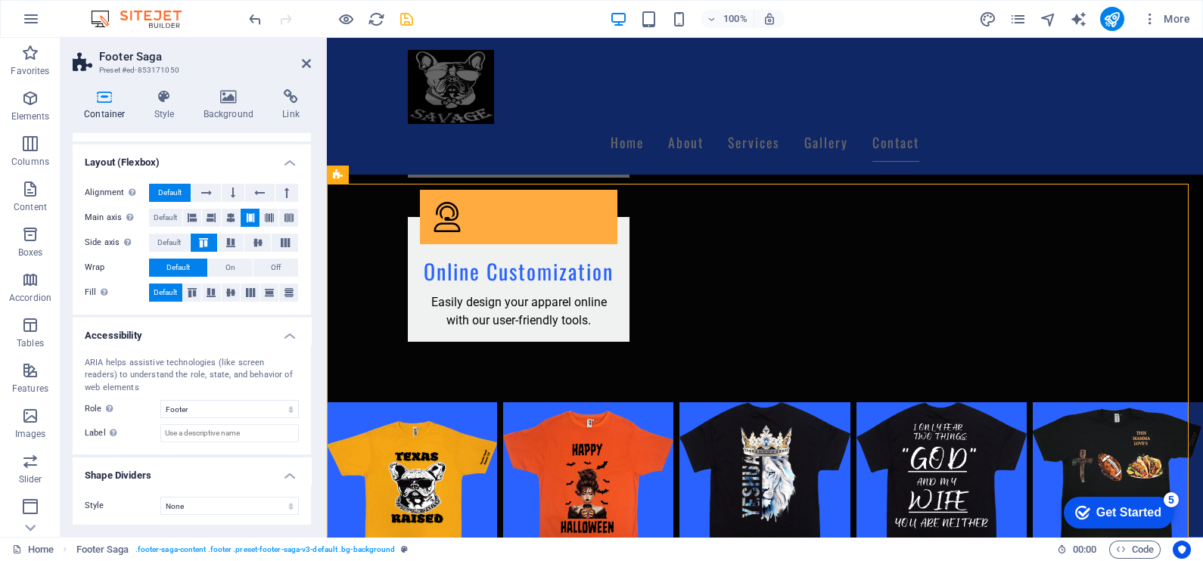
scroll to position [0, 0]
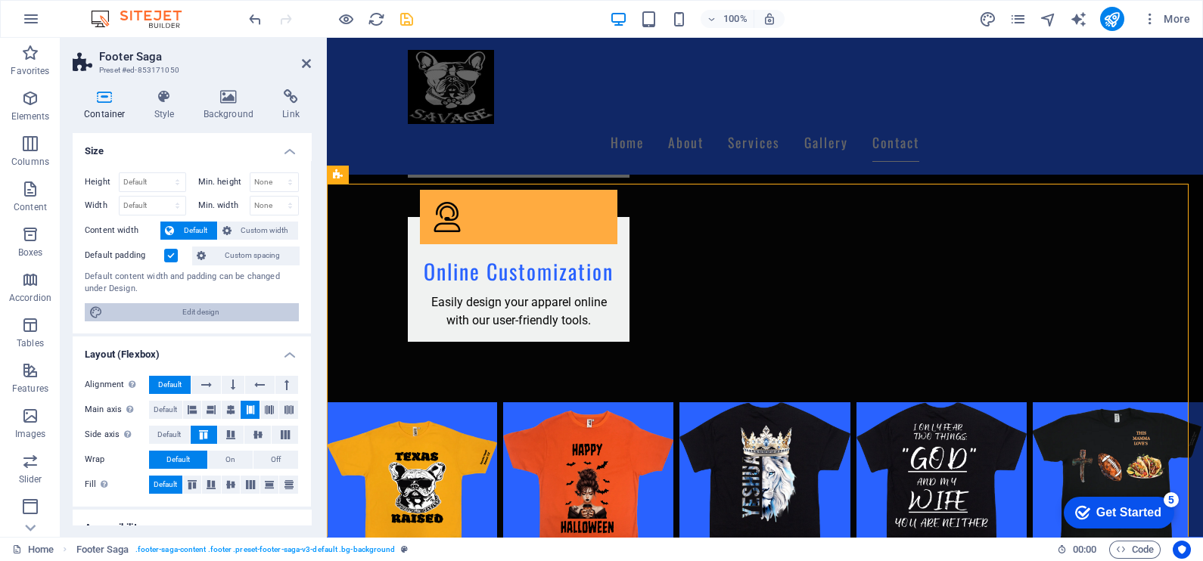
click at [197, 303] on span "Edit design" at bounding box center [200, 312] width 187 height 18
select select "rem"
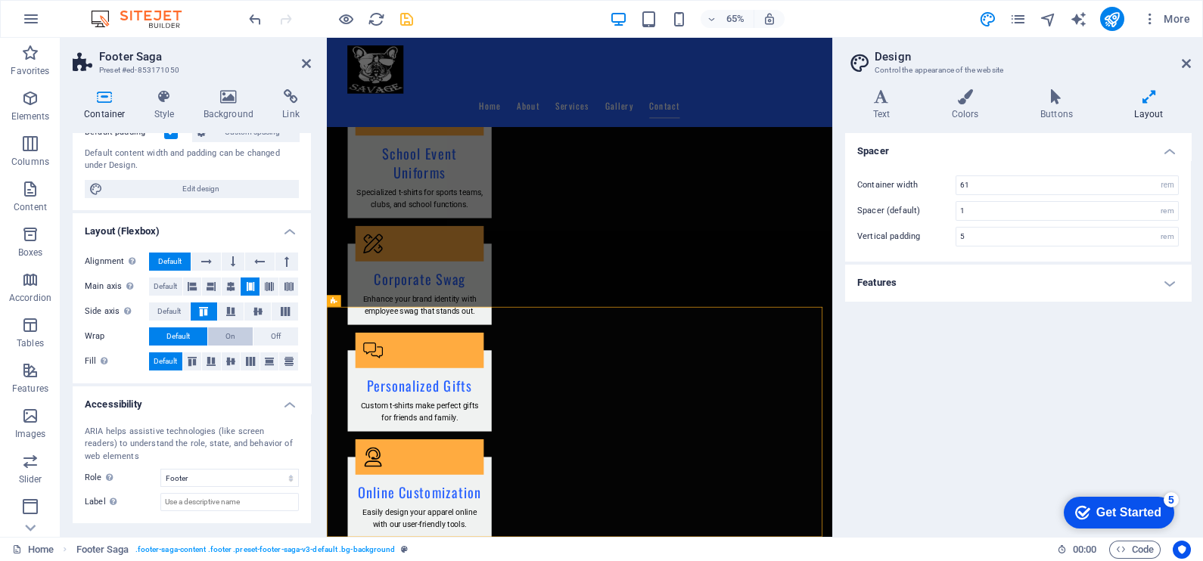
scroll to position [121, 0]
click at [999, 104] on icon at bounding box center [964, 96] width 82 height 15
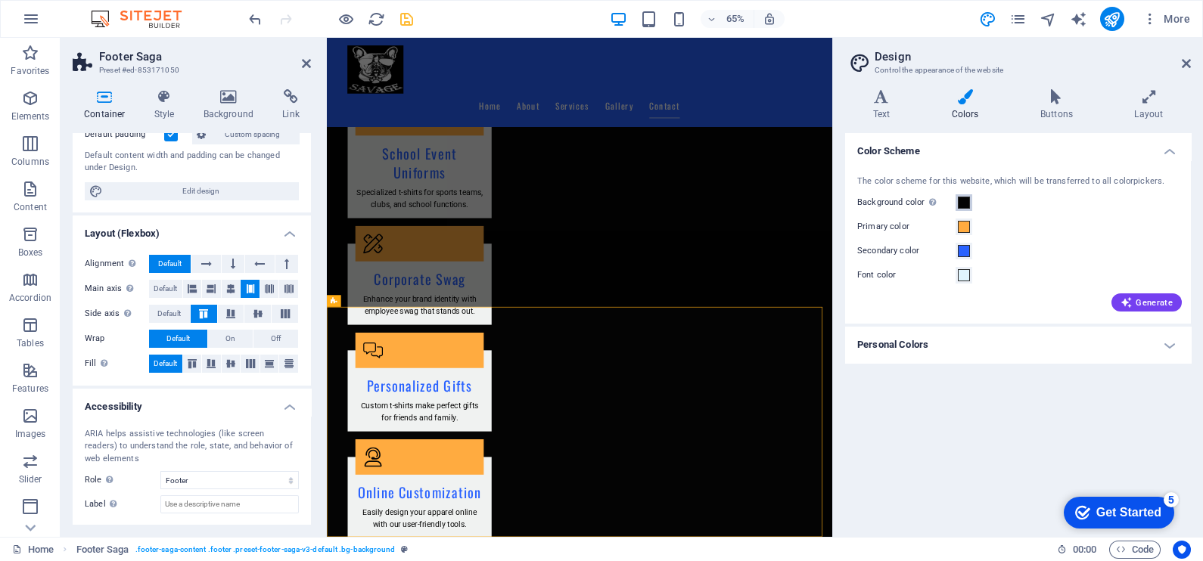
click at [958, 204] on span at bounding box center [964, 203] width 12 height 12
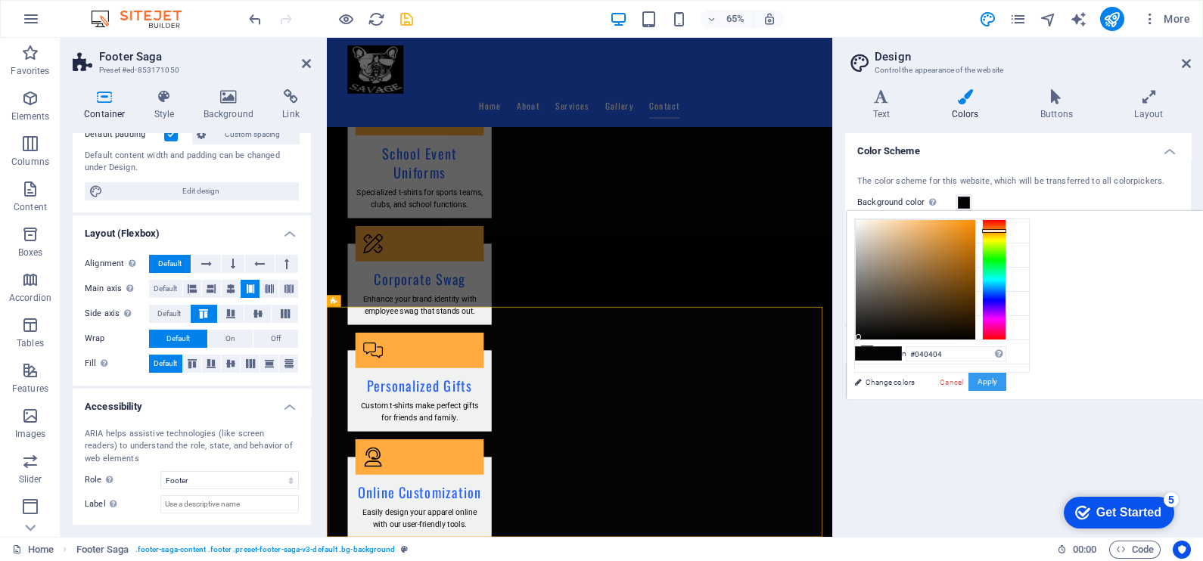
click at [1006, 387] on button "Apply" at bounding box center [987, 382] width 38 height 18
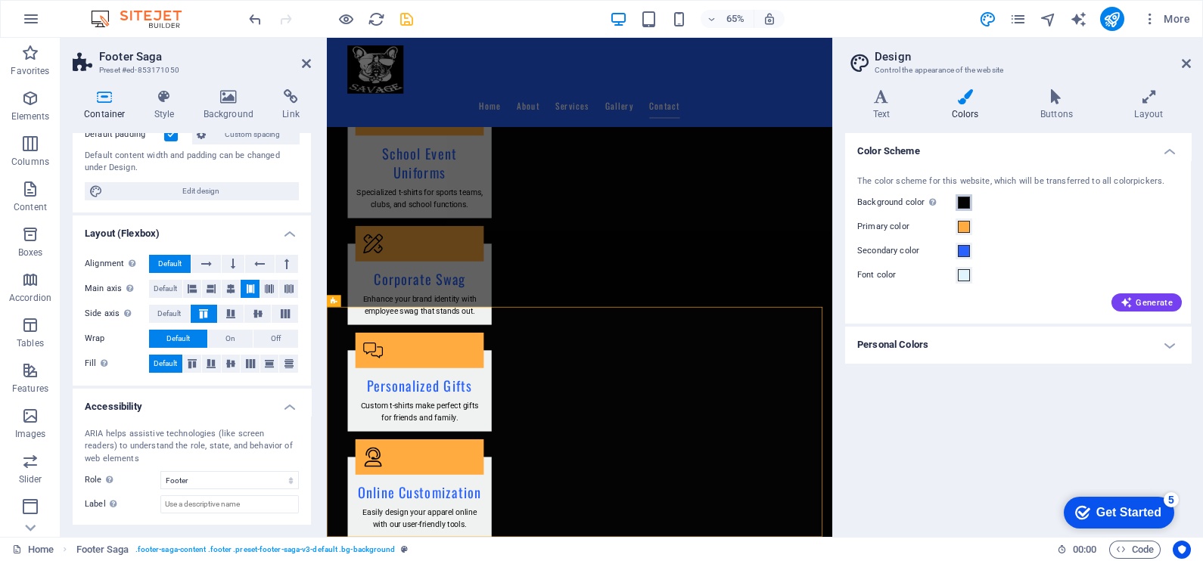
click at [964, 200] on span at bounding box center [964, 203] width 12 height 12
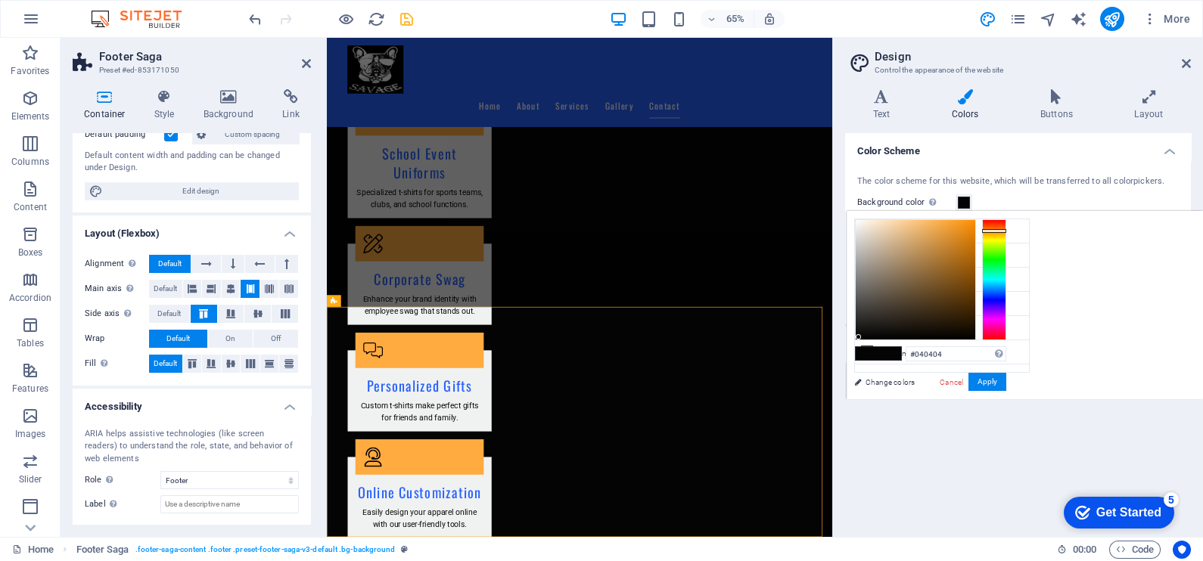
click at [964, 200] on span at bounding box center [964, 203] width 12 height 12
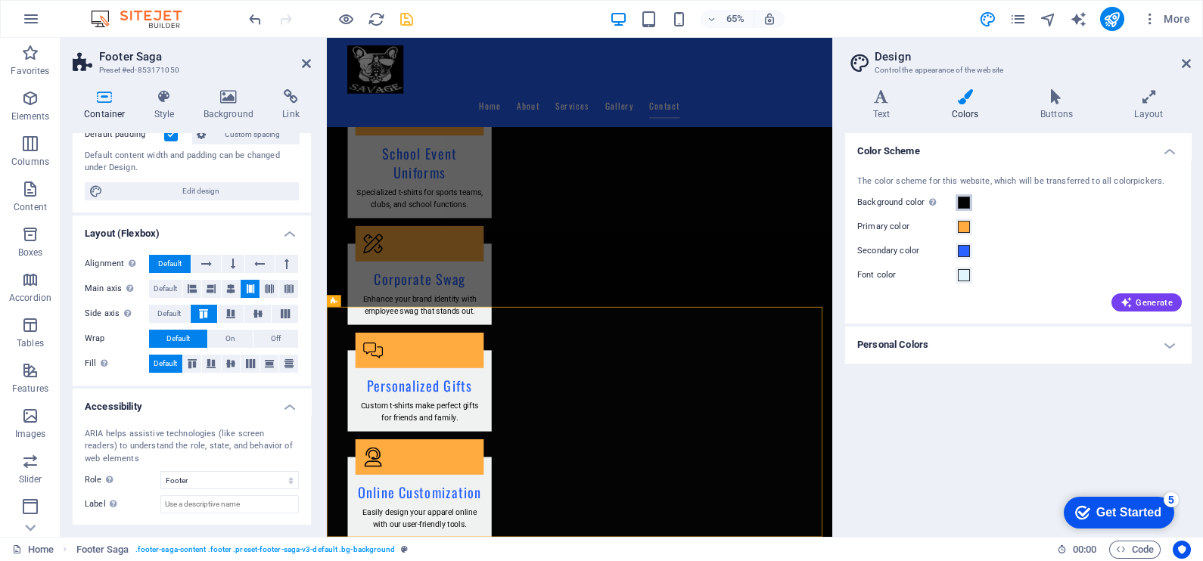
click at [967, 200] on span at bounding box center [964, 203] width 12 height 12
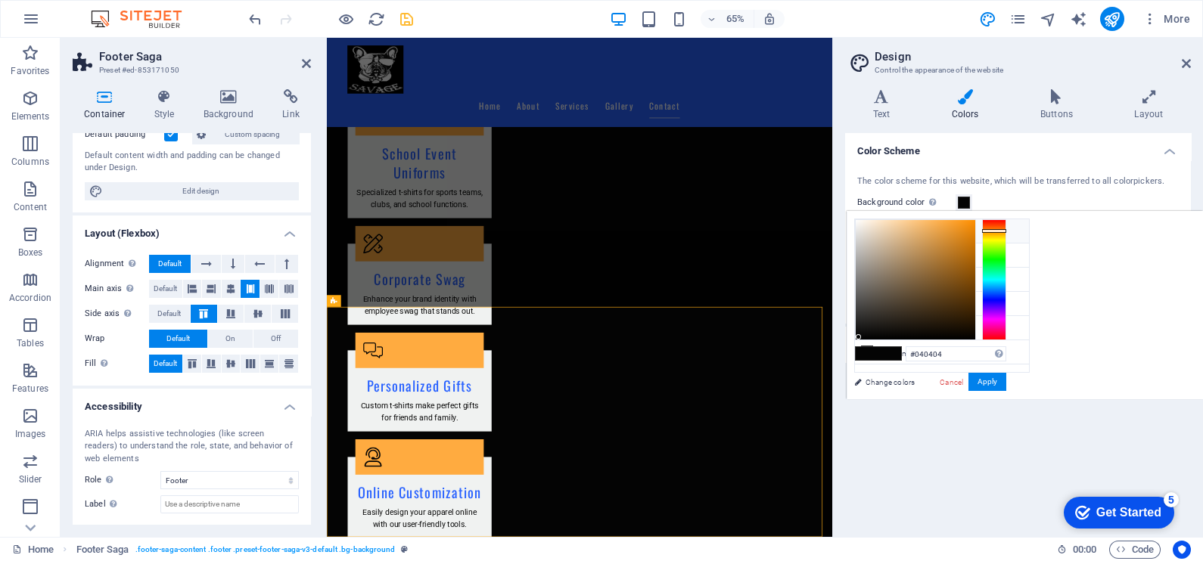
click at [948, 234] on small "#040404" at bounding box center [956, 233] width 23 height 11
click at [968, 206] on span at bounding box center [964, 203] width 12 height 12
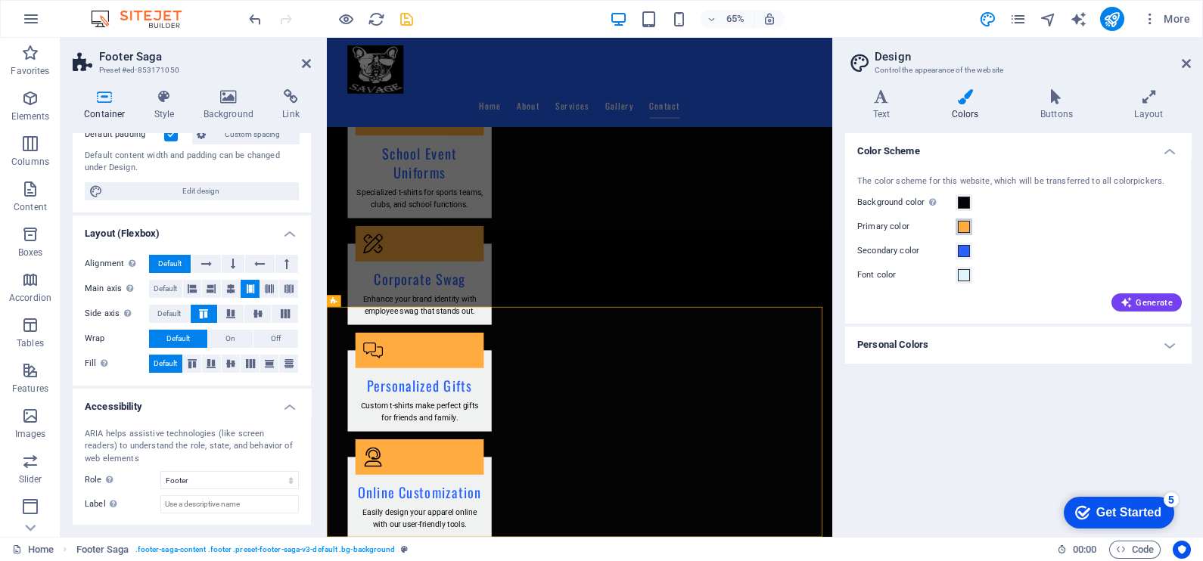
click at [963, 226] on span at bounding box center [964, 227] width 12 height 12
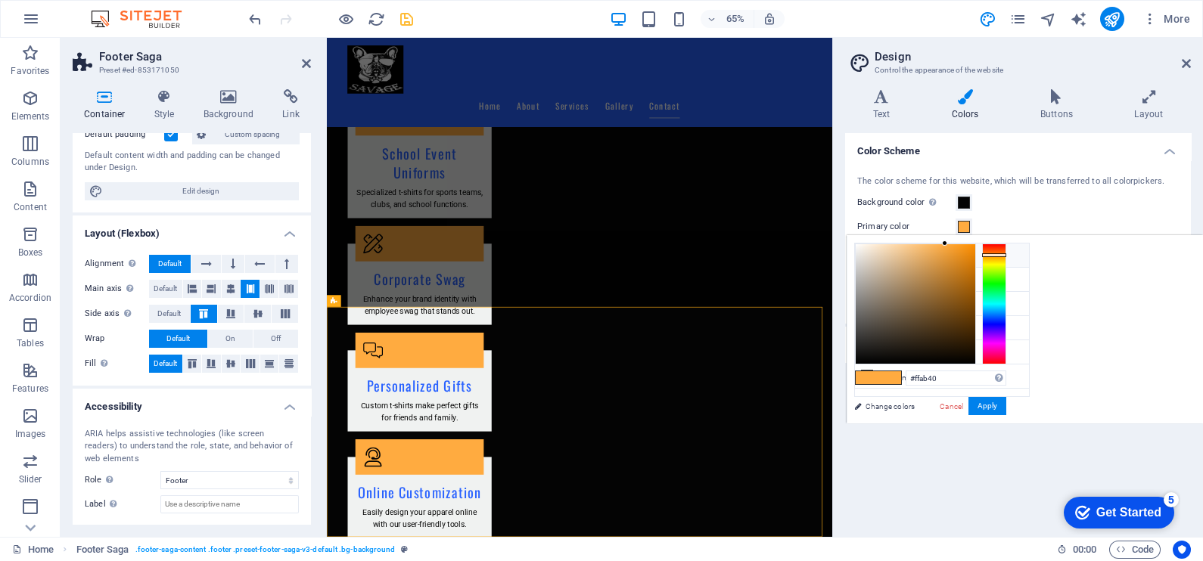
click at [870, 255] on icon at bounding box center [866, 255] width 11 height 11
type input "#040404"
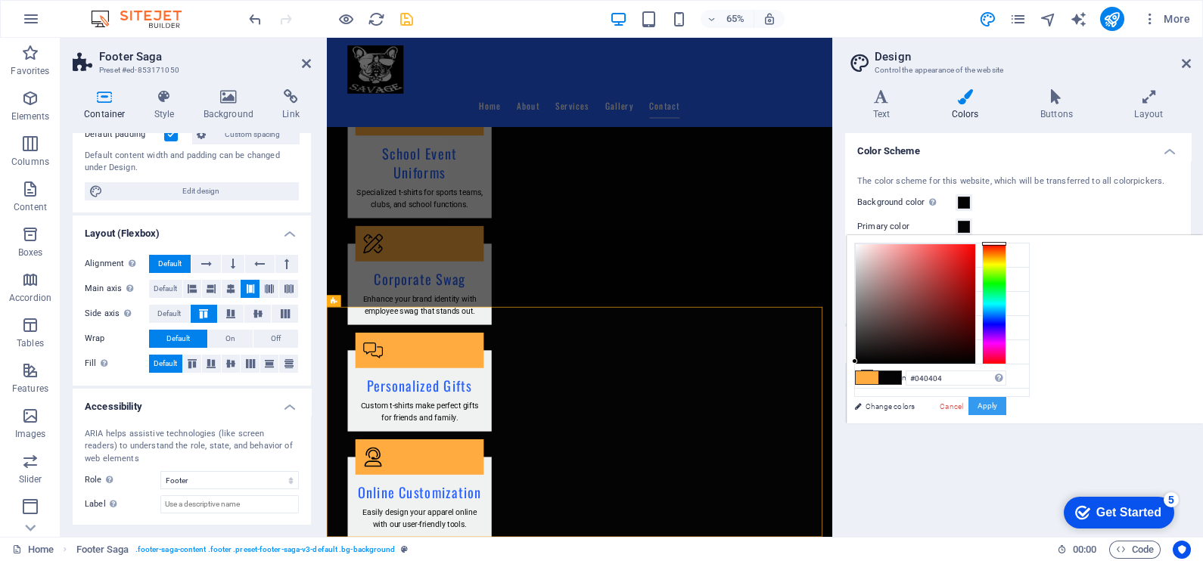
click at [1006, 408] on button "Apply" at bounding box center [987, 406] width 38 height 18
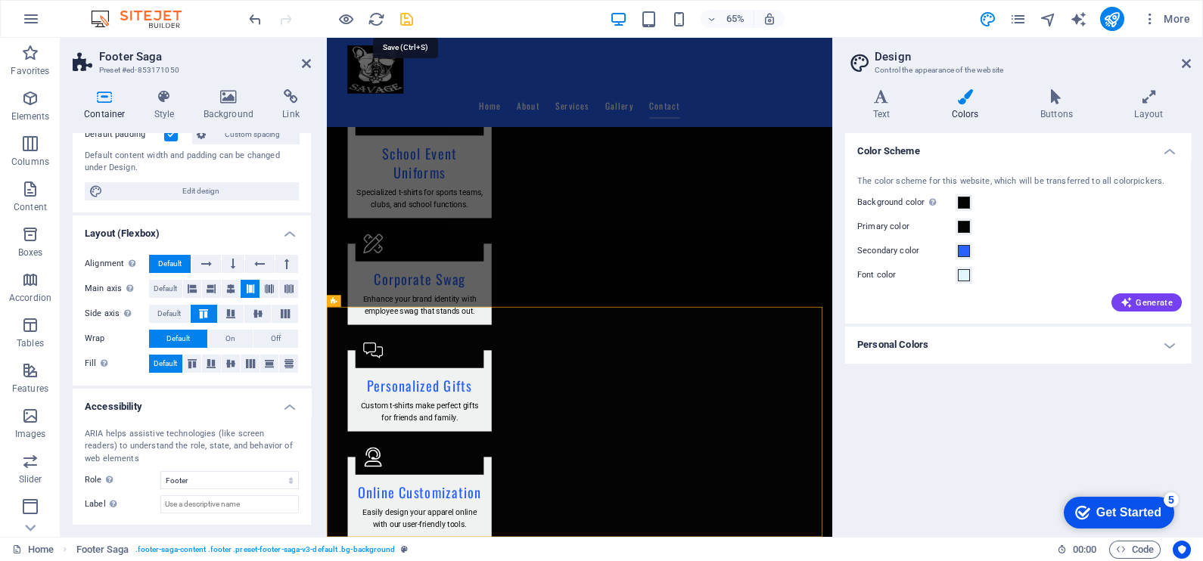
click at [405, 16] on icon "save" at bounding box center [406, 19] width 17 height 17
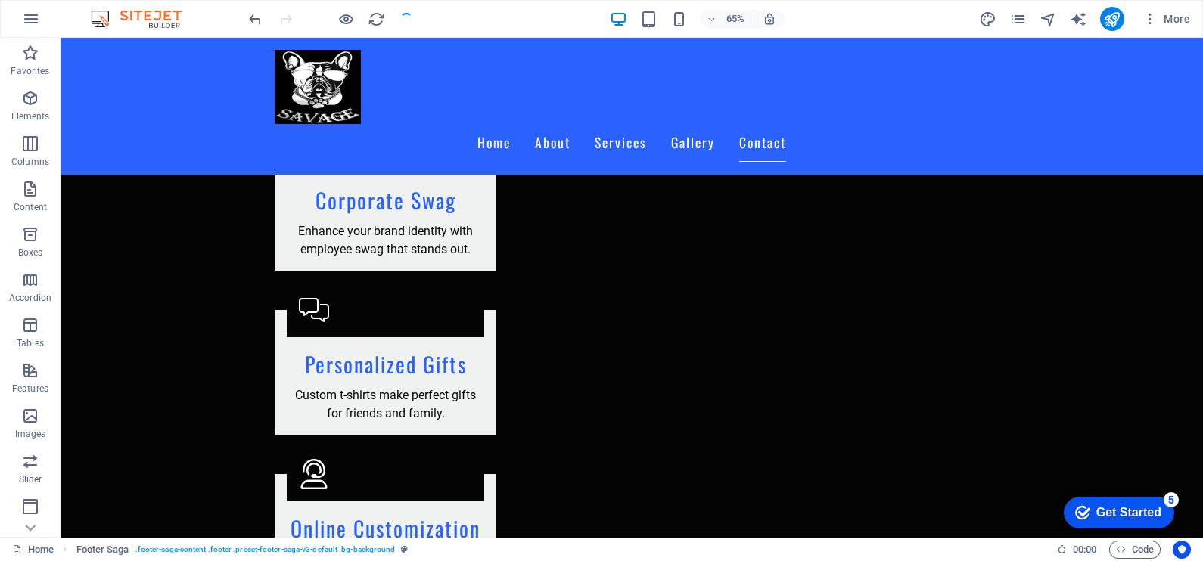
scroll to position [2475, 0]
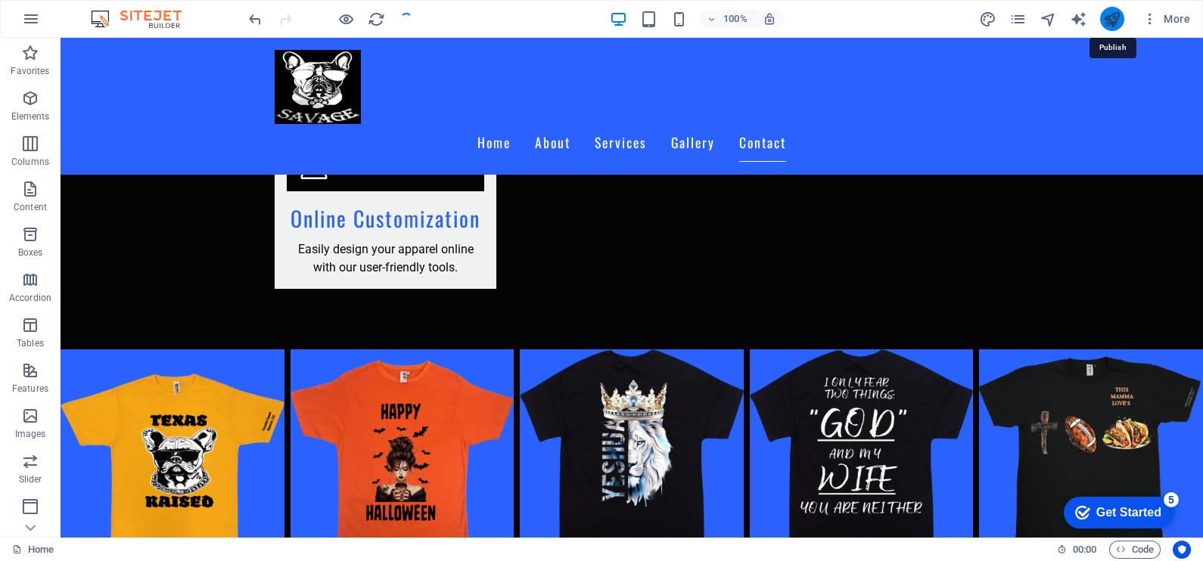
click at [1116, 13] on icon "publish" at bounding box center [1111, 19] width 17 height 17
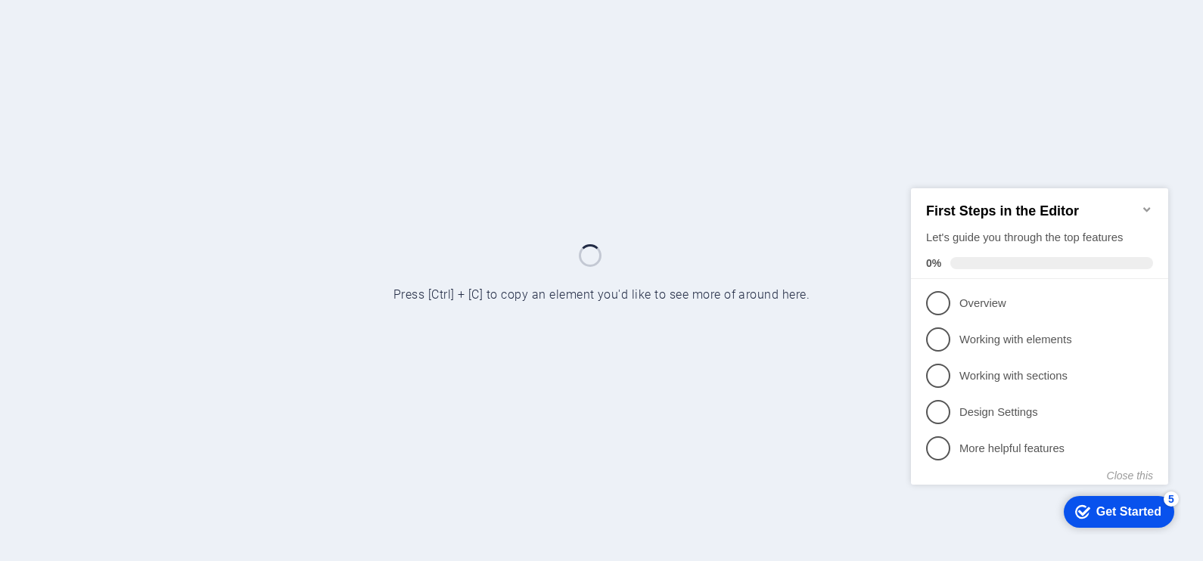
click at [1146, 203] on icon "Minimize checklist" at bounding box center [1147, 209] width 12 height 12
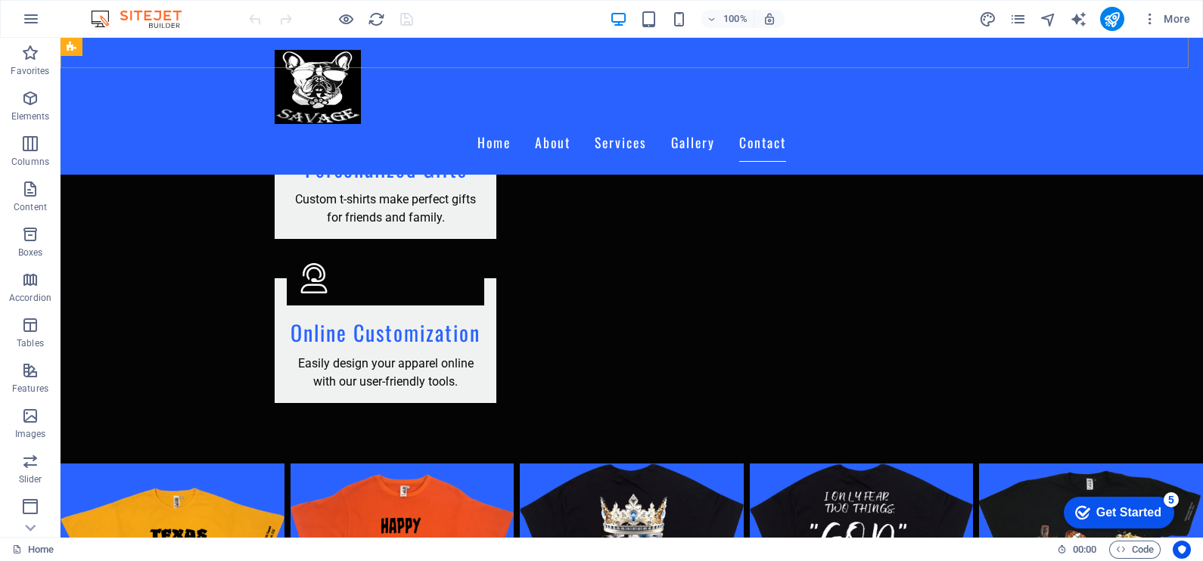
scroll to position [2475, 0]
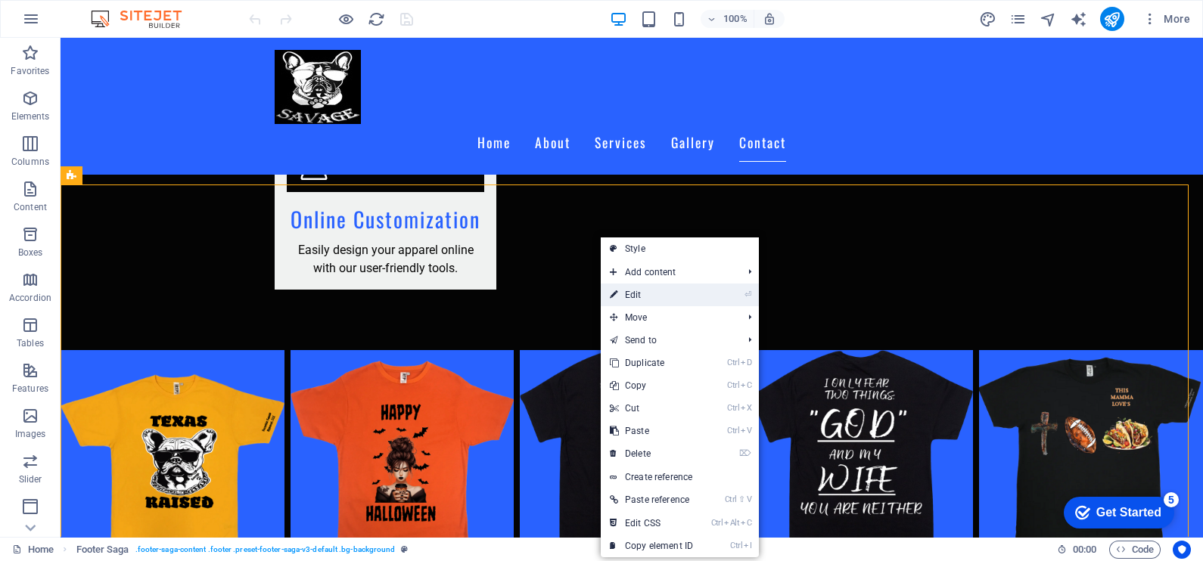
click at [657, 296] on link "⏎ Edit" at bounding box center [651, 295] width 101 height 23
select select "footer"
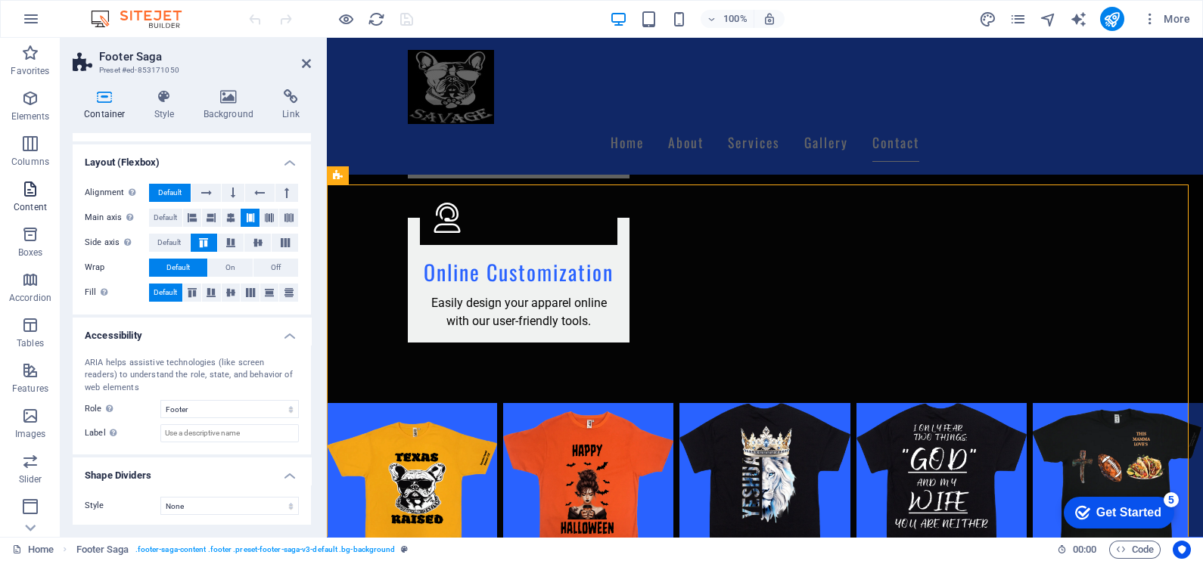
scroll to position [181, 0]
click at [31, 388] on p "Footer" at bounding box center [30, 389] width 27 height 12
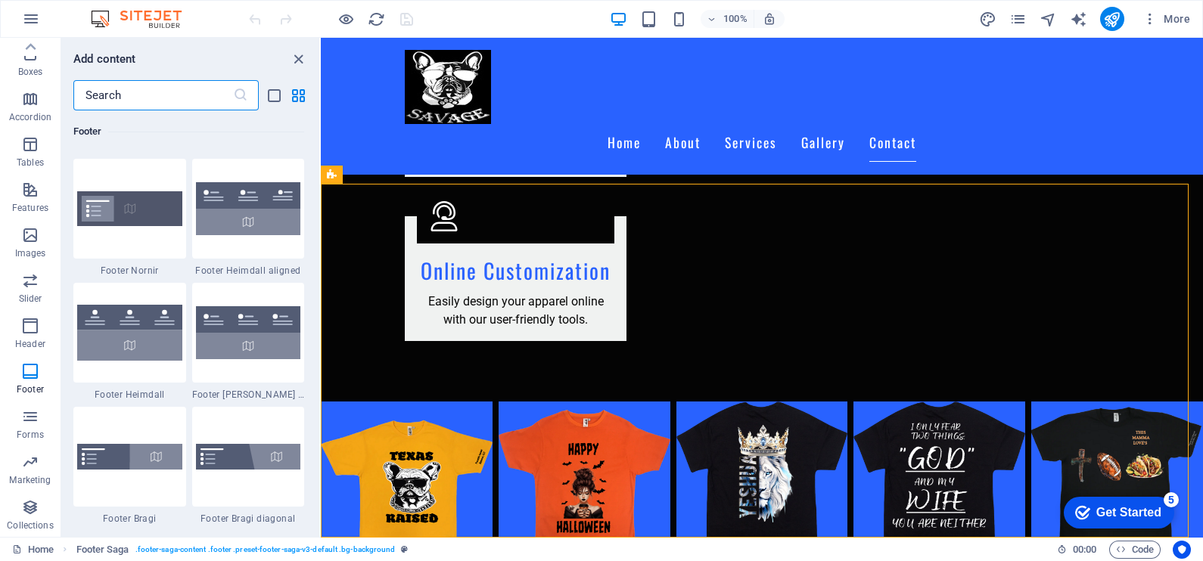
scroll to position [9994, 0]
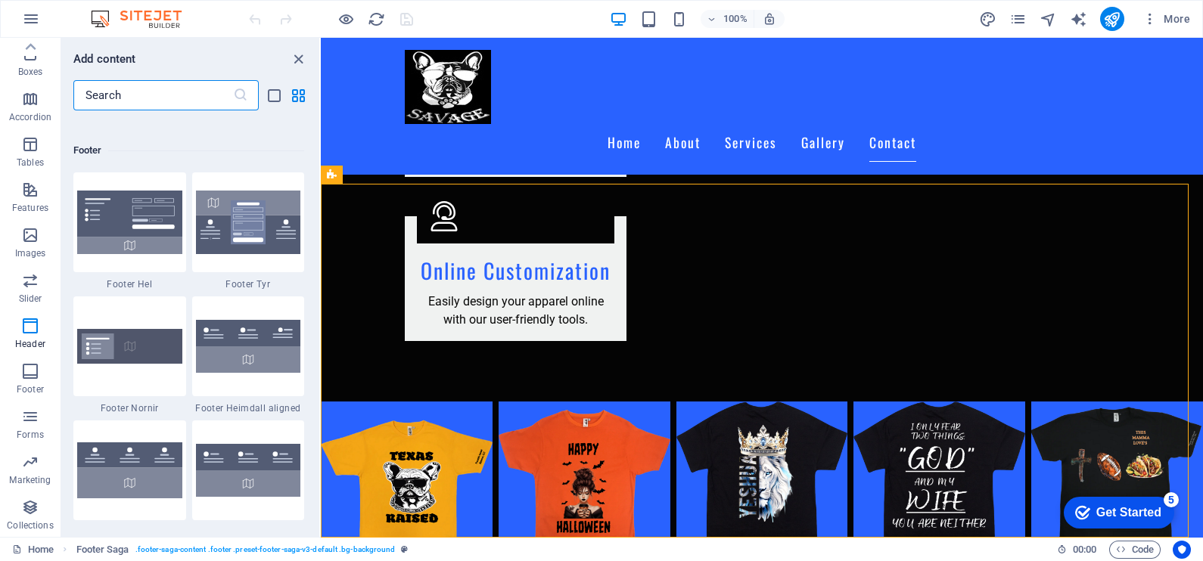
click at [296, 47] on div "Add content ​ Favorites 1 Star Headline 1 Star Container Elements 1 Star Headli…" at bounding box center [190, 287] width 258 height 499
click at [293, 56] on icon "close panel" at bounding box center [298, 59] width 17 height 17
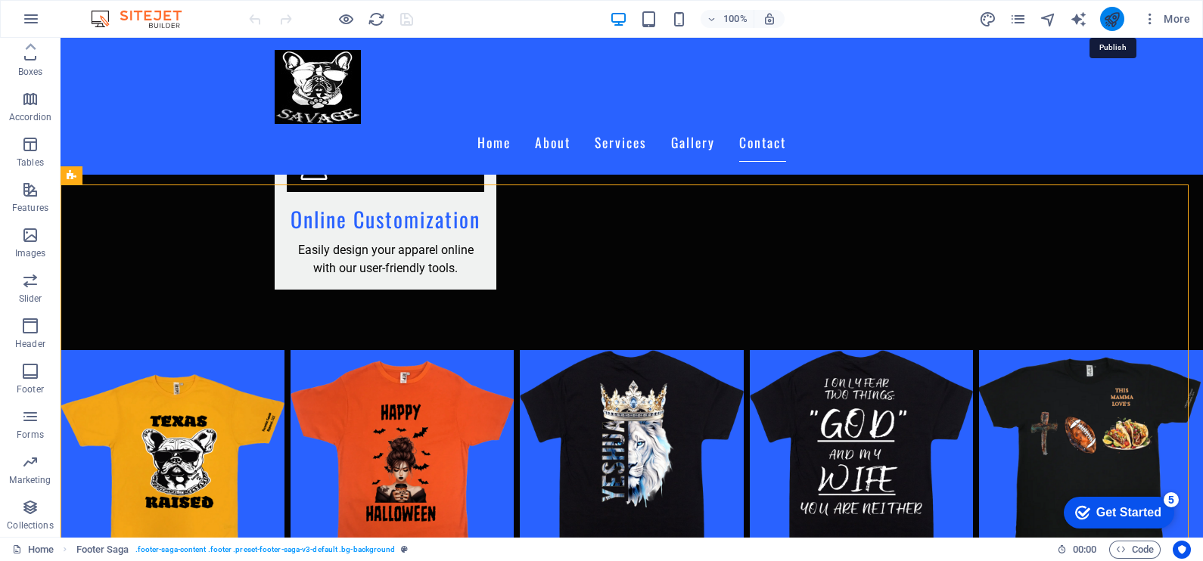
click at [1112, 17] on icon "publish" at bounding box center [1111, 19] width 17 height 17
